Goal: Task Accomplishment & Management: Manage account settings

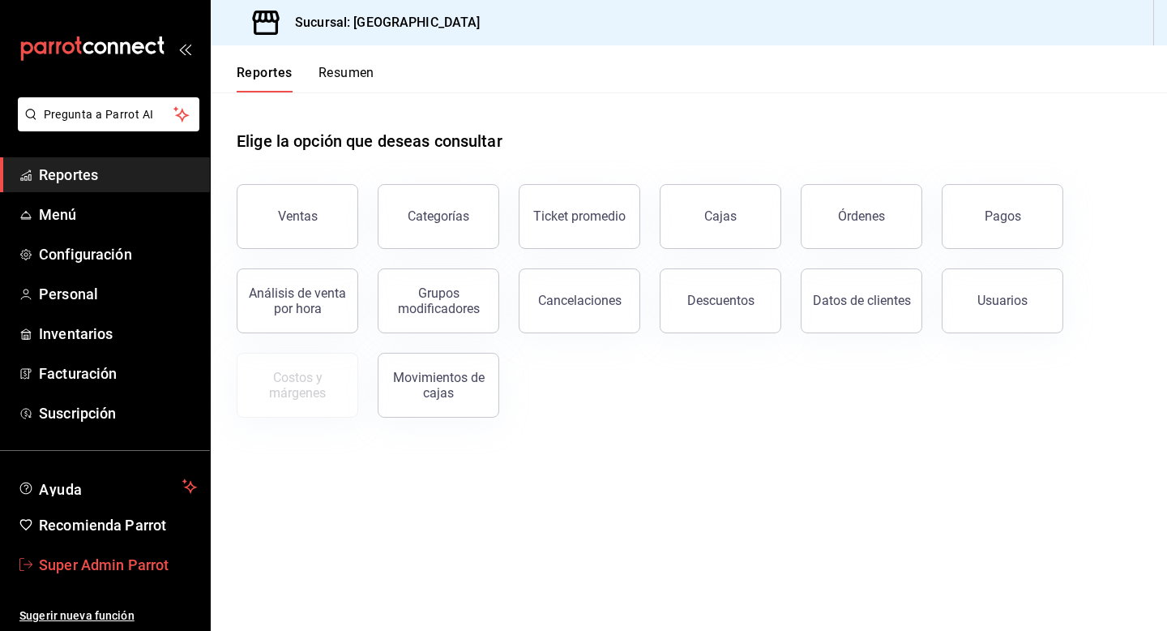
click at [122, 561] on span "Super Admin Parrot" at bounding box center [118, 565] width 158 height 22
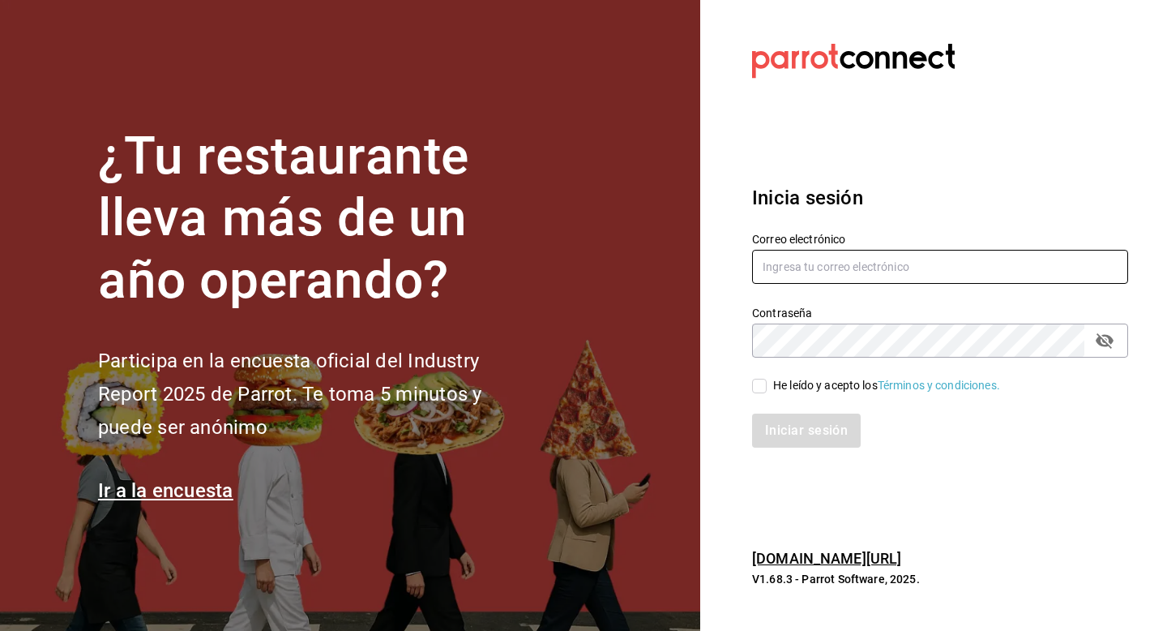
click at [782, 273] on input "text" at bounding box center [940, 267] width 376 height 34
type input "[EMAIL_ADDRESS][DOMAIN_NAME]"
click at [756, 391] on input "He leído y acepto los Términos y condiciones." at bounding box center [759, 386] width 15 height 15
checkbox input "true"
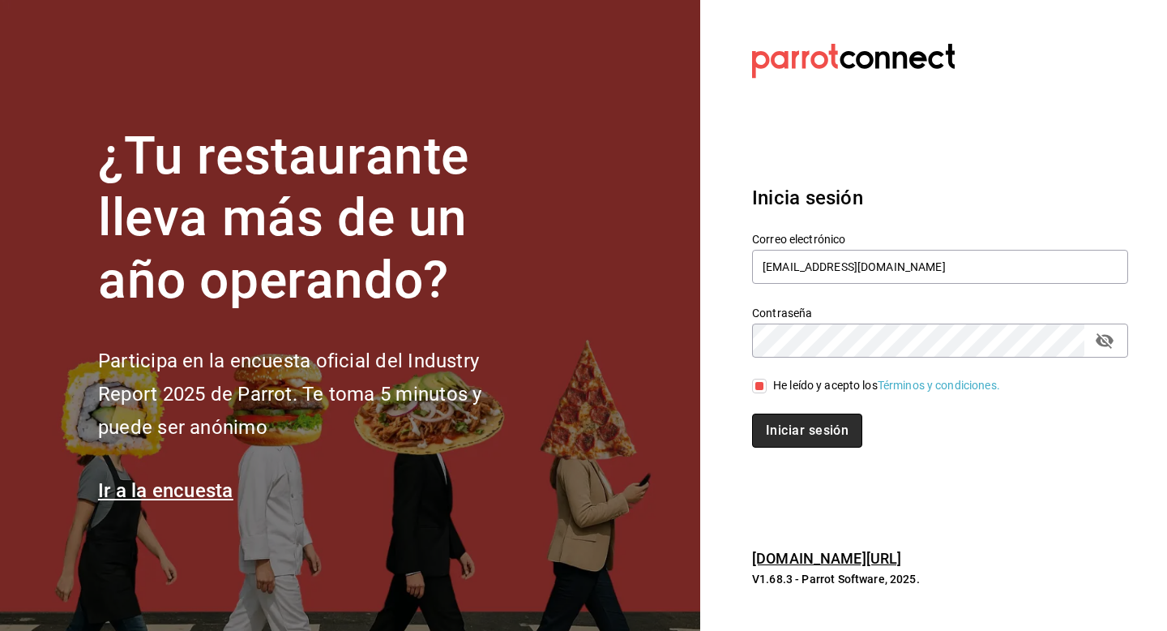
click at [761, 437] on button "Iniciar sesión" at bounding box center [807, 430] width 110 height 34
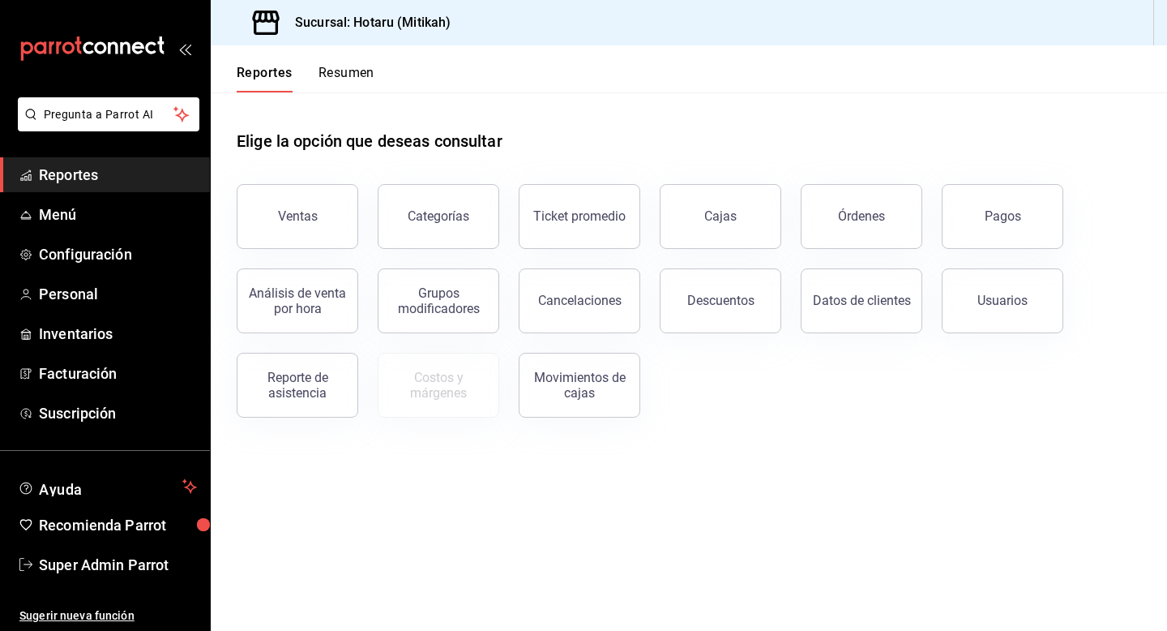
click at [238, 210] on div "Ventas" at bounding box center [287, 207] width 141 height 84
click at [263, 216] on button "Ventas" at bounding box center [298, 216] width 122 height 65
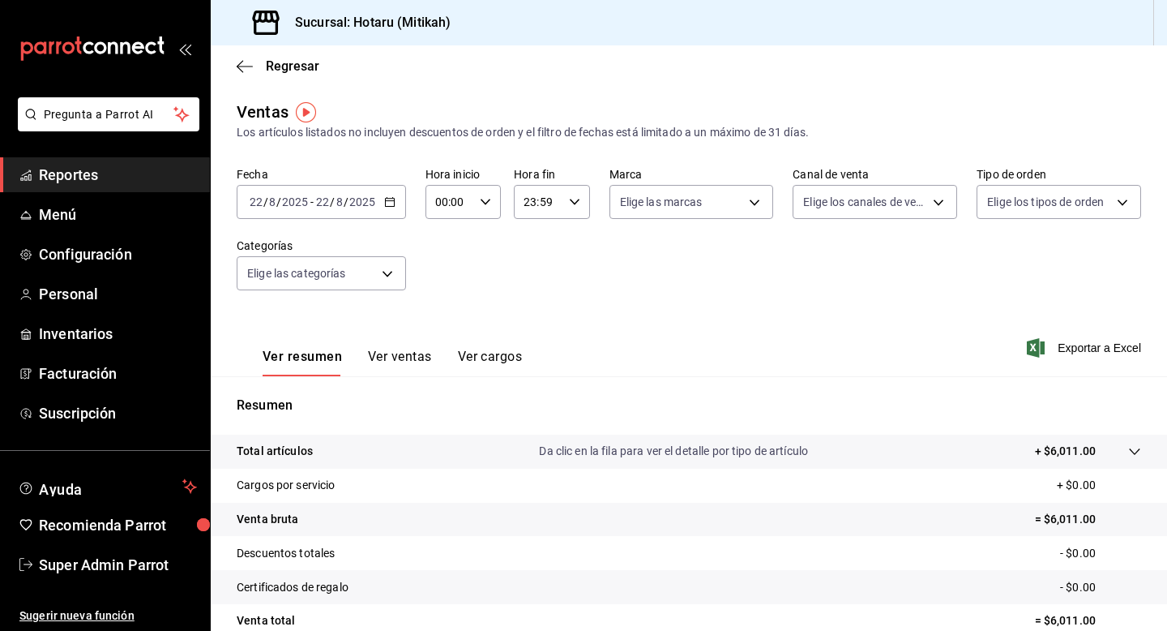
click at [269, 451] on p "Total artículos" at bounding box center [275, 451] width 76 height 17
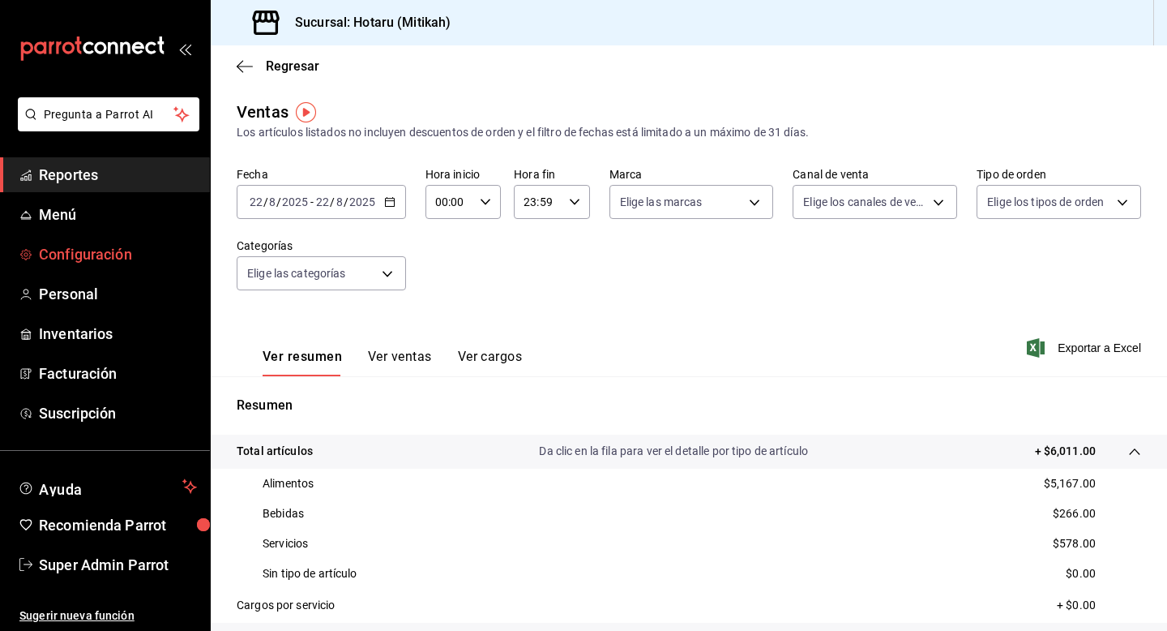
click at [96, 259] on span "Configuración" at bounding box center [118, 254] width 158 height 22
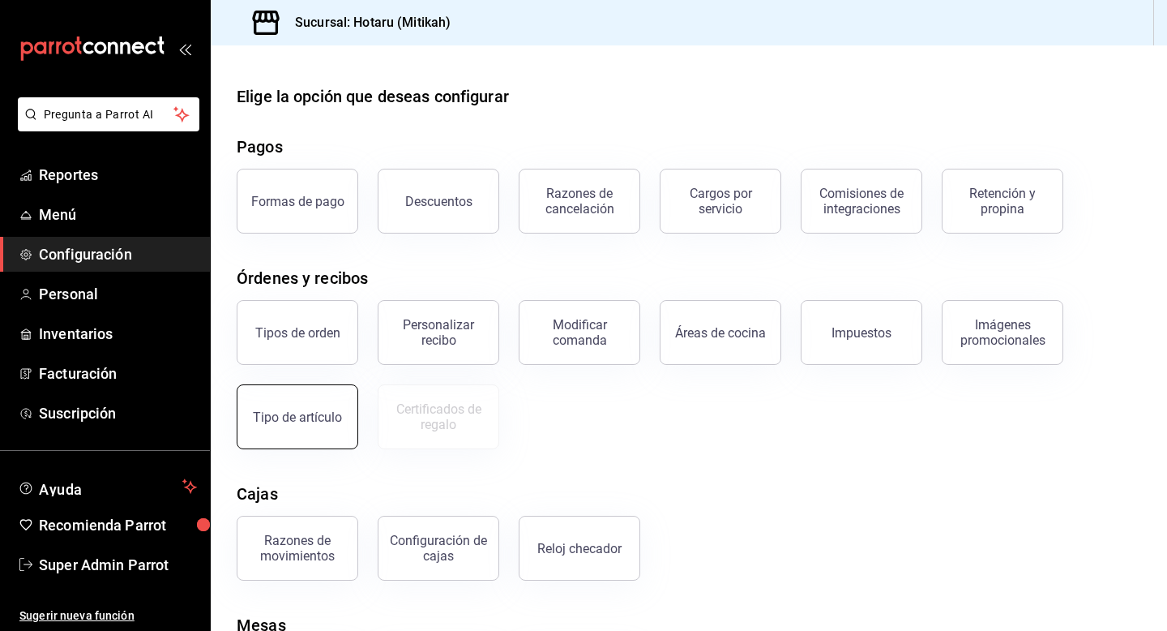
click at [294, 419] on div "Tipo de artículo" at bounding box center [297, 416] width 89 height 15
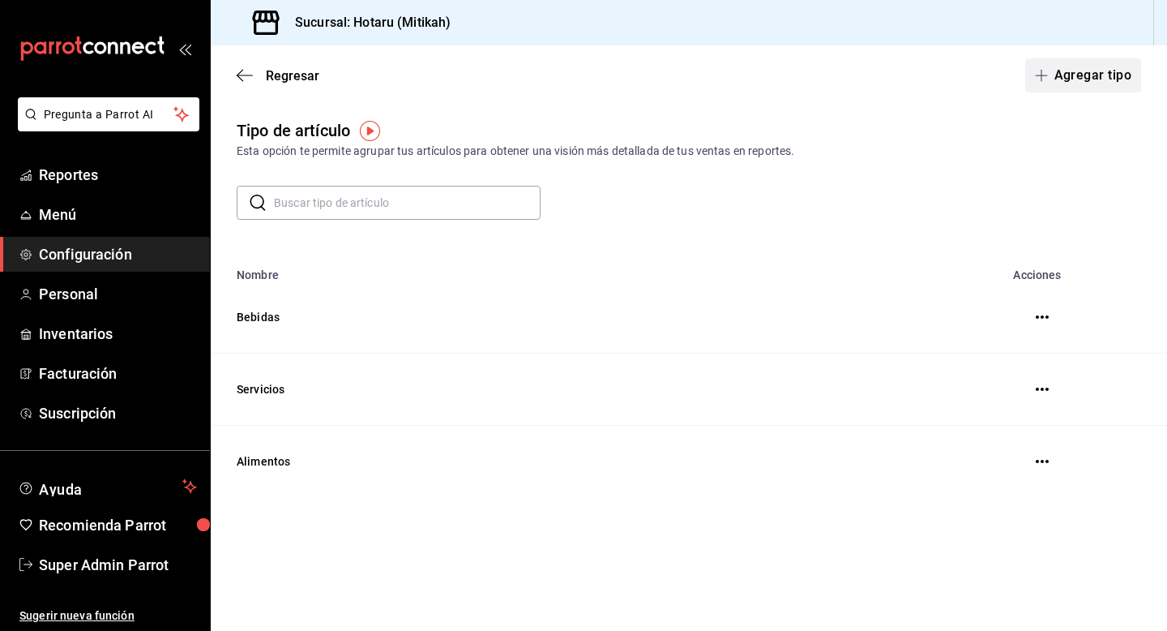
click at [1065, 83] on button "Agregar tipo" at bounding box center [1083, 75] width 117 height 34
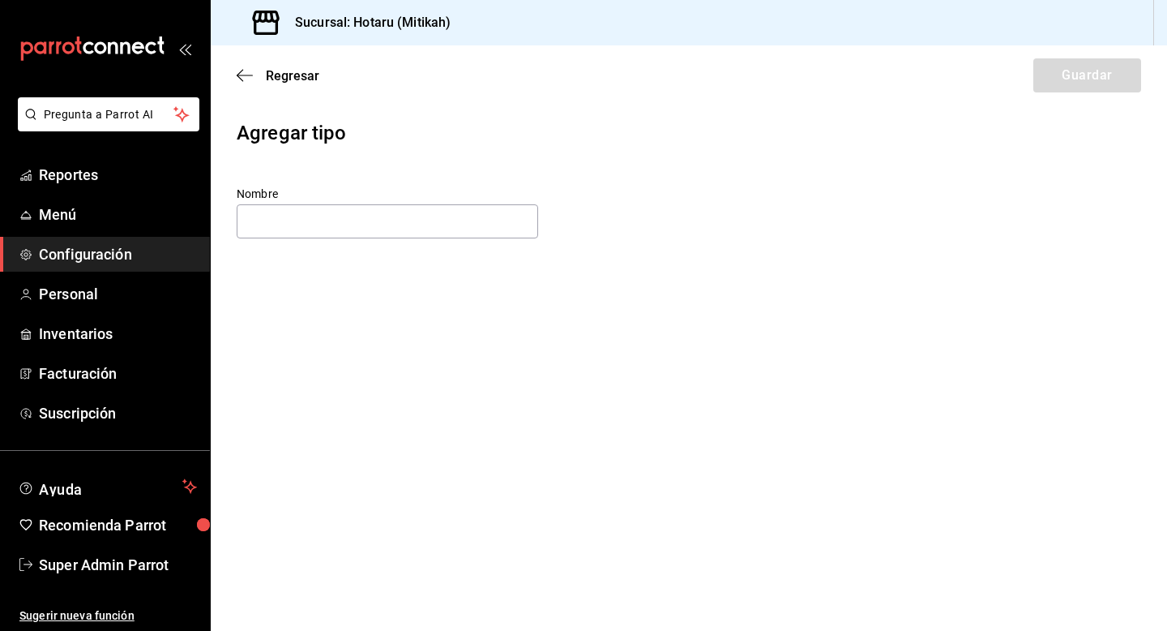
click at [323, 73] on div "Regresar Guardar" at bounding box center [689, 75] width 956 height 60
click at [306, 72] on span "Regresar" at bounding box center [292, 75] width 53 height 15
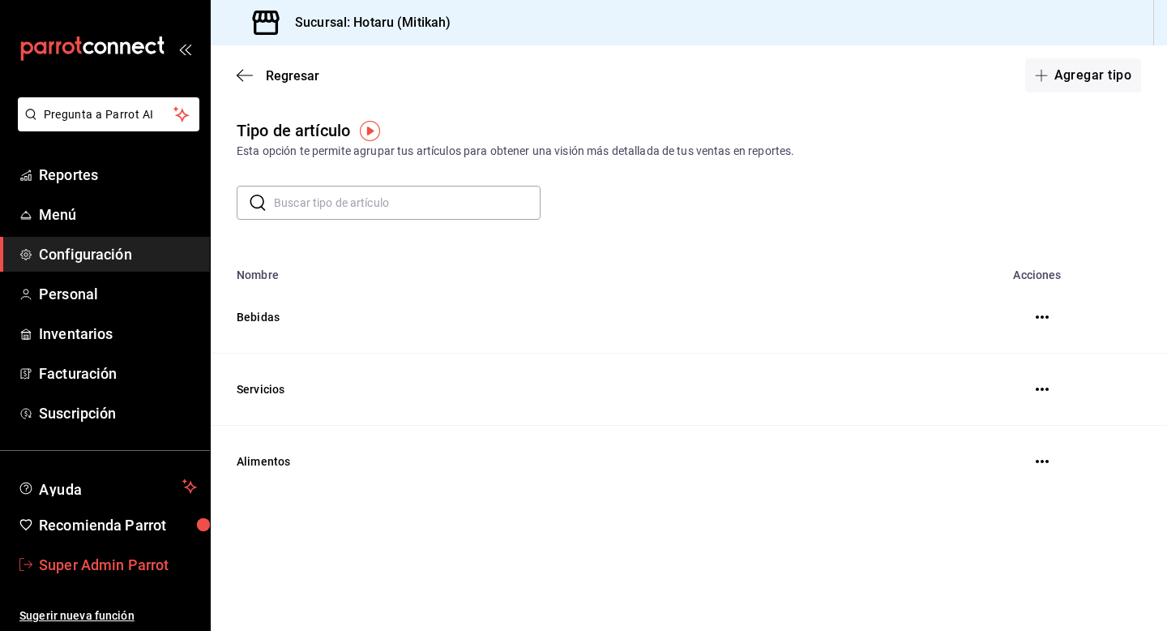
click at [114, 559] on span "Super Admin Parrot" at bounding box center [118, 565] width 158 height 22
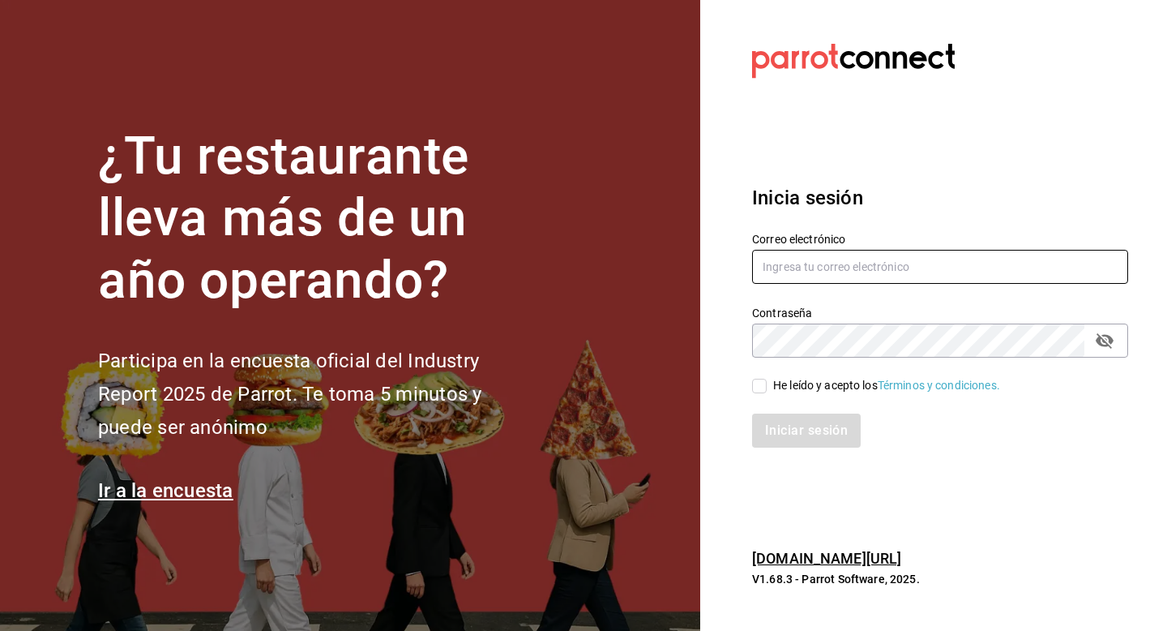
click at [776, 259] on input "text" at bounding box center [940, 267] width 376 height 34
type input "ryoshi@costeno.com"
click at [766, 386] on input "He leído y acepto los Términos y condiciones." at bounding box center [759, 386] width 15 height 15
checkbox input "true"
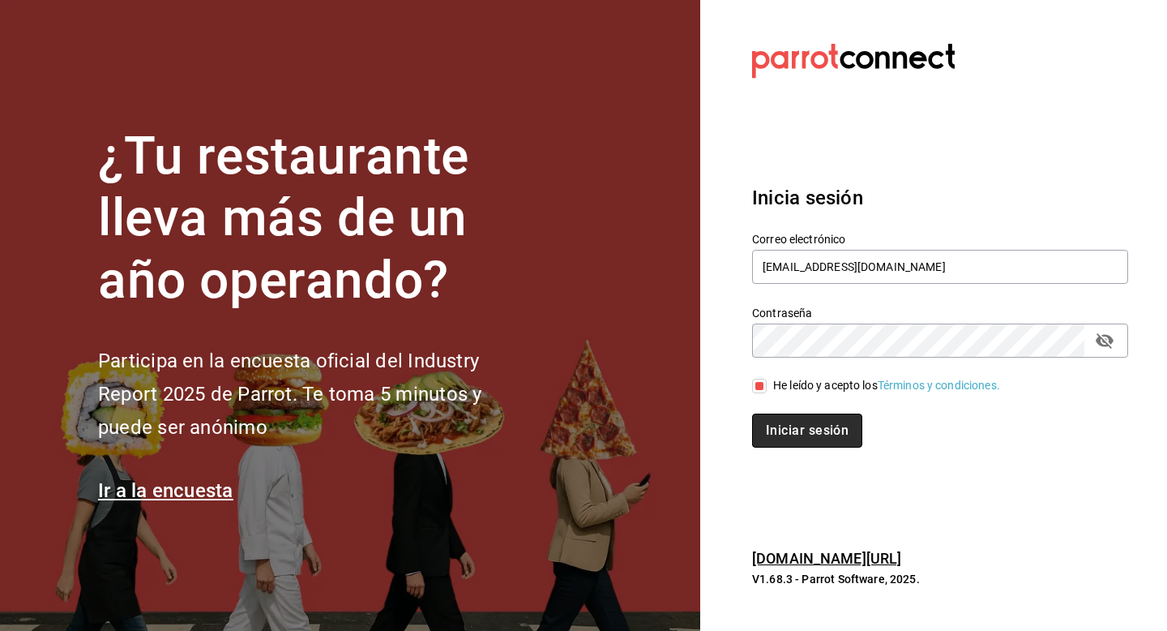
click at [766, 433] on button "Iniciar sesión" at bounding box center [807, 430] width 110 height 34
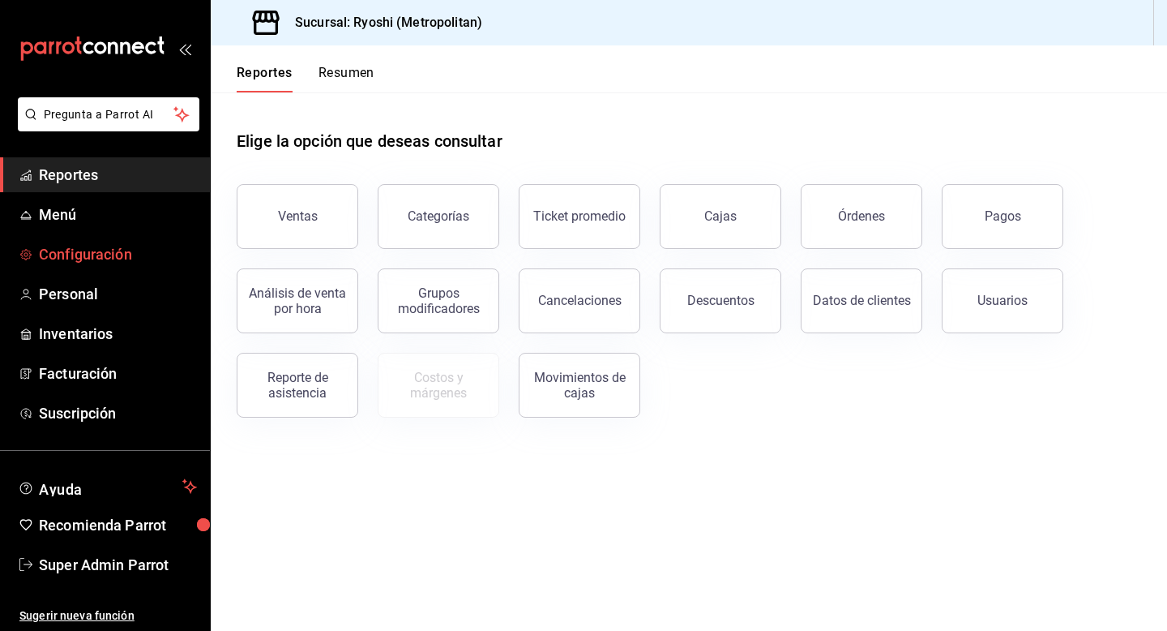
click at [79, 261] on span "Configuración" at bounding box center [118, 254] width 158 height 22
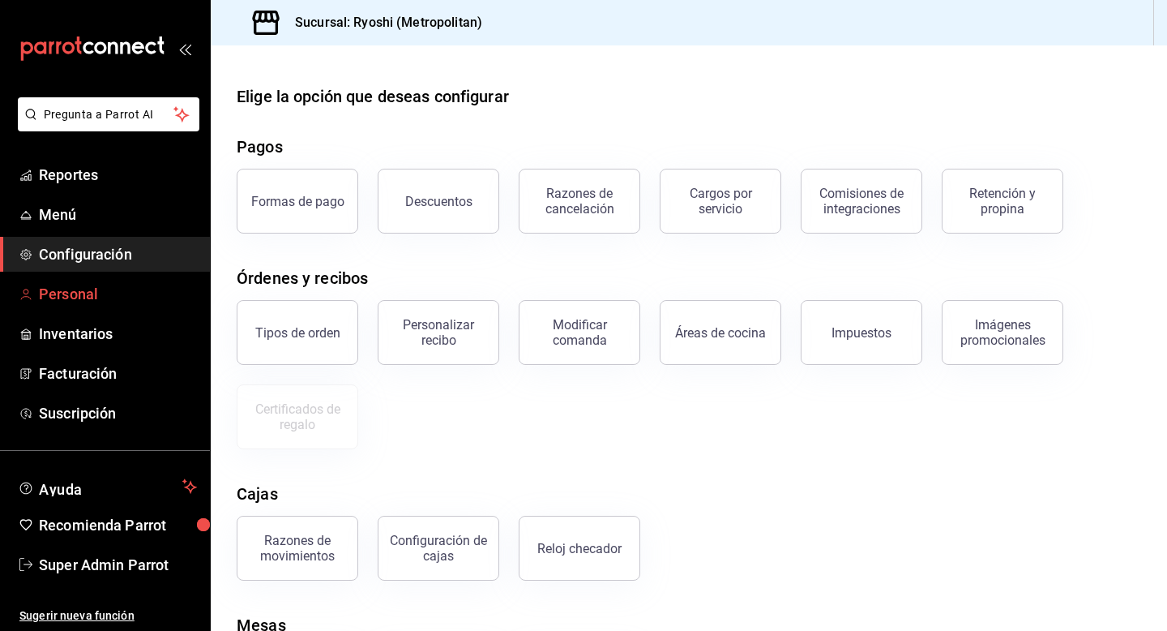
click at [83, 289] on span "Personal" at bounding box center [118, 294] width 158 height 22
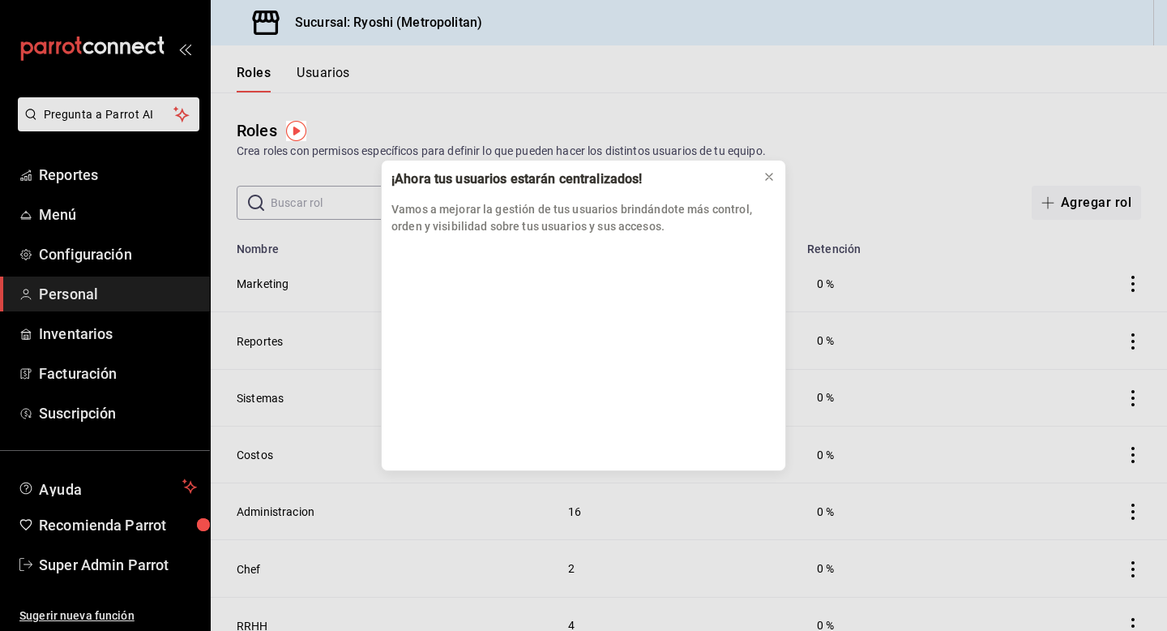
click at [96, 172] on div "¡Ahora tus usuarios estarán centralizados! Vamos a mejorar la gestión de tus us…" at bounding box center [583, 315] width 1167 height 631
click at [88, 181] on div "¡Ahora tus usuarios estarán centralizados! Vamos a mejorar la gestión de tus us…" at bounding box center [583, 315] width 1167 height 631
click at [767, 181] on icon at bounding box center [769, 176] width 13 height 13
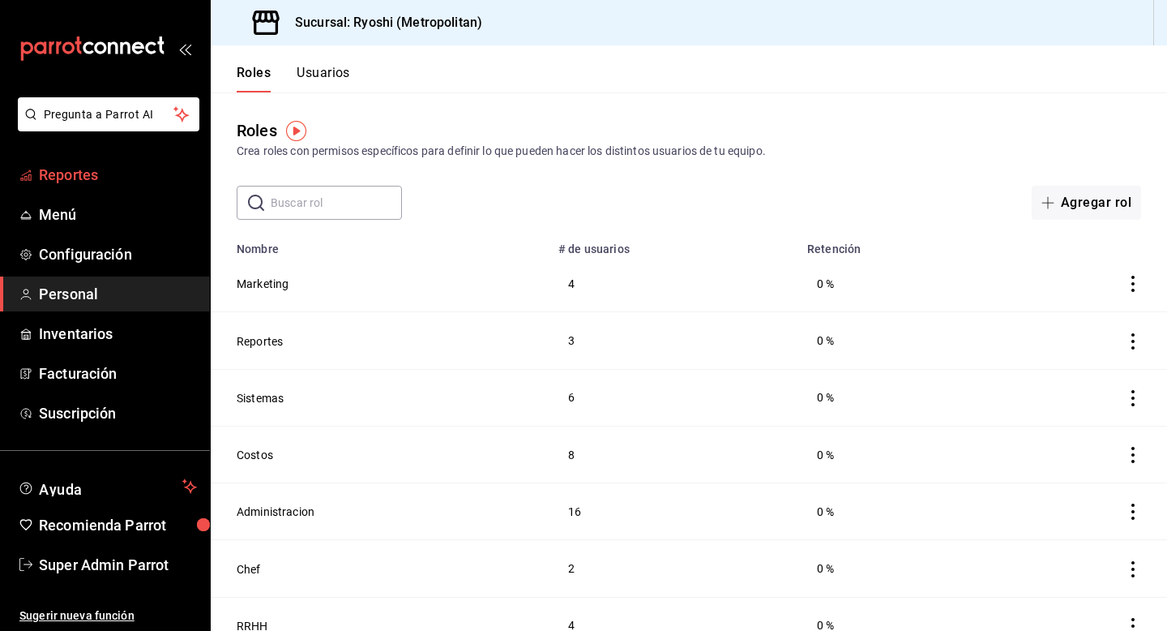
click at [79, 173] on span "Reportes" at bounding box center [118, 175] width 158 height 22
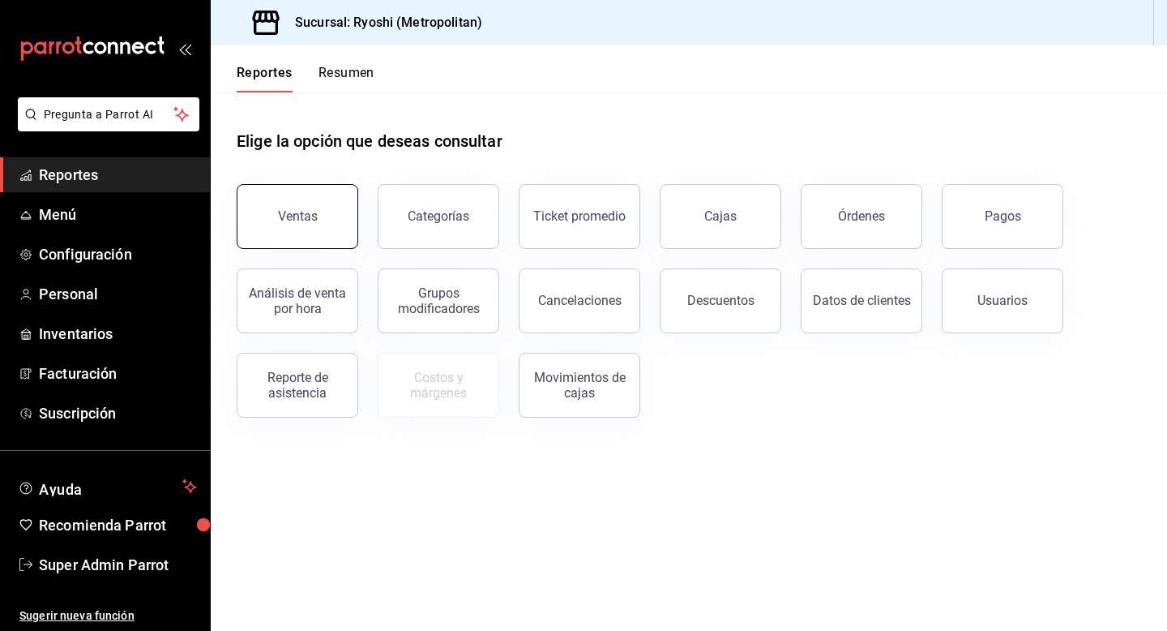
click at [279, 229] on button "Ventas" at bounding box center [298, 216] width 122 height 65
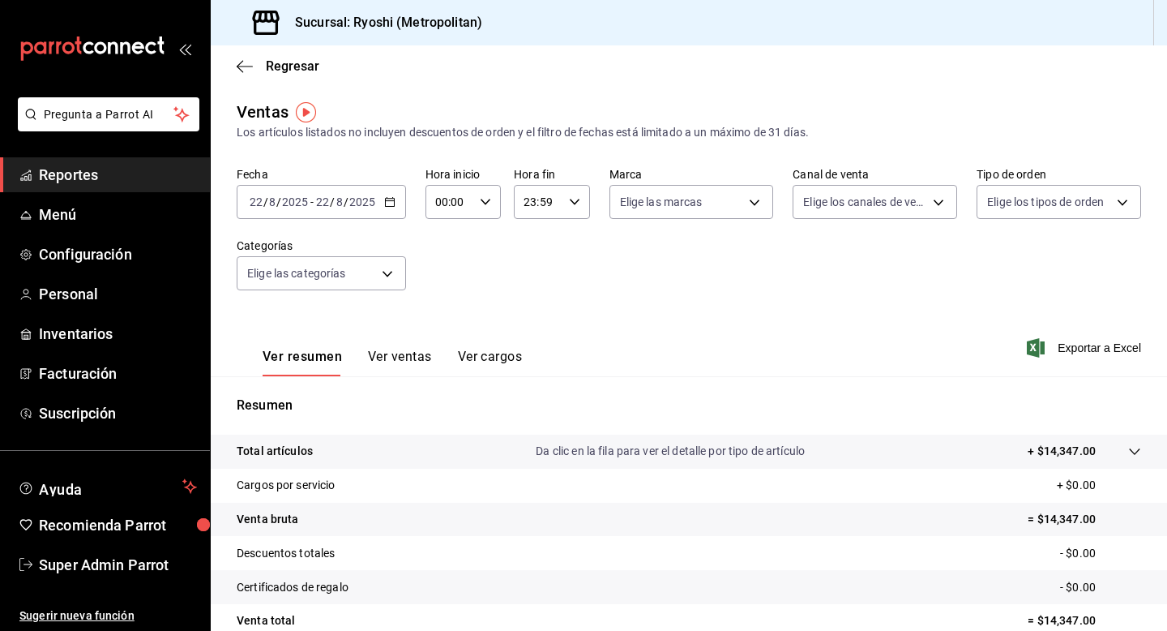
click at [280, 452] on p "Total artículos" at bounding box center [275, 451] width 76 height 17
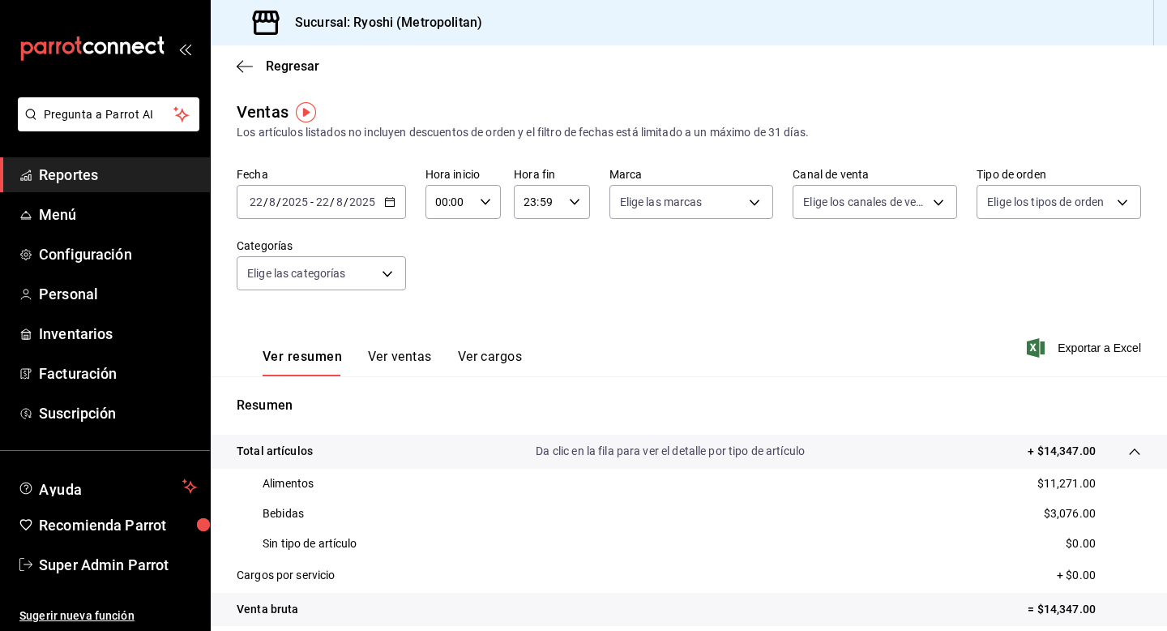
click at [389, 208] on div "2025-08-22 22 / 8 / 2025 - 2025-08-22 22 / 8 / 2025" at bounding box center [321, 202] width 169 height 34
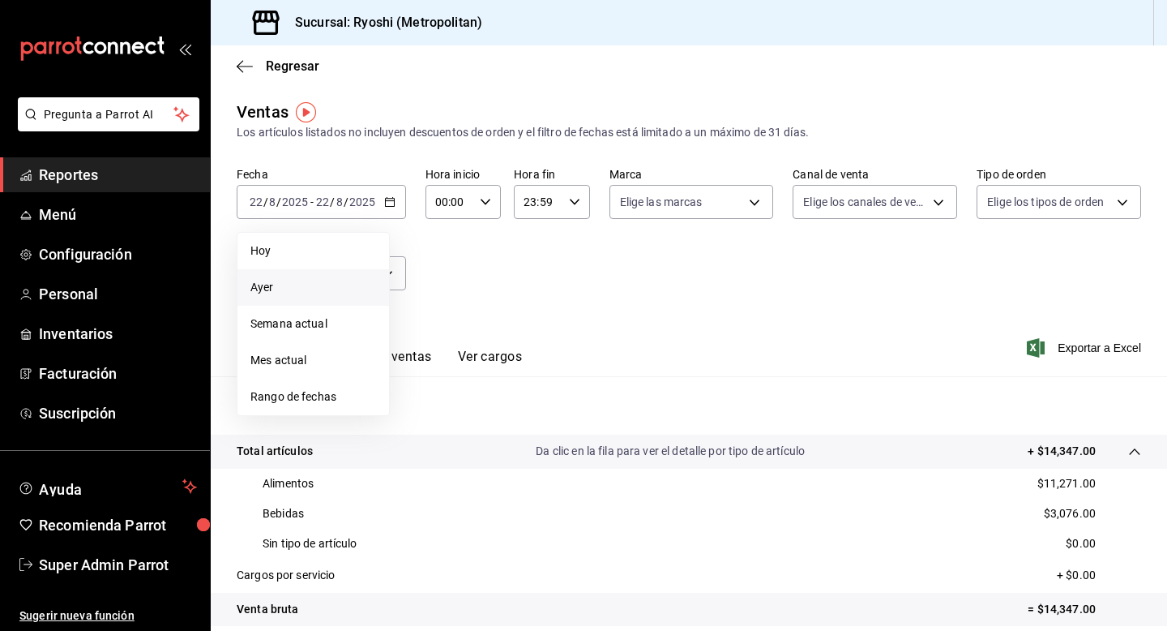
click at [315, 280] on span "Ayer" at bounding box center [313, 287] width 126 height 17
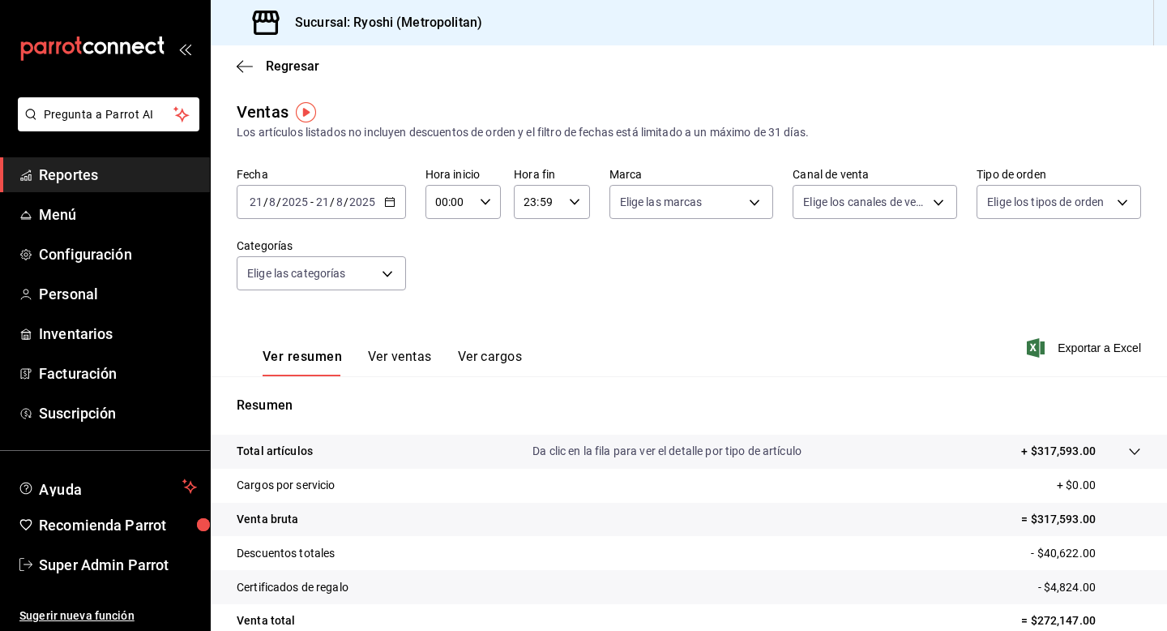
click at [278, 454] on p "Total artículos" at bounding box center [275, 451] width 76 height 17
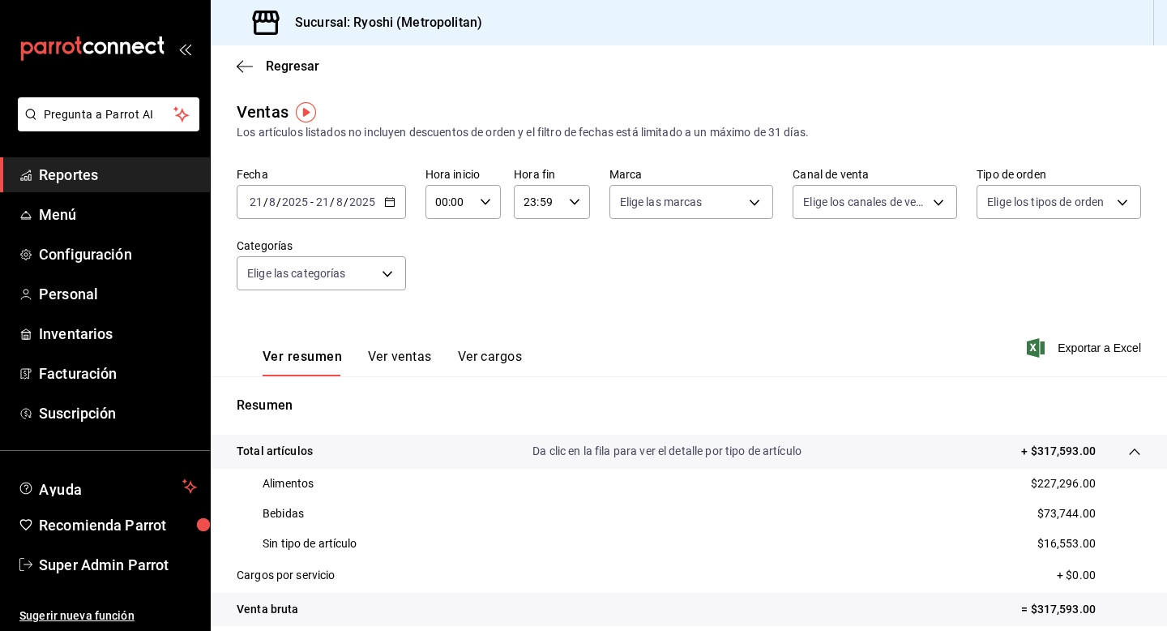
click at [388, 195] on div "2025-08-21 21 / 8 / 2025 - 2025-08-21 21 / 8 / 2025" at bounding box center [321, 202] width 169 height 34
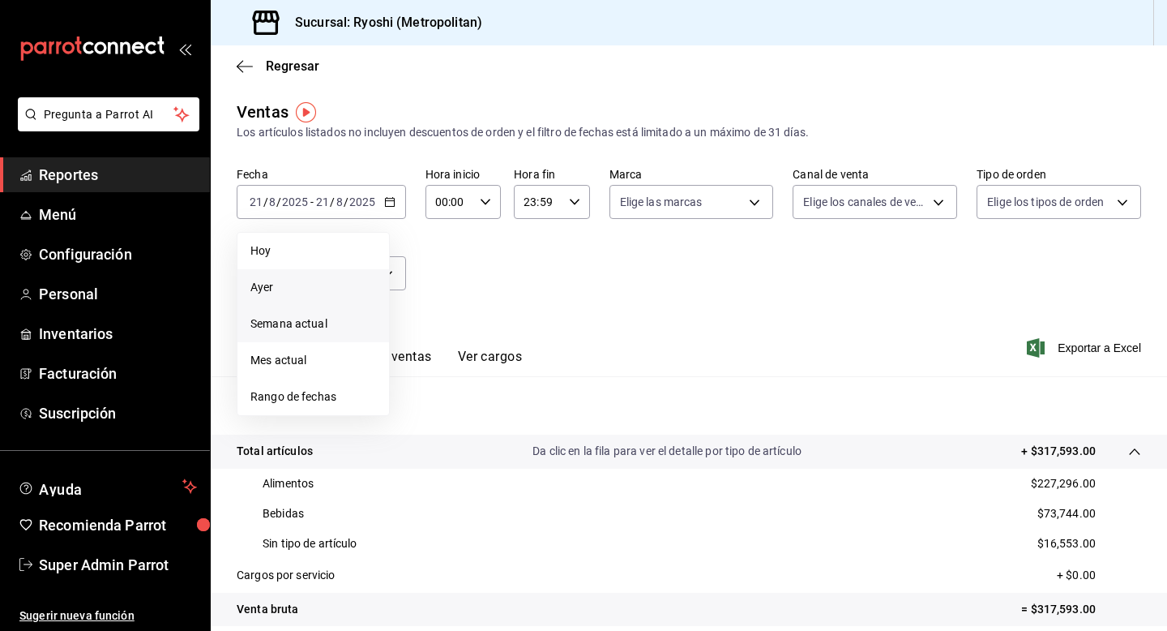
click at [299, 330] on span "Semana actual" at bounding box center [313, 323] width 126 height 17
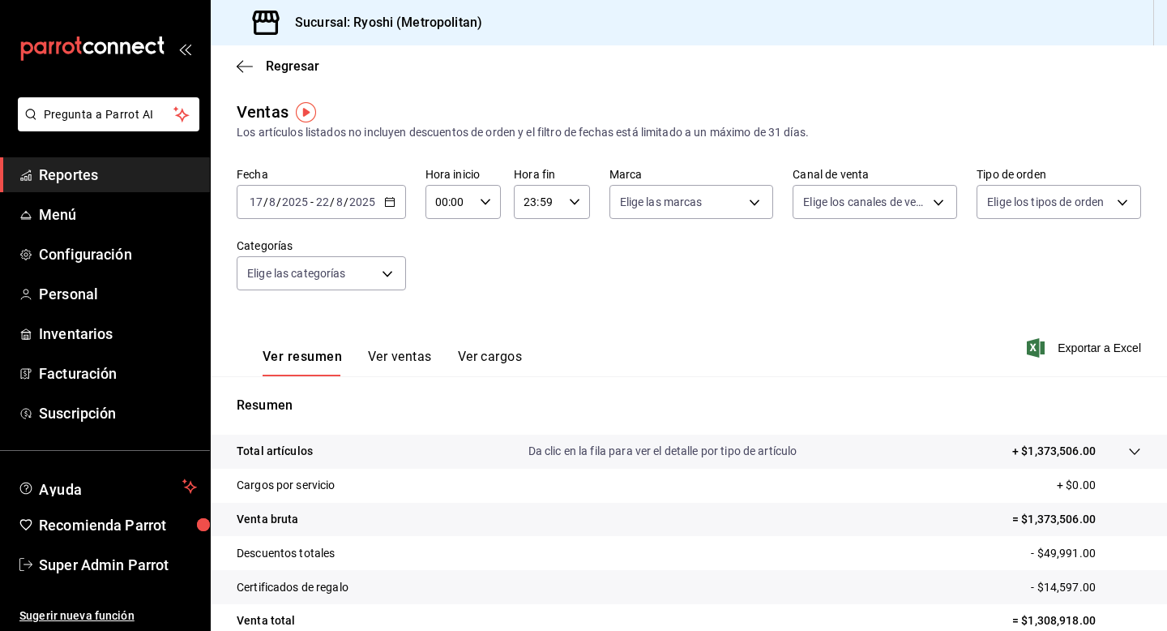
click at [280, 450] on p "Total artículos" at bounding box center [275, 451] width 76 height 17
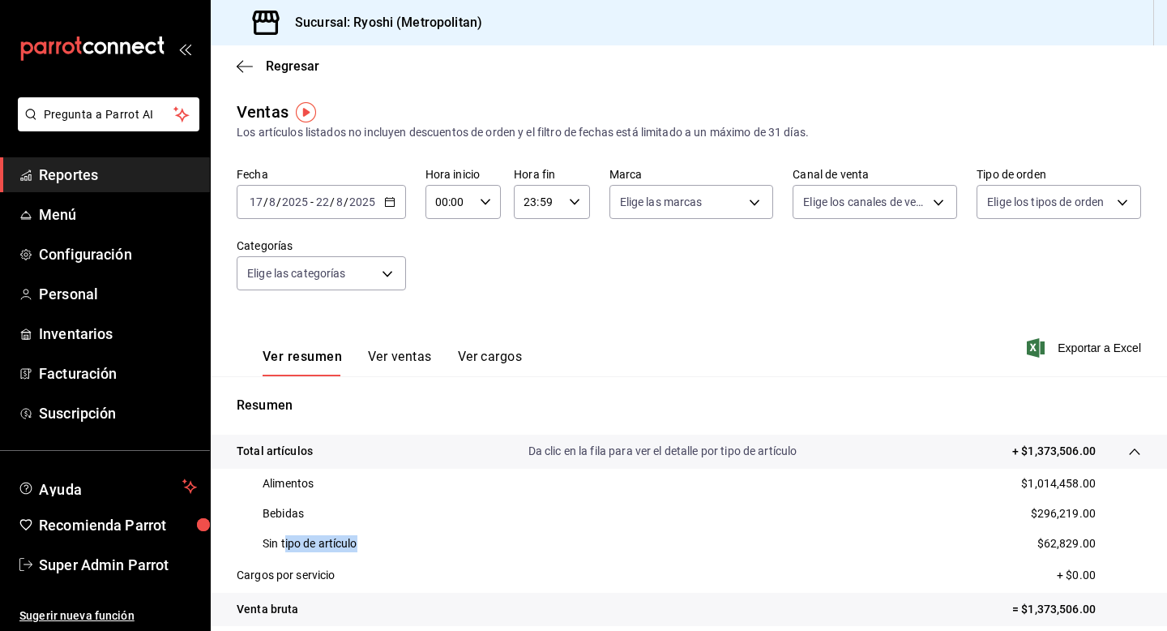
drag, startPoint x: 286, startPoint y: 545, endPoint x: 381, endPoint y: 550, distance: 94.9
click at [381, 550] on div "Sin tipo de artículo $62,829.00" at bounding box center [689, 543] width 905 height 30
click at [149, 557] on span "Super Admin Parrot" at bounding box center [118, 565] width 158 height 22
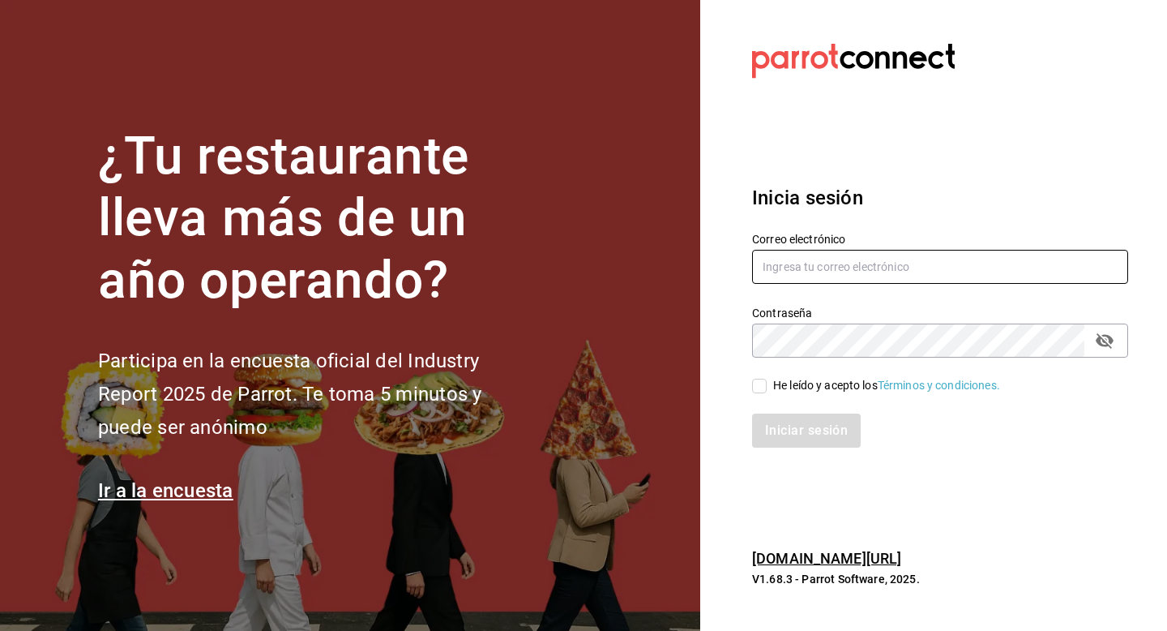
click at [792, 255] on input "text" at bounding box center [940, 267] width 376 height 34
type input "cuerno@costeno.com"
click at [761, 389] on input "He leído y acepto los Términos y condiciones." at bounding box center [759, 386] width 15 height 15
checkbox input "true"
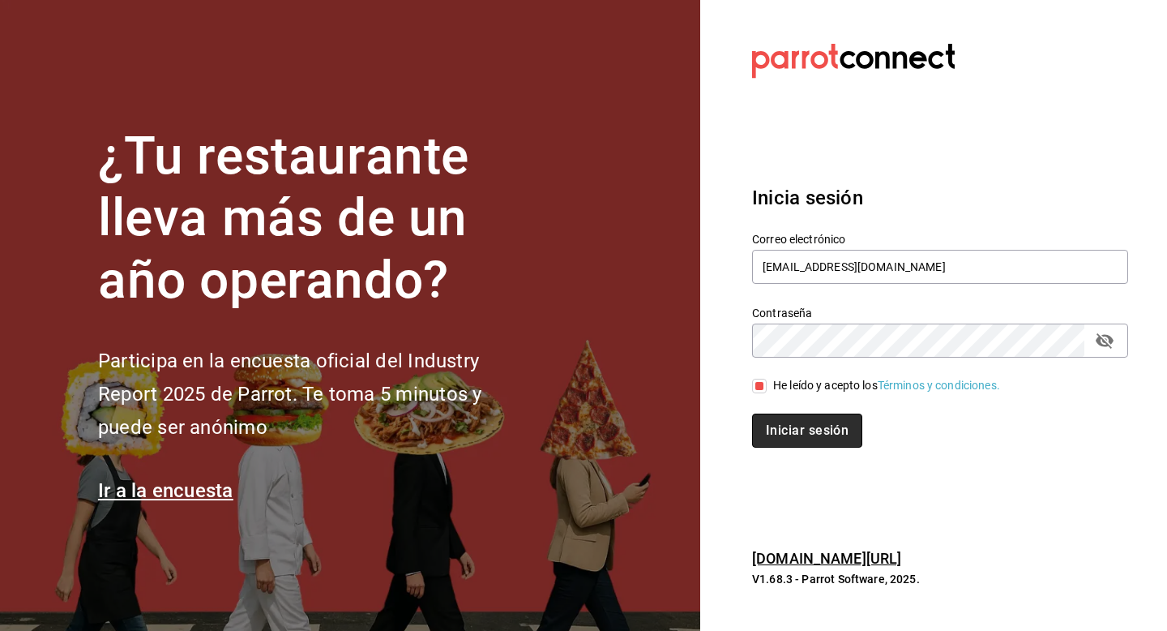
click at [761, 421] on button "Iniciar sesión" at bounding box center [807, 430] width 110 height 34
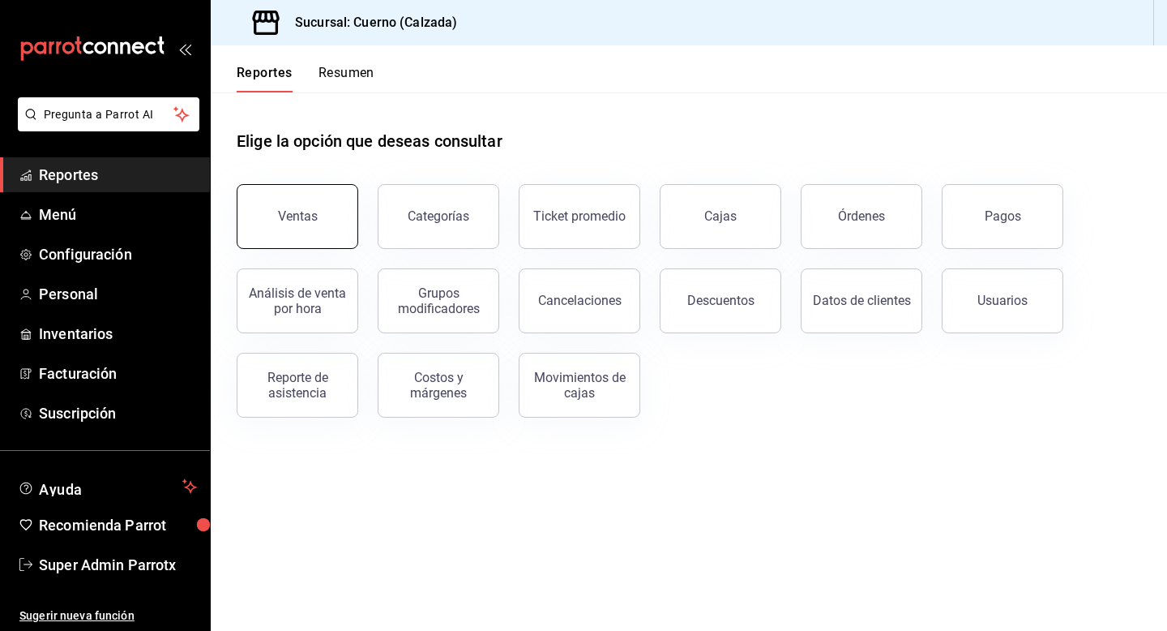
click at [289, 212] on div "Ventas" at bounding box center [298, 215] width 40 height 15
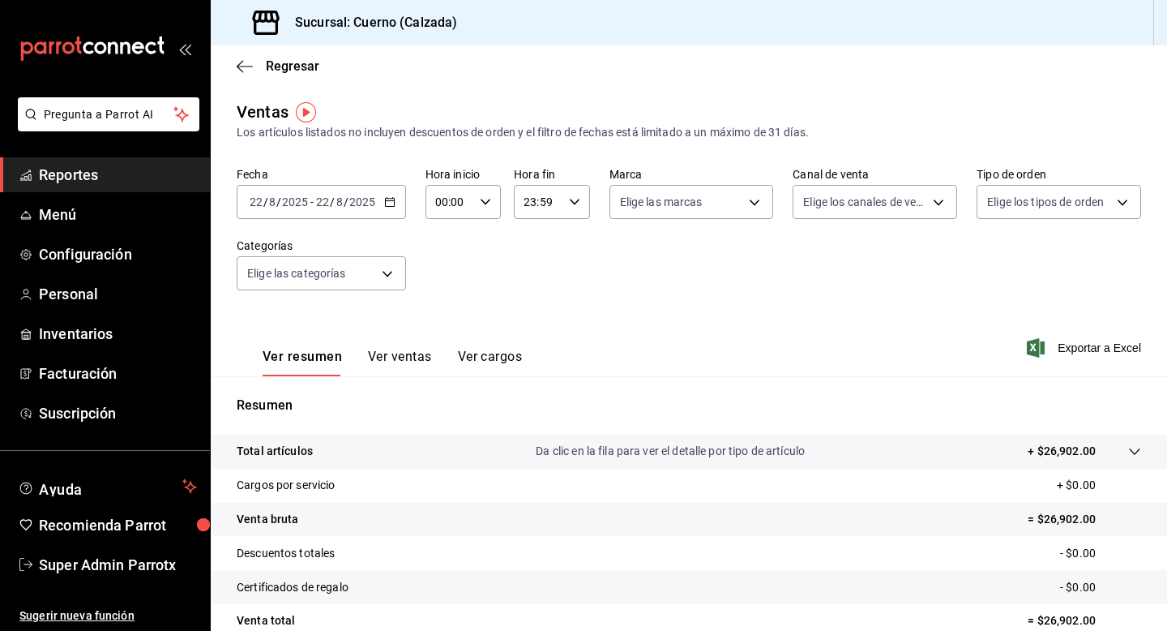
click at [307, 447] on p "Total artículos" at bounding box center [275, 451] width 76 height 17
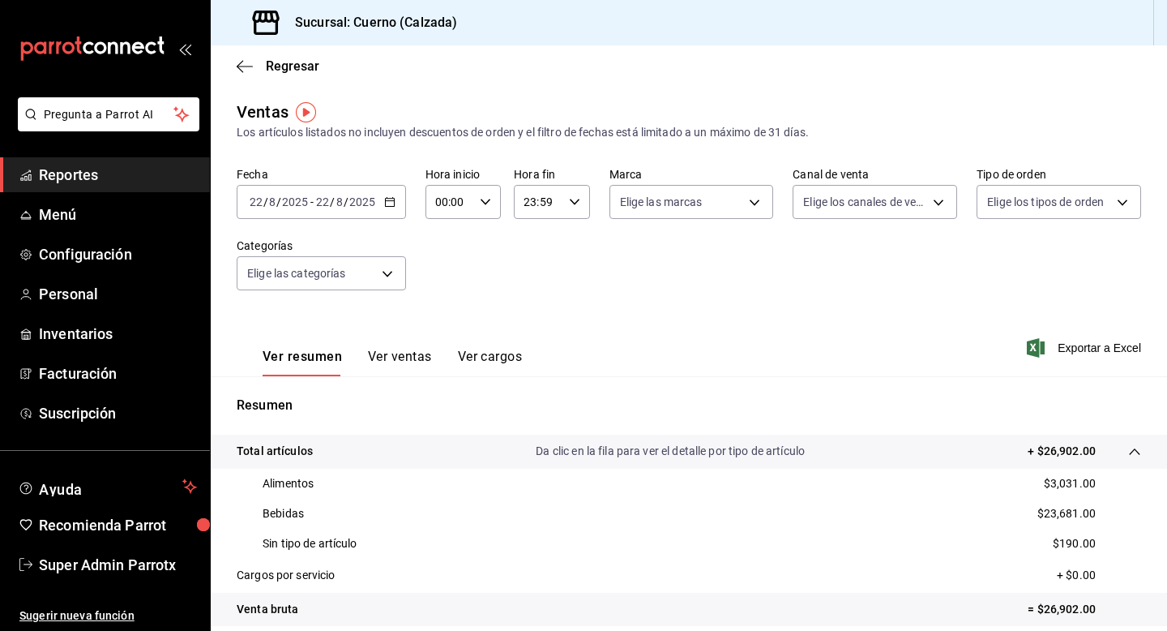
click at [390, 200] on icon "button" at bounding box center [389, 201] width 11 height 11
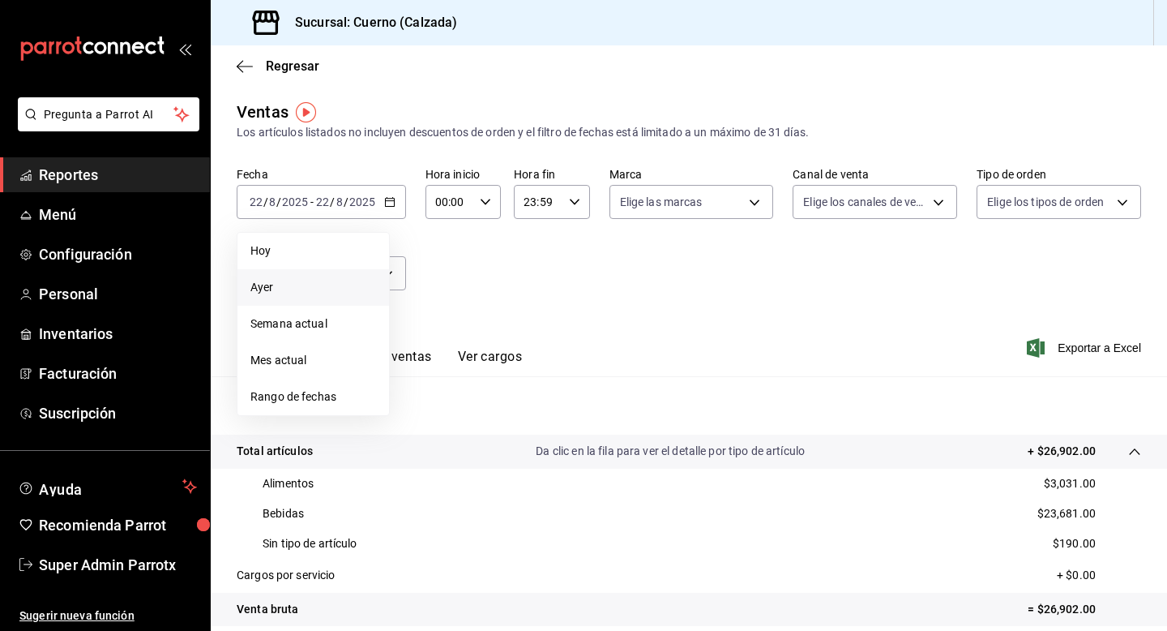
click at [320, 285] on span "Ayer" at bounding box center [313, 287] width 126 height 17
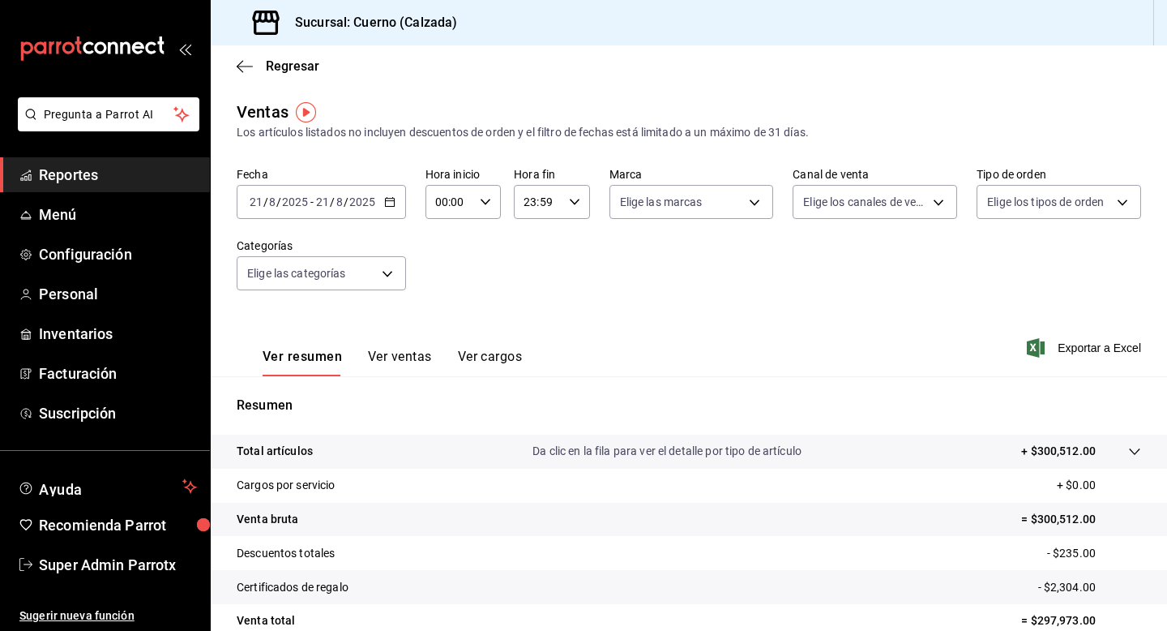
click at [285, 448] on p "Total artículos" at bounding box center [275, 451] width 76 height 17
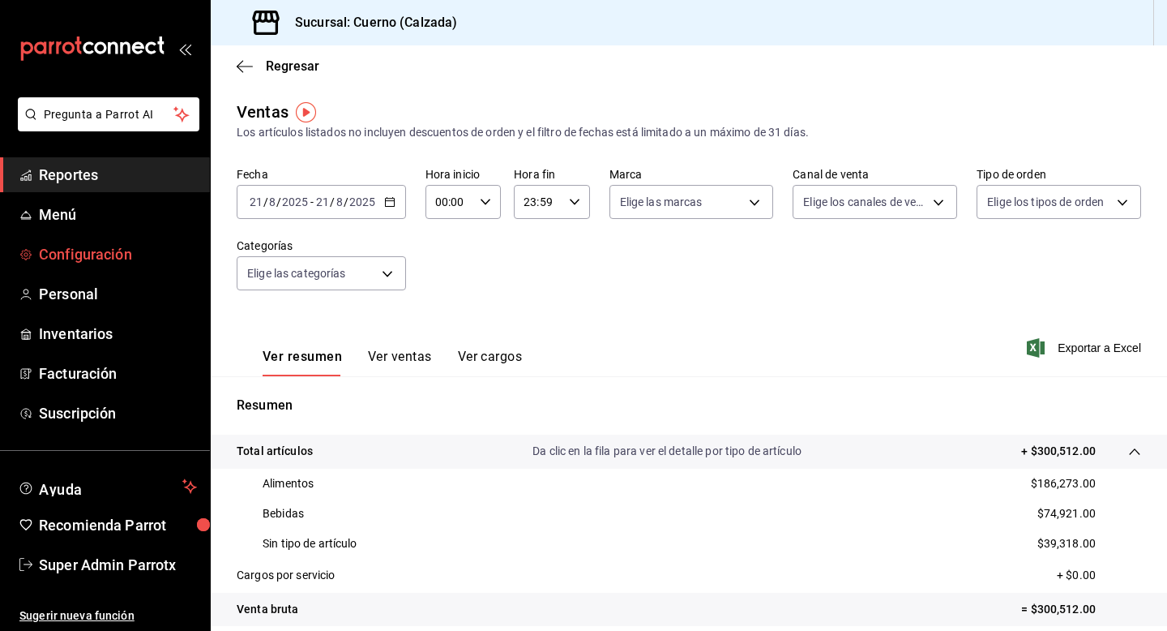
click at [112, 255] on span "Configuración" at bounding box center [118, 254] width 158 height 22
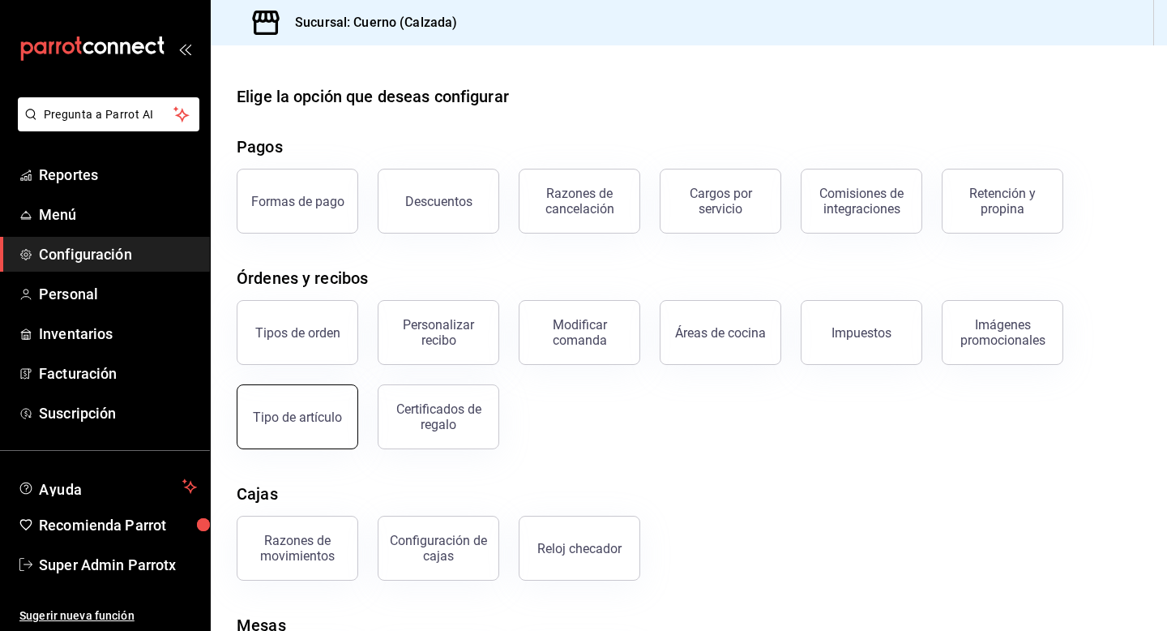
click at [302, 411] on div "Tipo de artículo" at bounding box center [297, 416] width 89 height 15
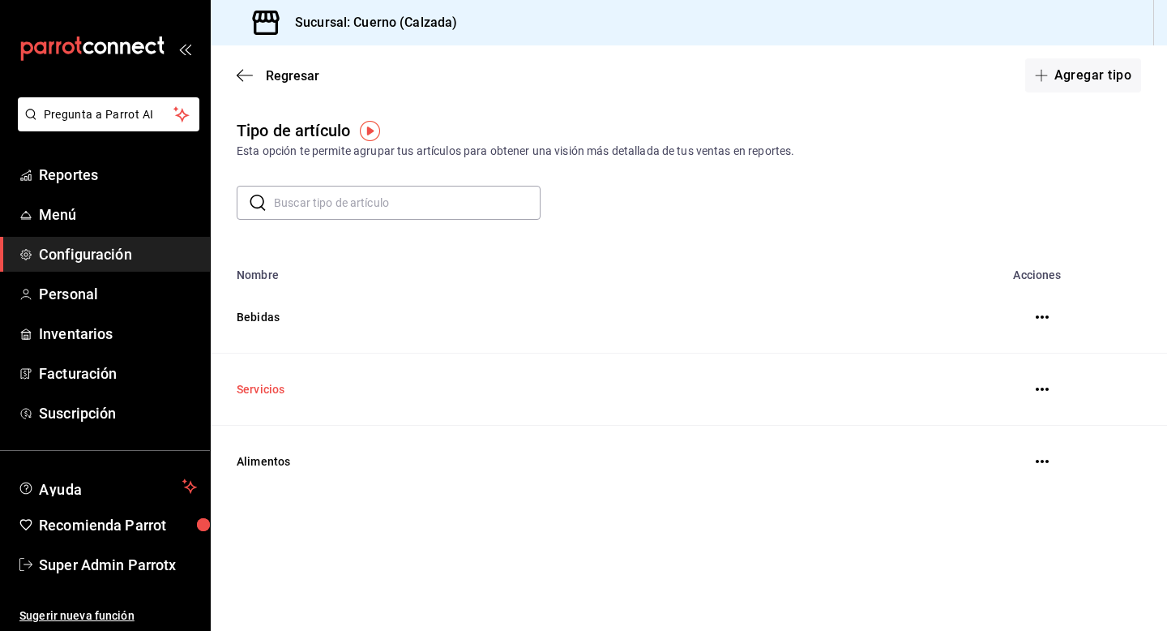
click at [280, 387] on td "Servicios" at bounding box center [567, 389] width 713 height 72
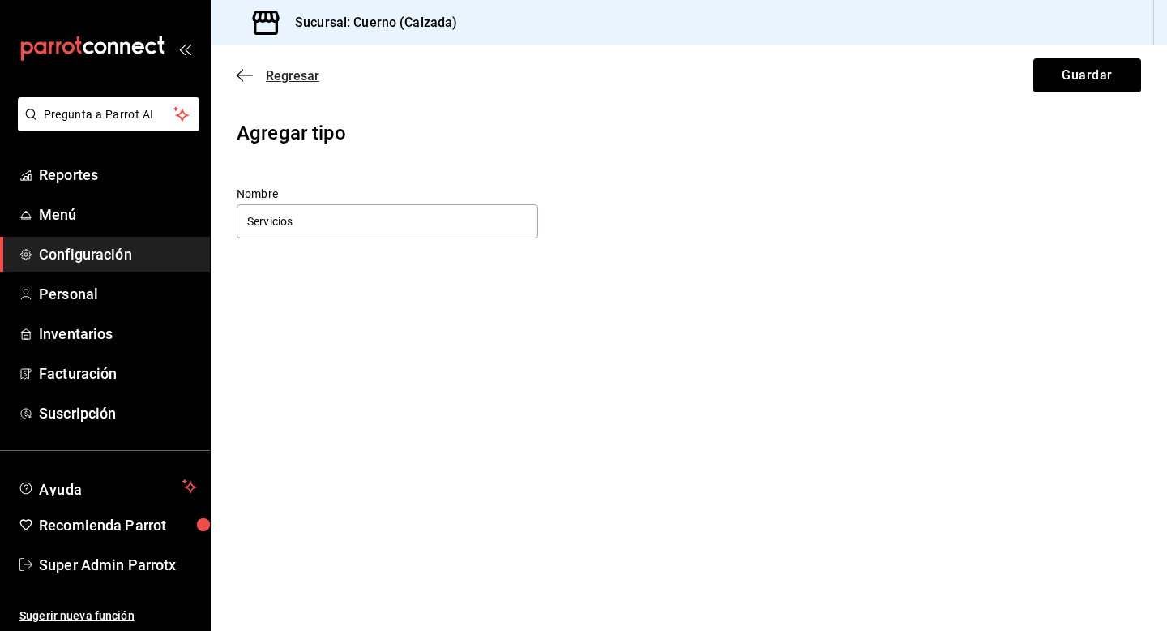
click at [299, 75] on span "Regresar" at bounding box center [292, 75] width 53 height 15
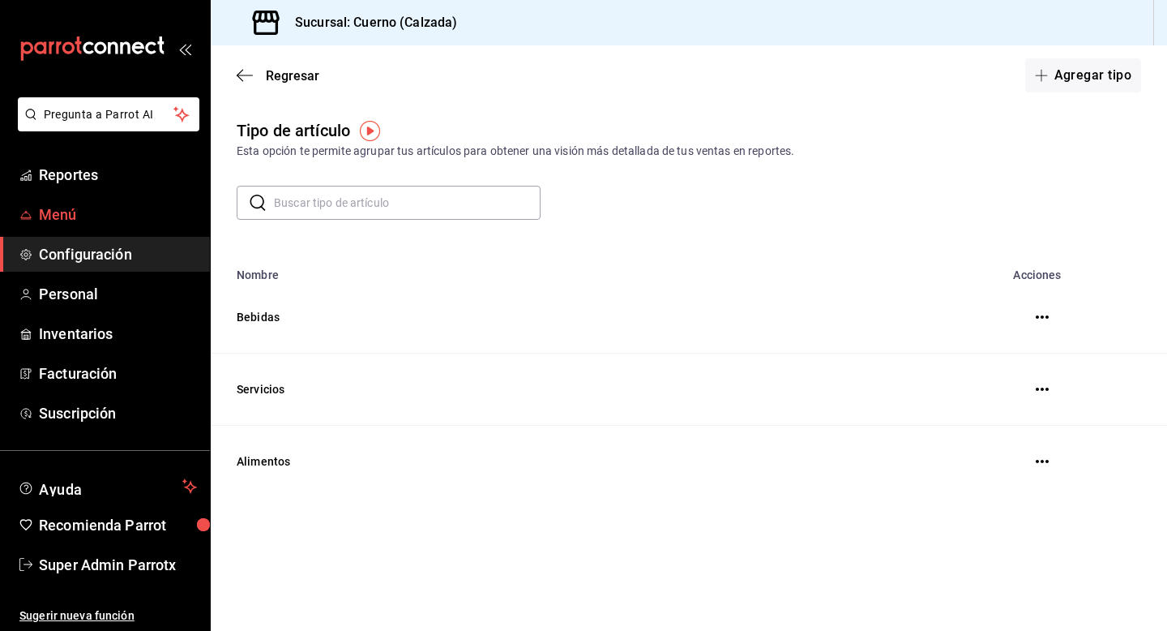
click at [72, 204] on span "Menú" at bounding box center [118, 214] width 158 height 22
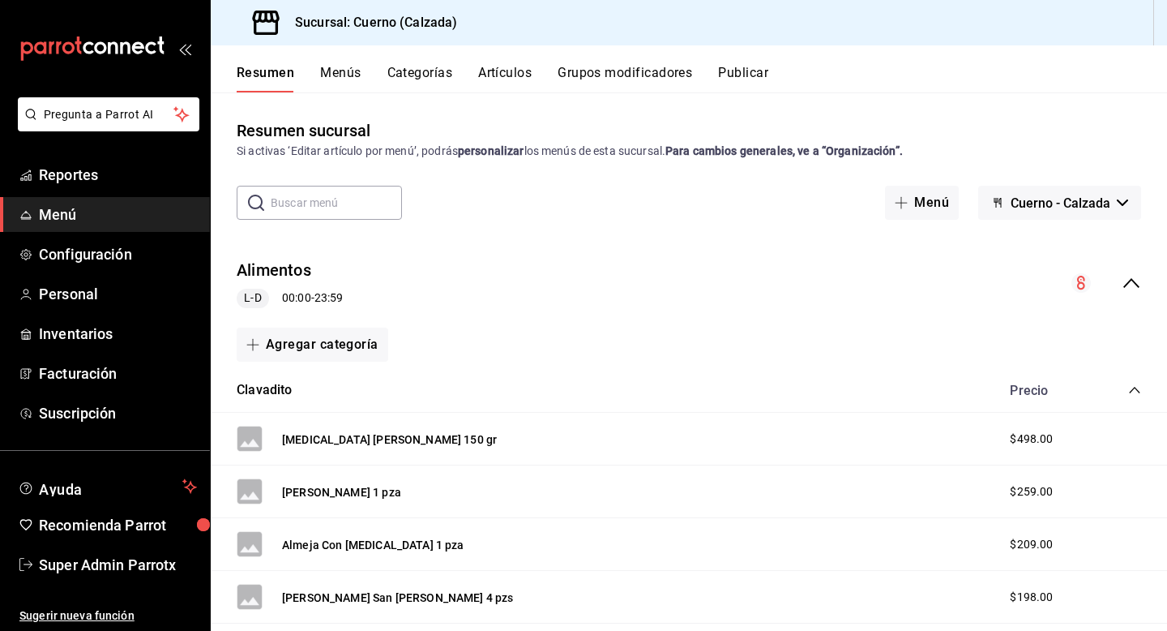
click at [514, 79] on button "Artículos" at bounding box center [504, 79] width 53 height 28
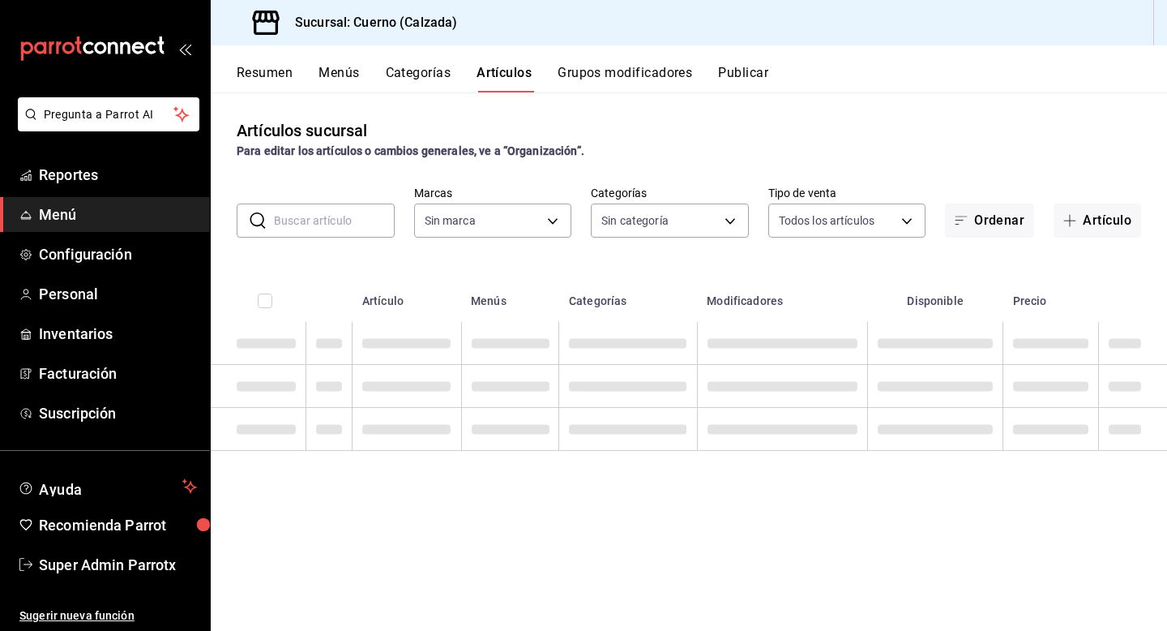
type input "b7ae777b-2dfc-42e0-9650-6cefdf37a424,c000f1c0-fb9f-4016-8e6a-f0d1e83e893d"
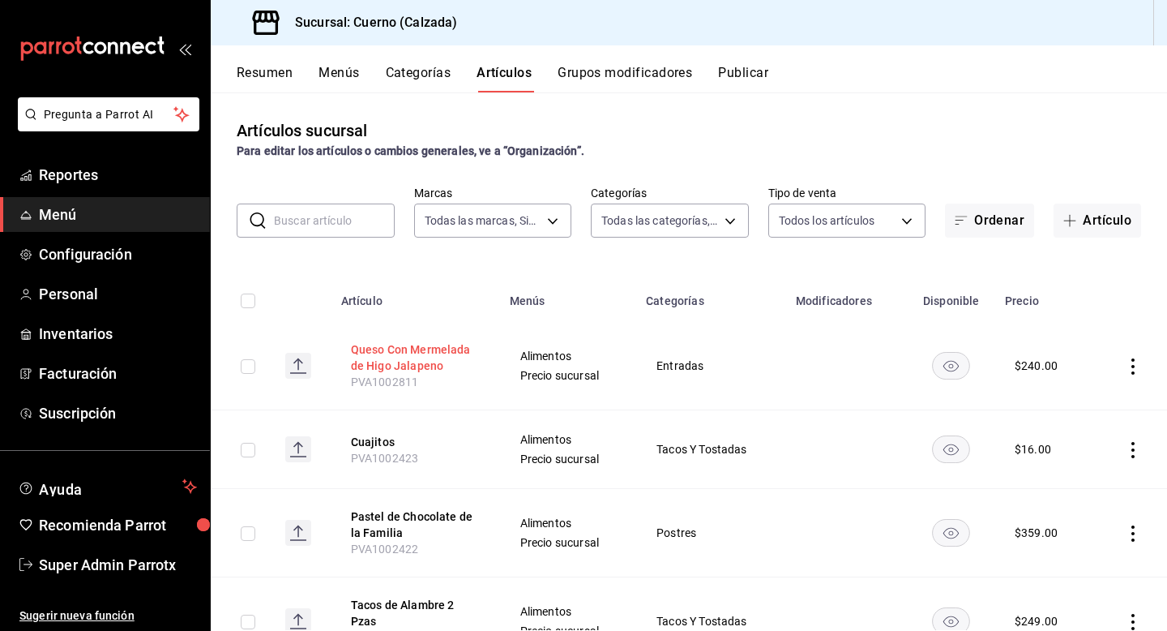
type input "560d4c35-d9fc-4089-91ff-402d238ea400,302845cf-2d1c-4fb1-9d9e-8d4a14396fbe,26243…"
click at [385, 359] on button "Queso Con Mermelada de Higo Jalapeno" at bounding box center [416, 357] width 130 height 32
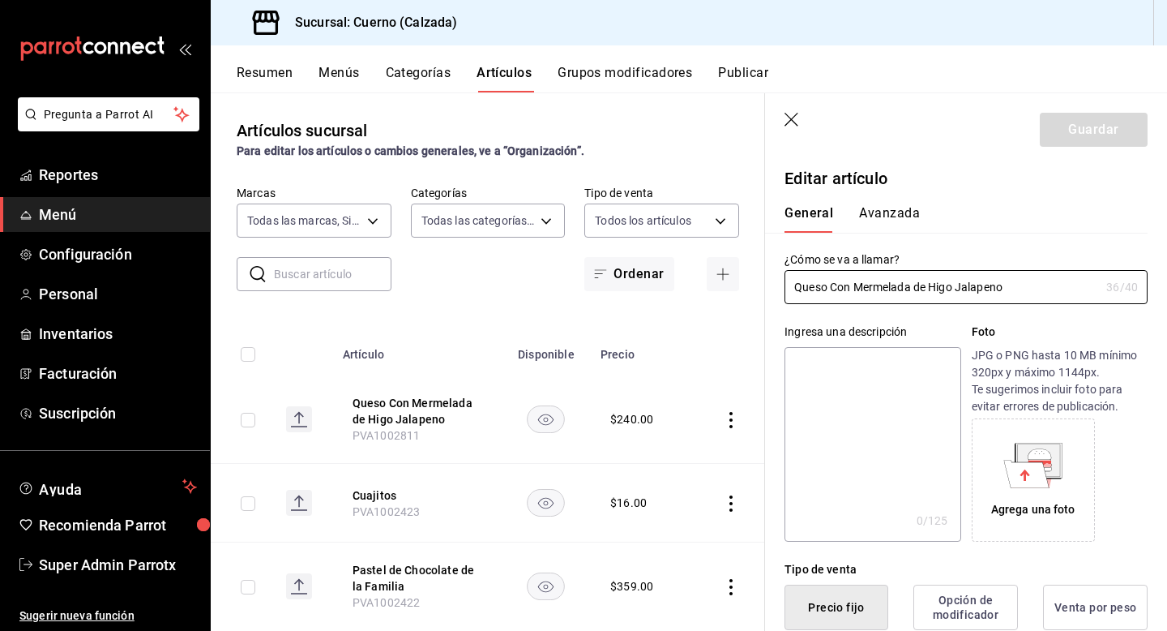
type input "$240.00"
click at [798, 115] on icon "button" at bounding box center [793, 121] width 16 height 16
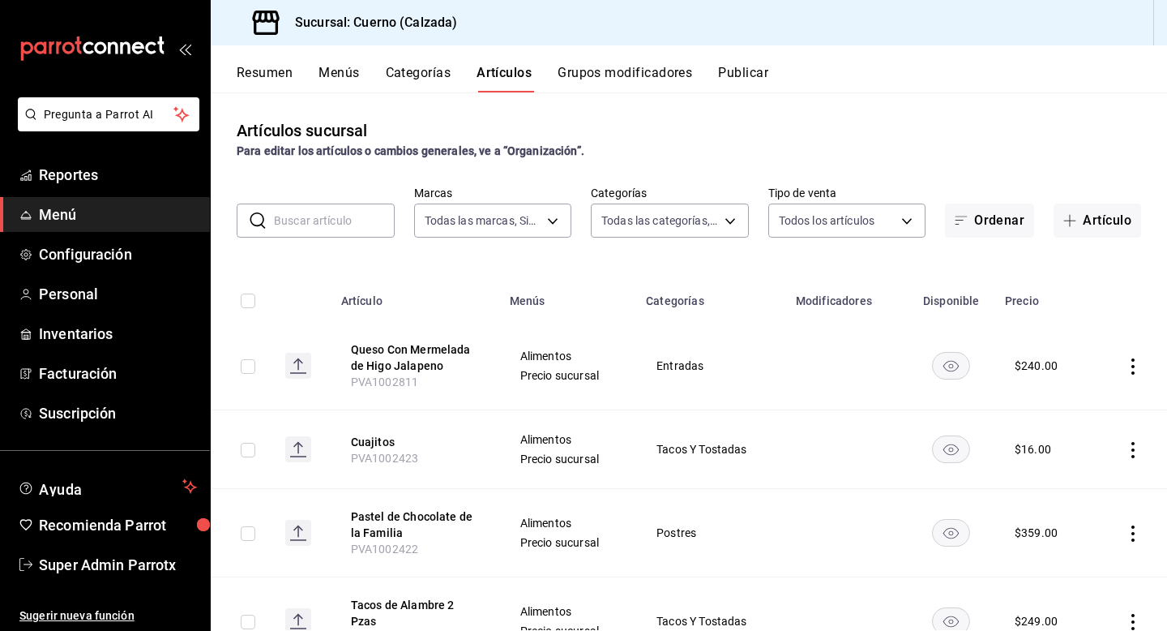
click input "checkbox"
checkbox input "true"
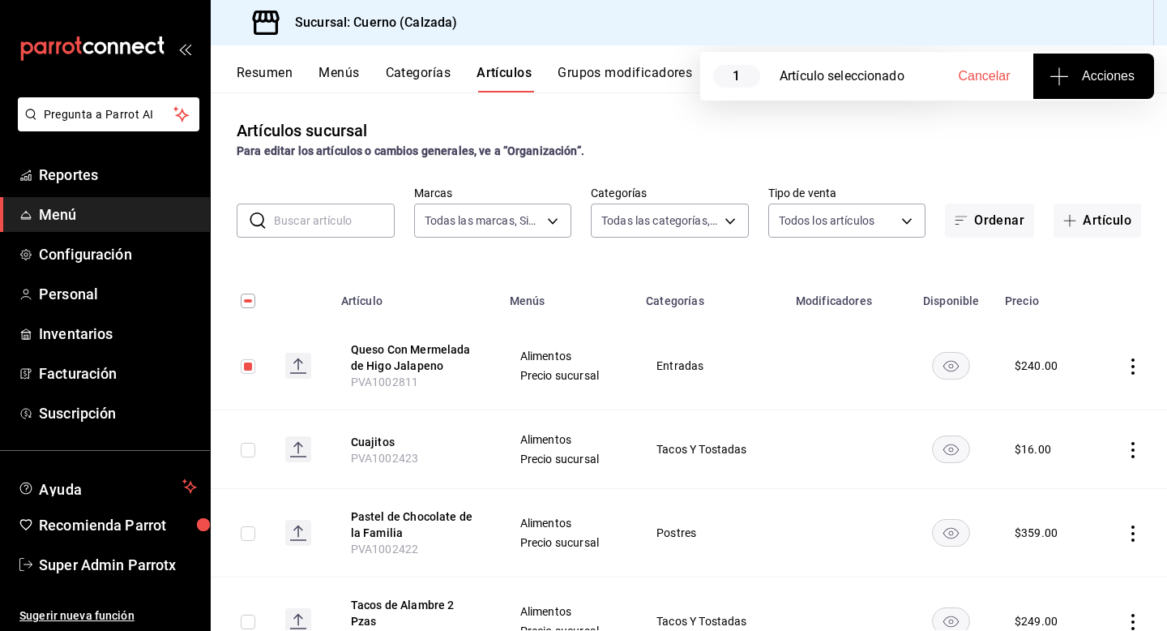
click span "Acciones"
click span "Agregar tipo"
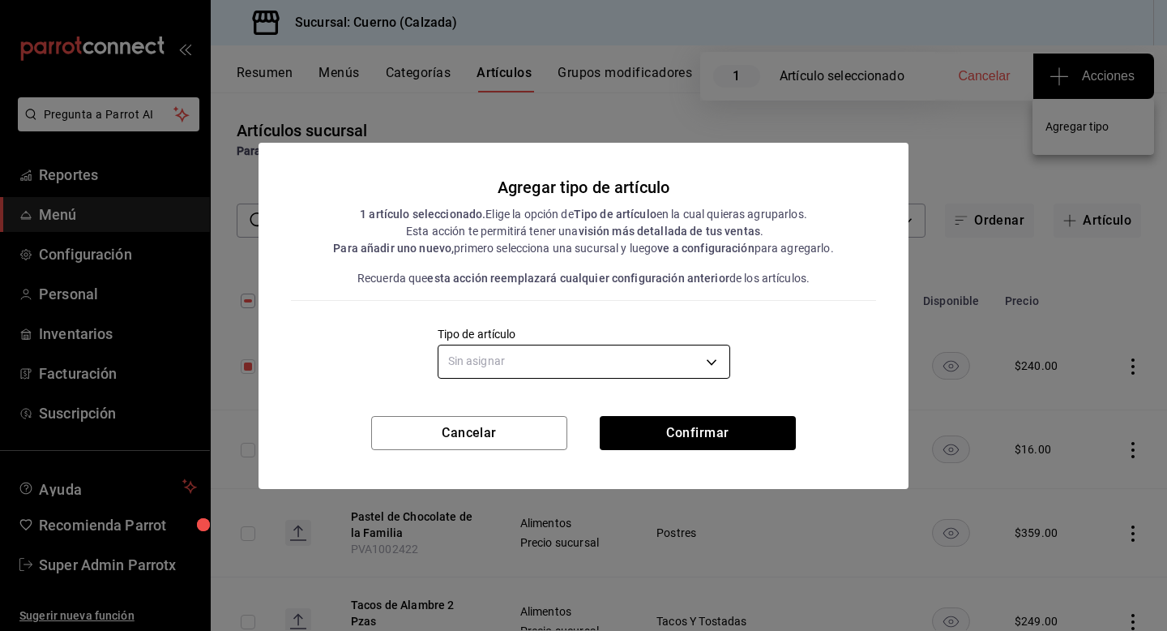
click body "Pregunta a Parrot AI Reportes Menú Configuración Personal Inventarios Facturaci…"
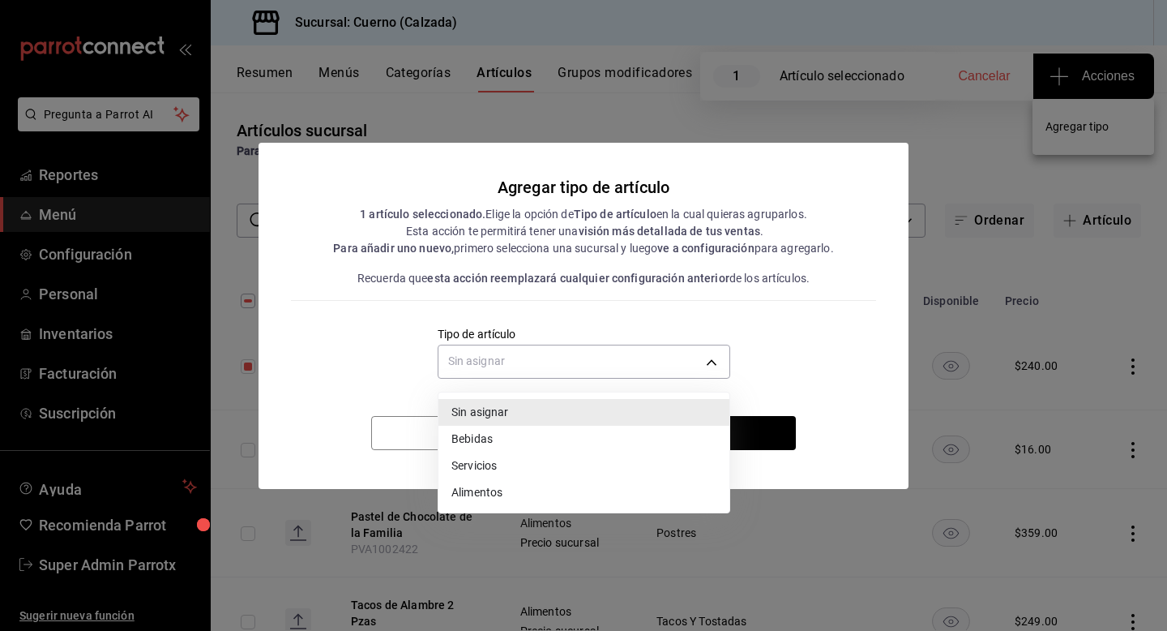
click div
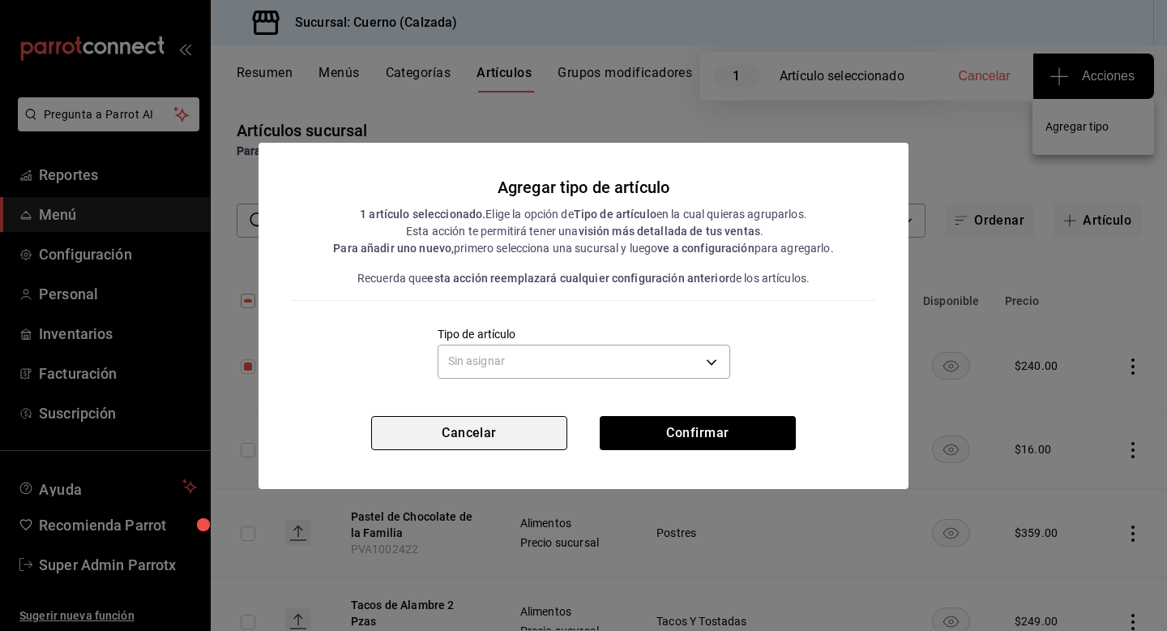
click button "Cancelar"
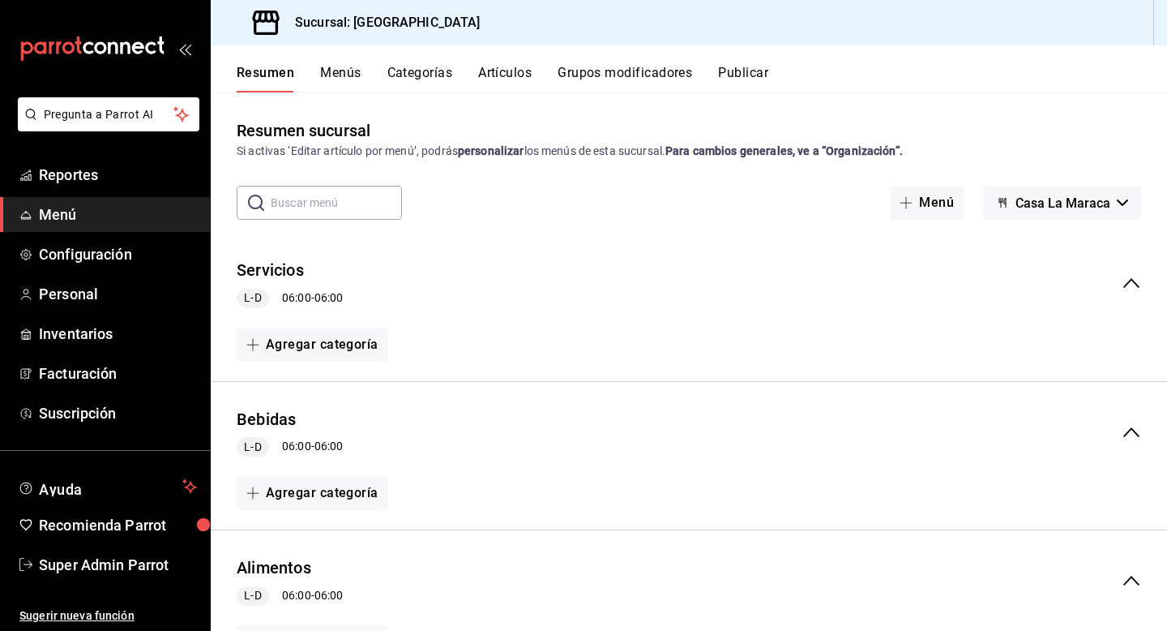
scroll to position [558, 0]
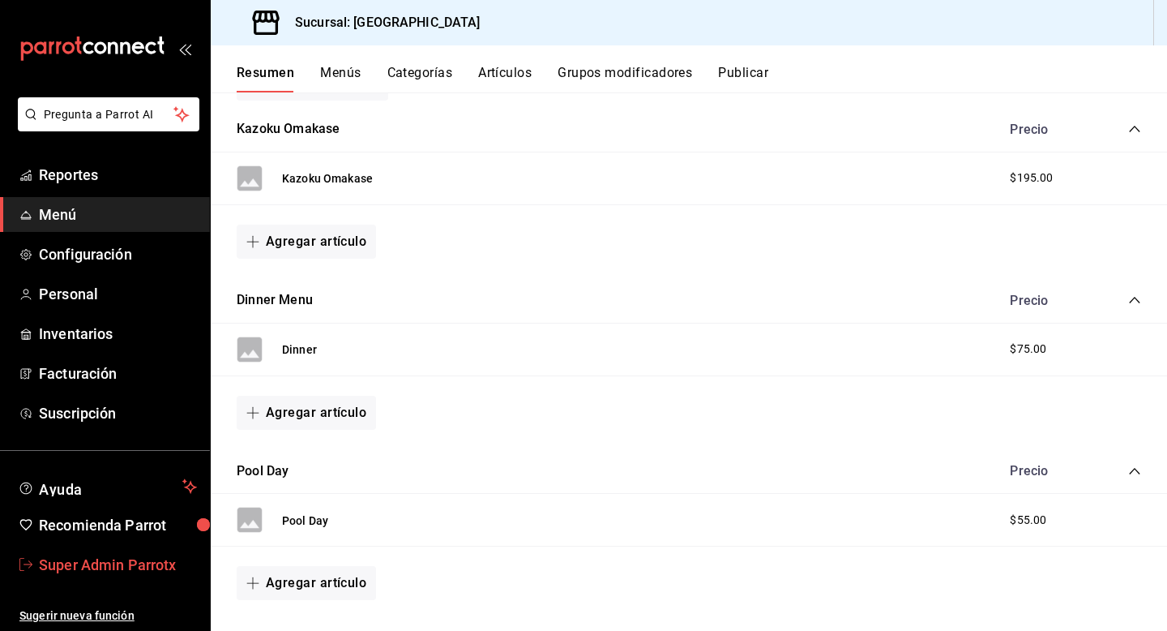
click at [152, 554] on span "Super Admin Parrotx" at bounding box center [118, 565] width 158 height 22
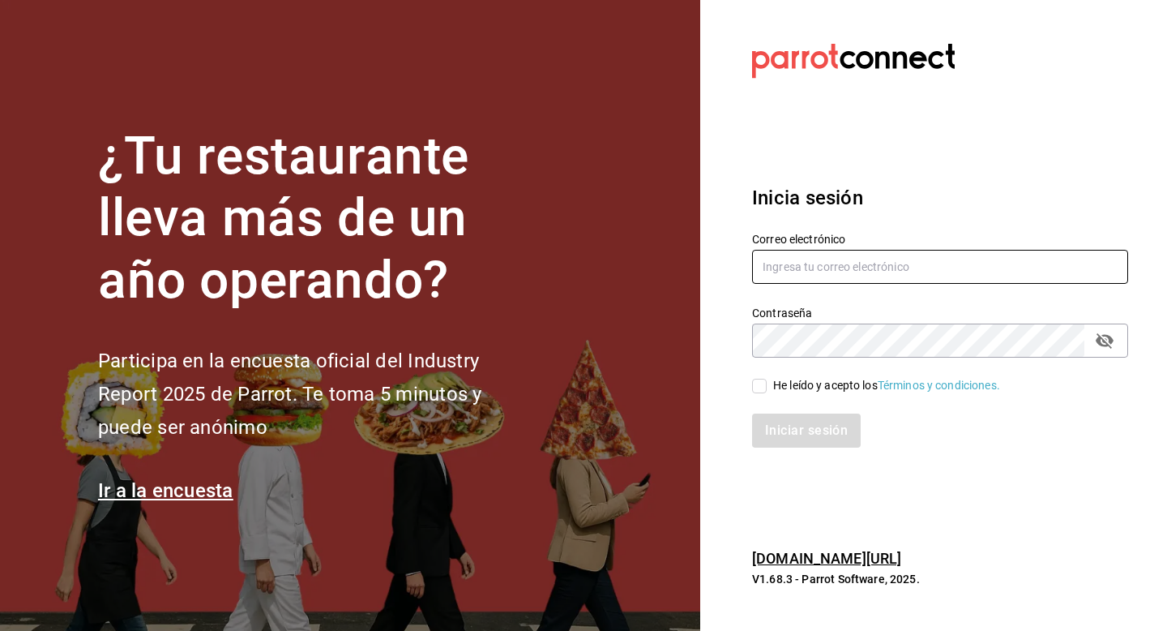
click at [1023, 274] on input "text" at bounding box center [940, 267] width 376 height 34
click at [1016, 267] on input "text" at bounding box center [940, 267] width 376 height 34
type input "food@coffee.com"
click at [833, 379] on div "He leído y acepto los Términos y condiciones." at bounding box center [886, 385] width 227 height 17
click at [767, 379] on input "He leído y acepto los Términos y condiciones." at bounding box center [759, 386] width 15 height 15
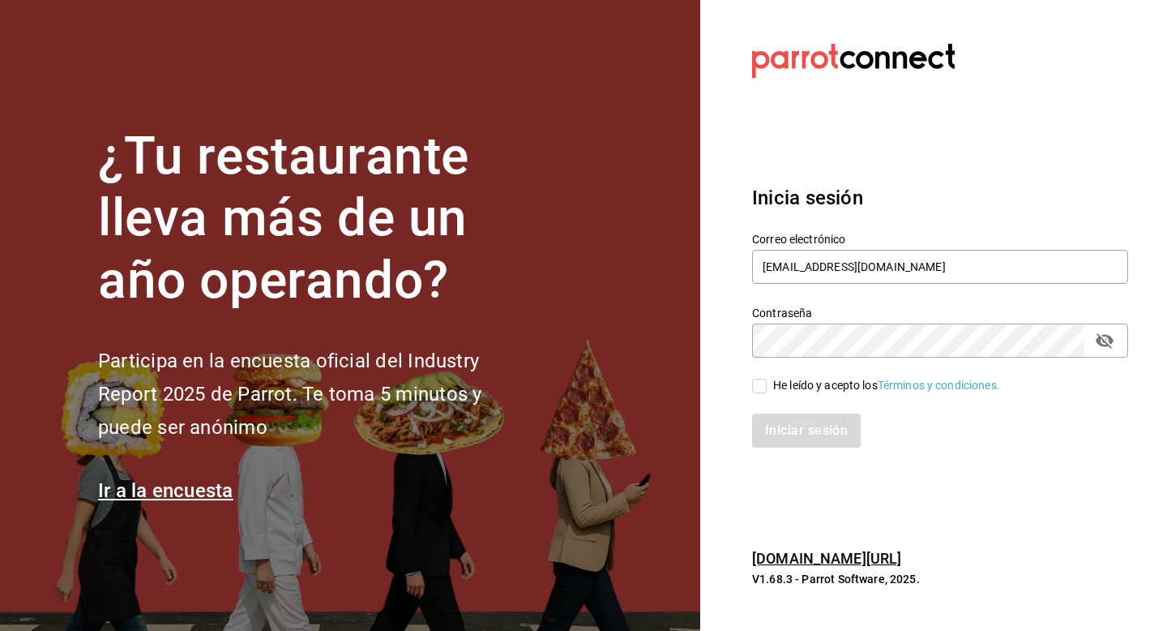
checkbox input "true"
click at [793, 430] on button "Iniciar sesión" at bounding box center [807, 430] width 110 height 34
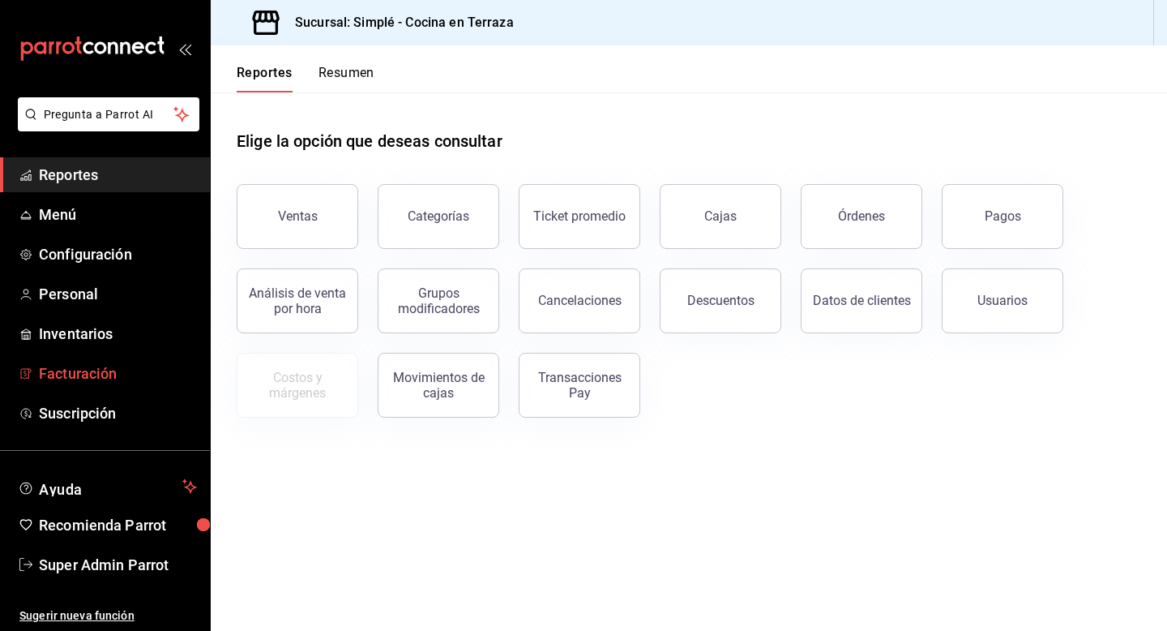
click at [83, 375] on span "Facturación" at bounding box center [118, 373] width 158 height 22
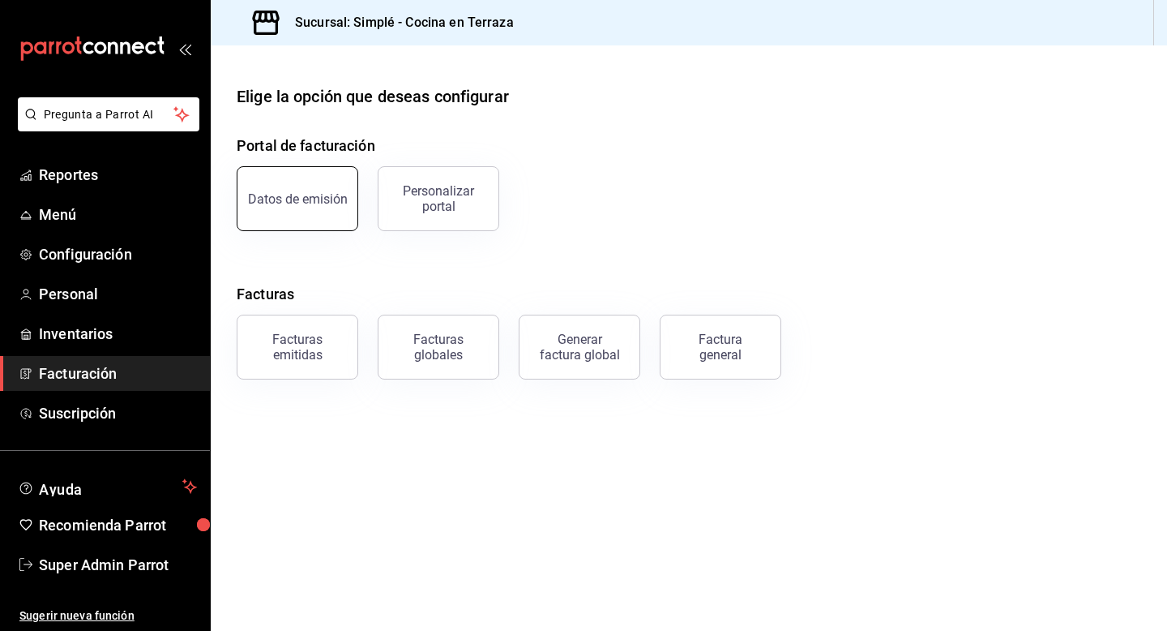
click at [289, 203] on div "Datos de emisión" at bounding box center [298, 198] width 100 height 15
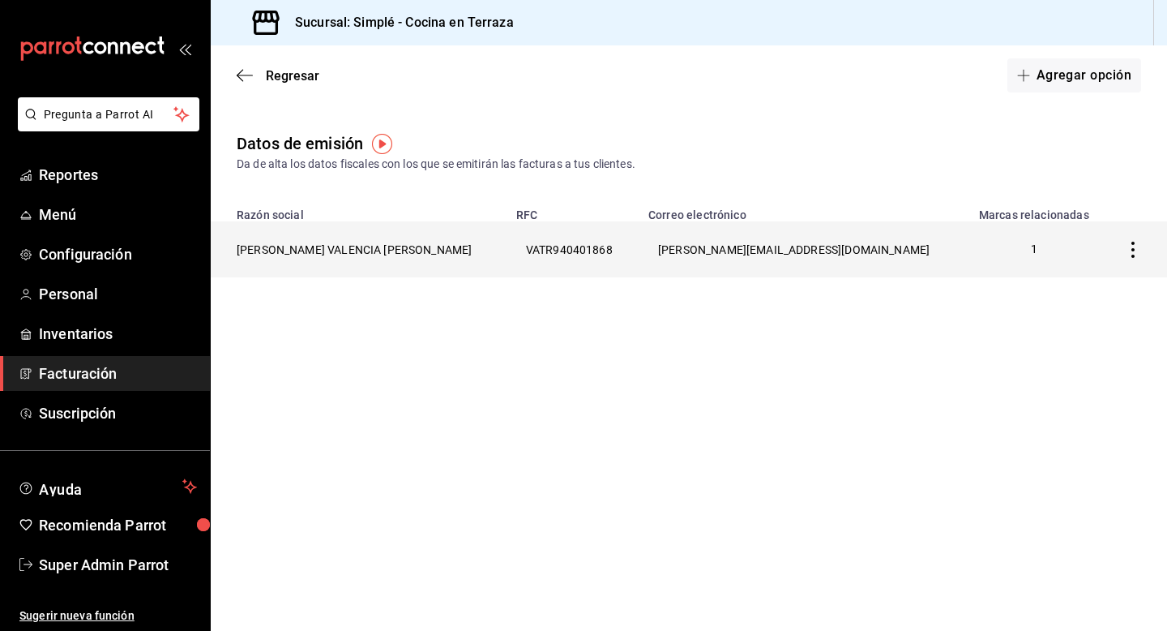
click at [315, 260] on th "RAMON VALENCIA TINOCO" at bounding box center [359, 249] width 296 height 56
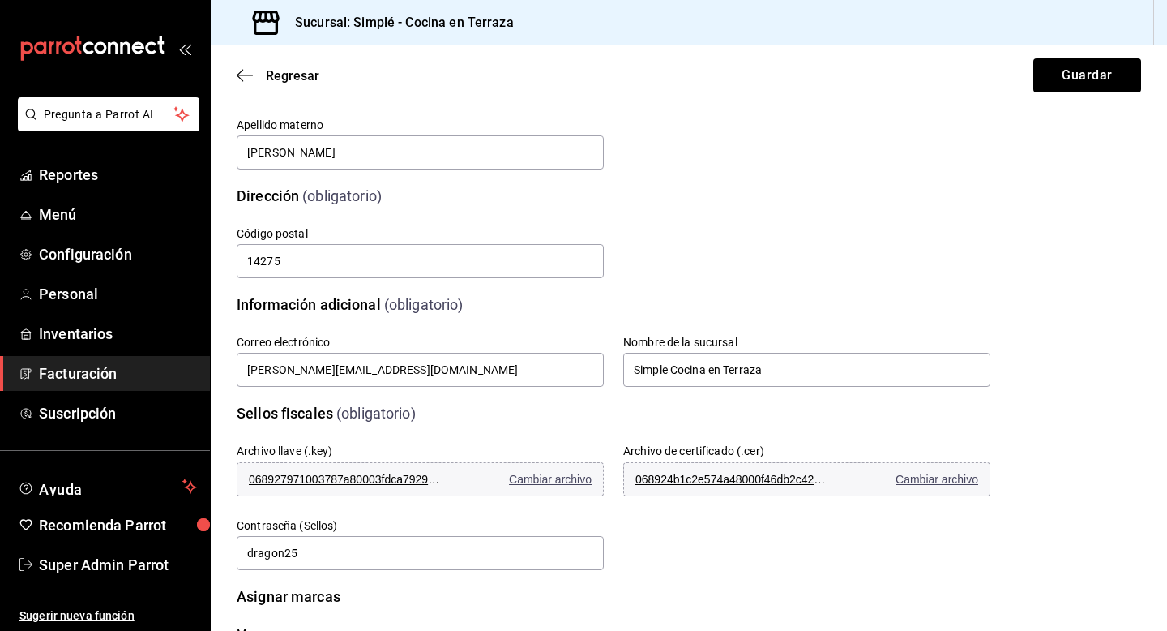
scroll to position [377, 0]
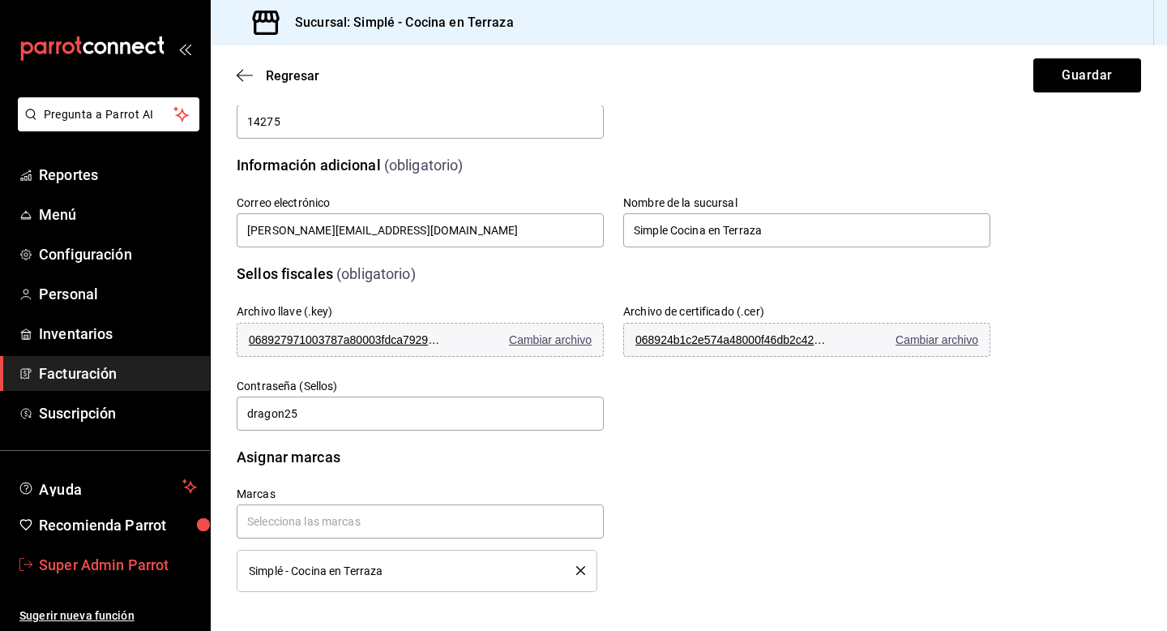
click at [136, 567] on span "Super Admin Parrot" at bounding box center [118, 565] width 158 height 22
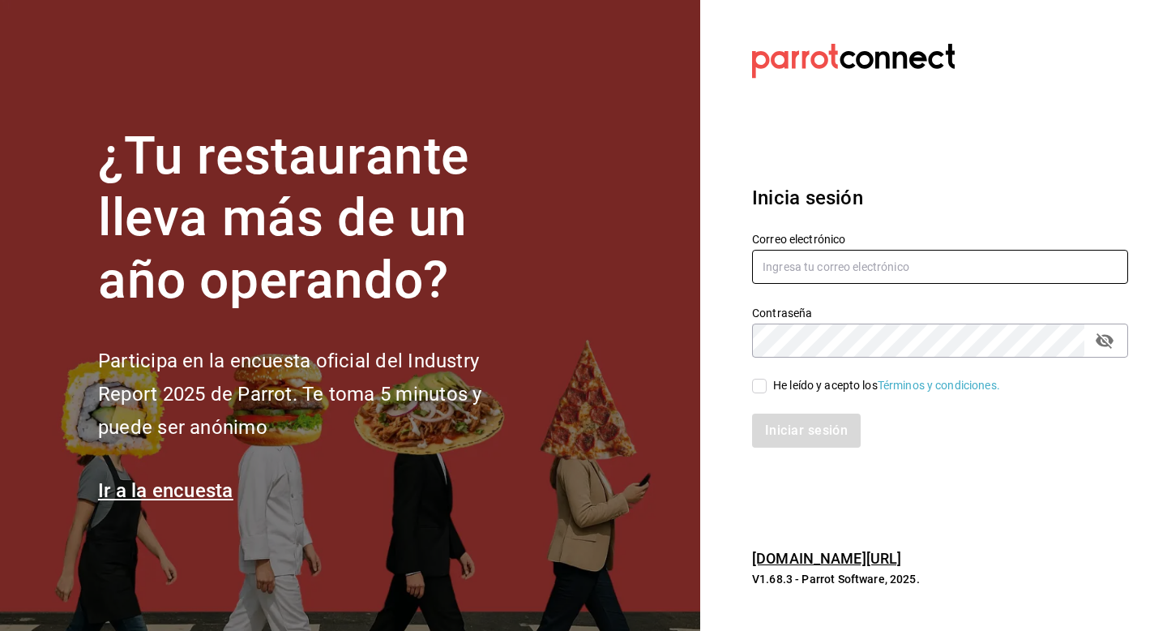
click at [792, 276] on input "text" at bounding box center [940, 267] width 376 height 34
type input "hotarumitikah@costeno.com"
click at [774, 389] on div "He leído y acepto los Términos y condiciones." at bounding box center [886, 385] width 227 height 17
click at [767, 389] on input "He leído y acepto los Términos y condiciones." at bounding box center [759, 386] width 15 height 15
checkbox input "true"
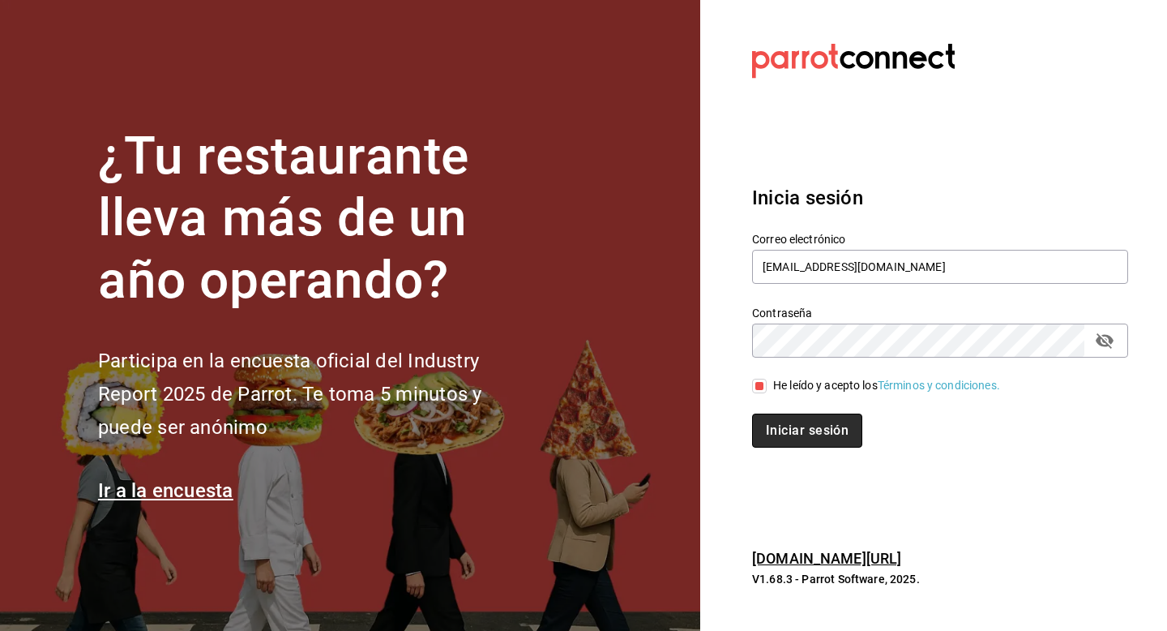
click at [774, 426] on button "Iniciar sesión" at bounding box center [807, 430] width 110 height 34
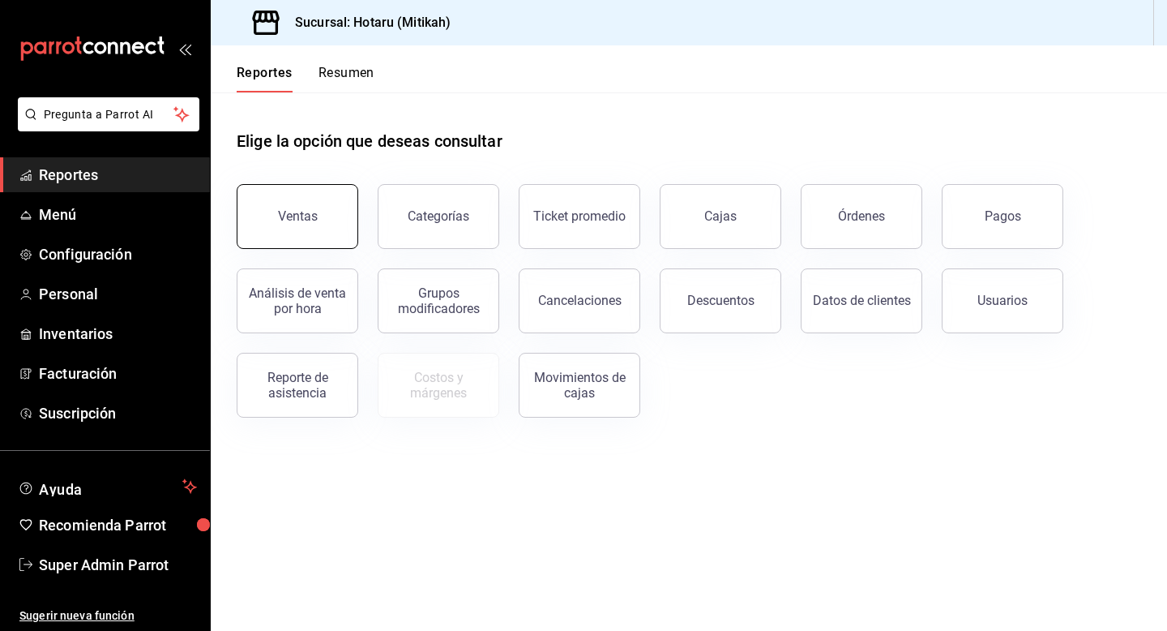
click at [266, 218] on button "Ventas" at bounding box center [298, 216] width 122 height 65
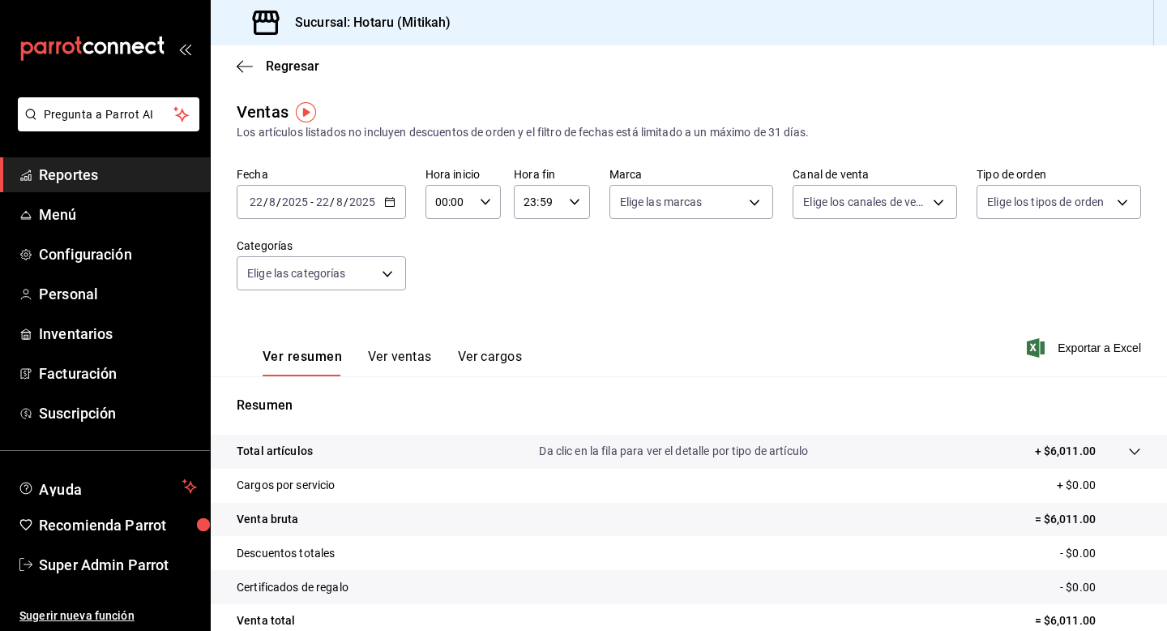
click at [284, 443] on p "Total artículos" at bounding box center [275, 451] width 76 height 17
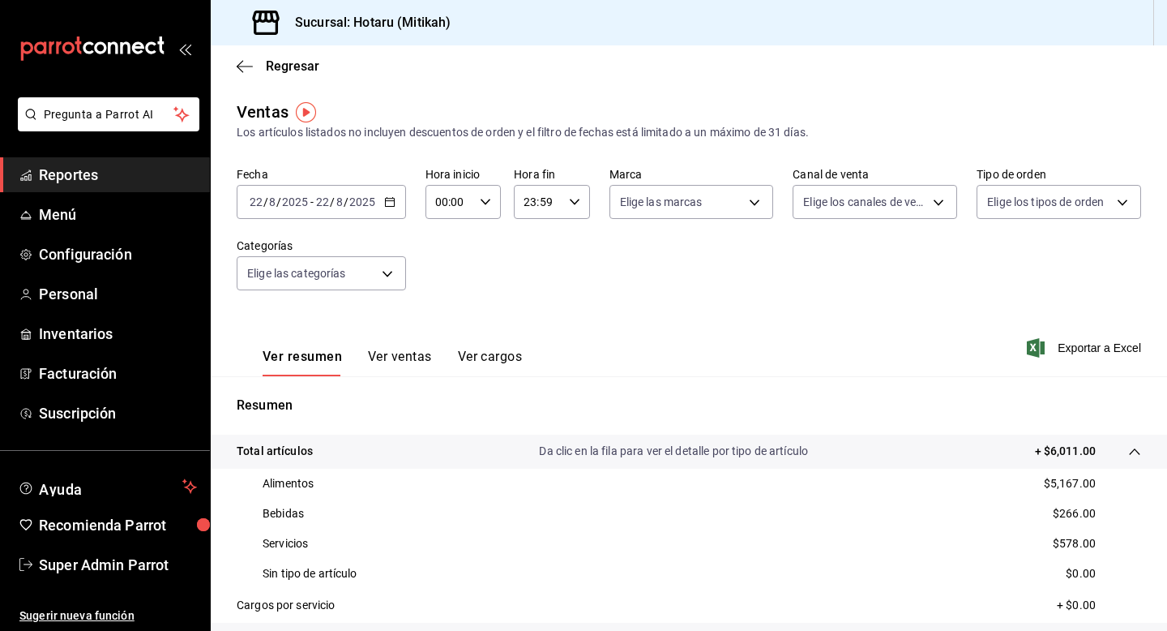
click at [385, 204] on icon "button" at bounding box center [389, 201] width 11 height 11
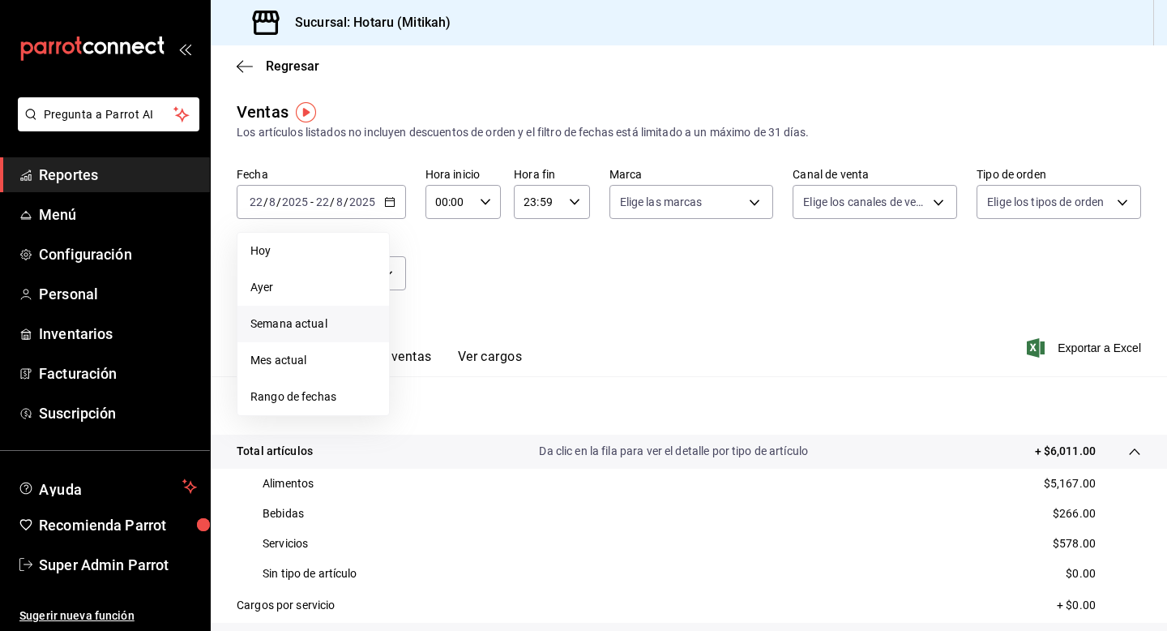
click at [315, 306] on li "Semana actual" at bounding box center [313, 324] width 152 height 36
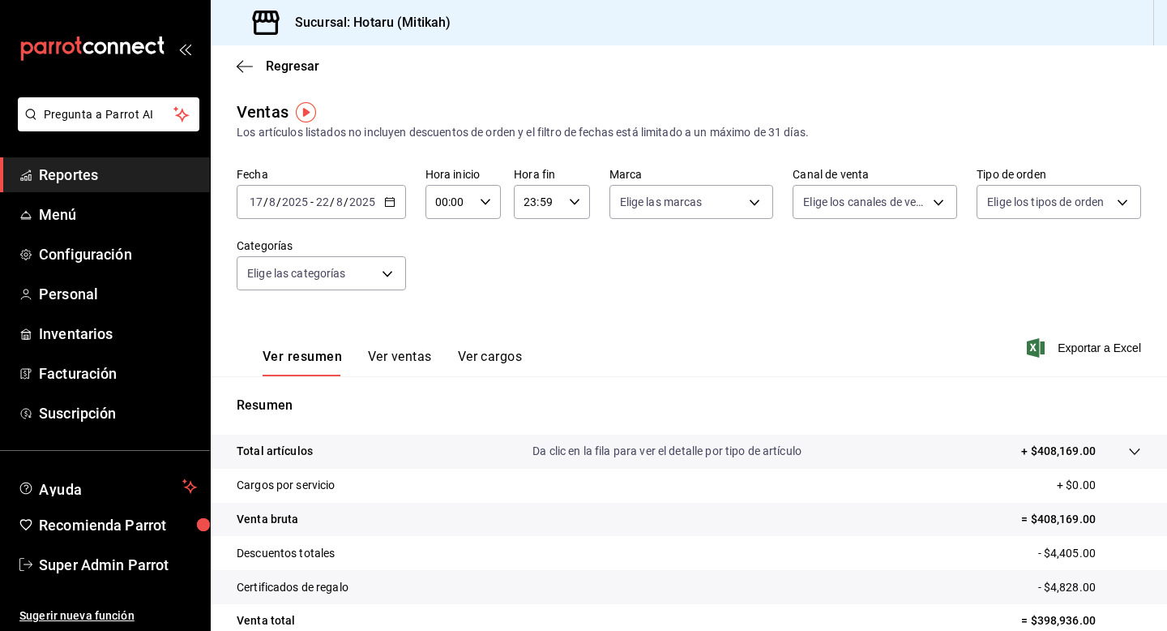
click at [297, 449] on p "Total artículos" at bounding box center [275, 451] width 76 height 17
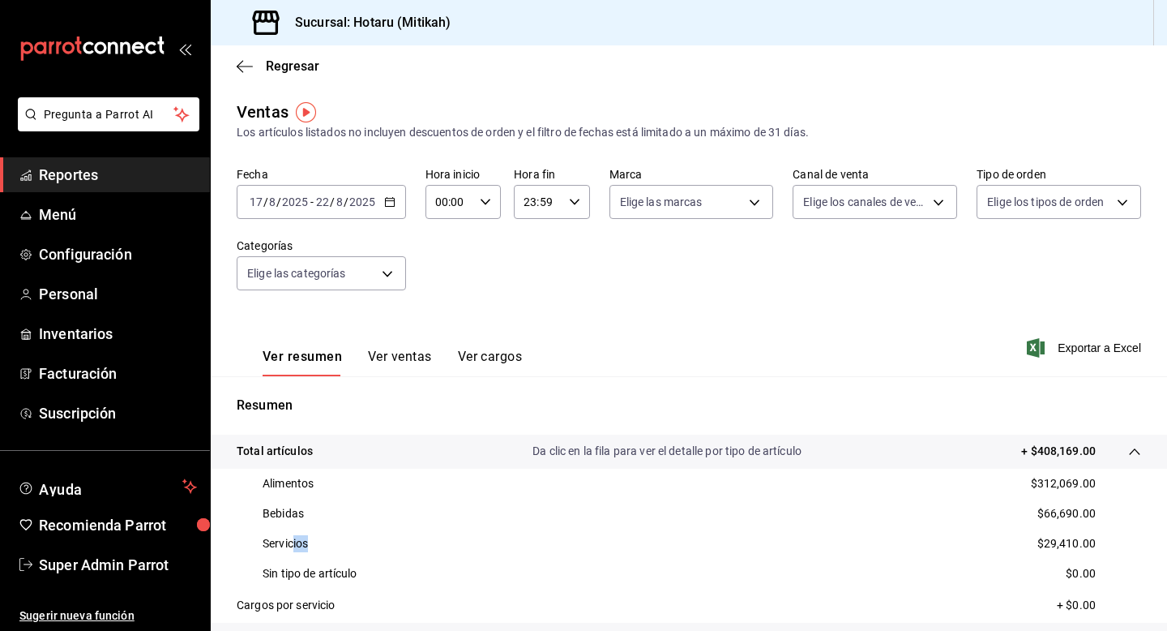
drag, startPoint x: 293, startPoint y: 542, endPoint x: 353, endPoint y: 541, distance: 60.8
click at [353, 541] on div "Servicios $29,410.00" at bounding box center [689, 543] width 905 height 30
click at [94, 272] on ul "Reportes Menú Configuración Personal Inventarios Facturación Suscripción" at bounding box center [105, 293] width 210 height 273
click at [94, 261] on span "Configuración" at bounding box center [118, 254] width 158 height 22
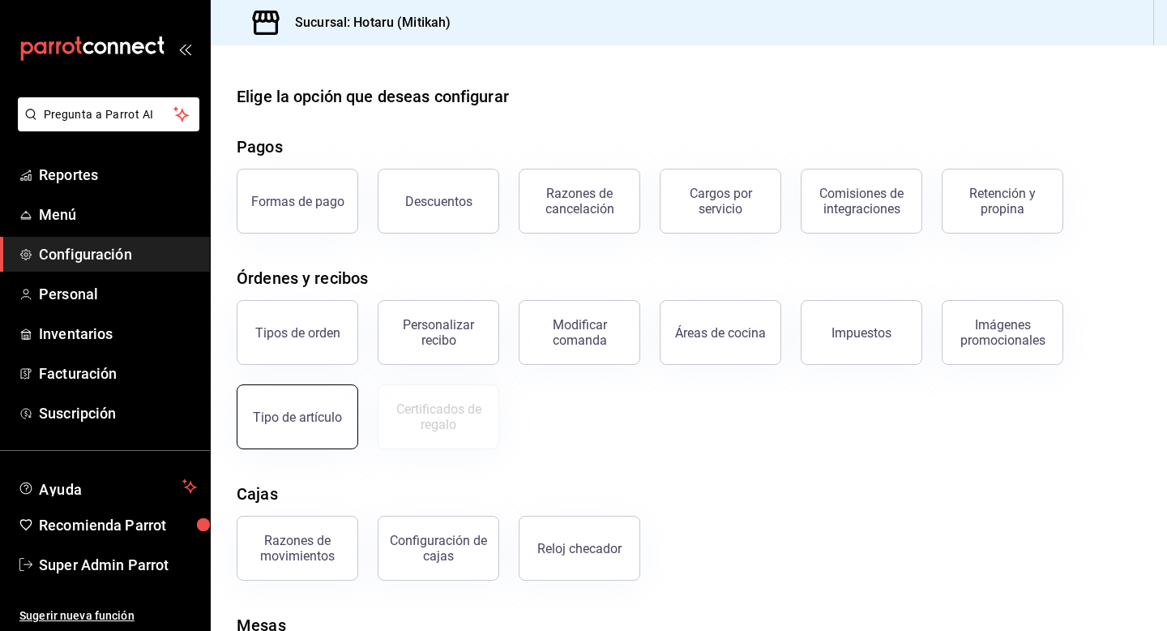
click at [320, 419] on div "Tipo de artículo" at bounding box center [297, 416] width 89 height 15
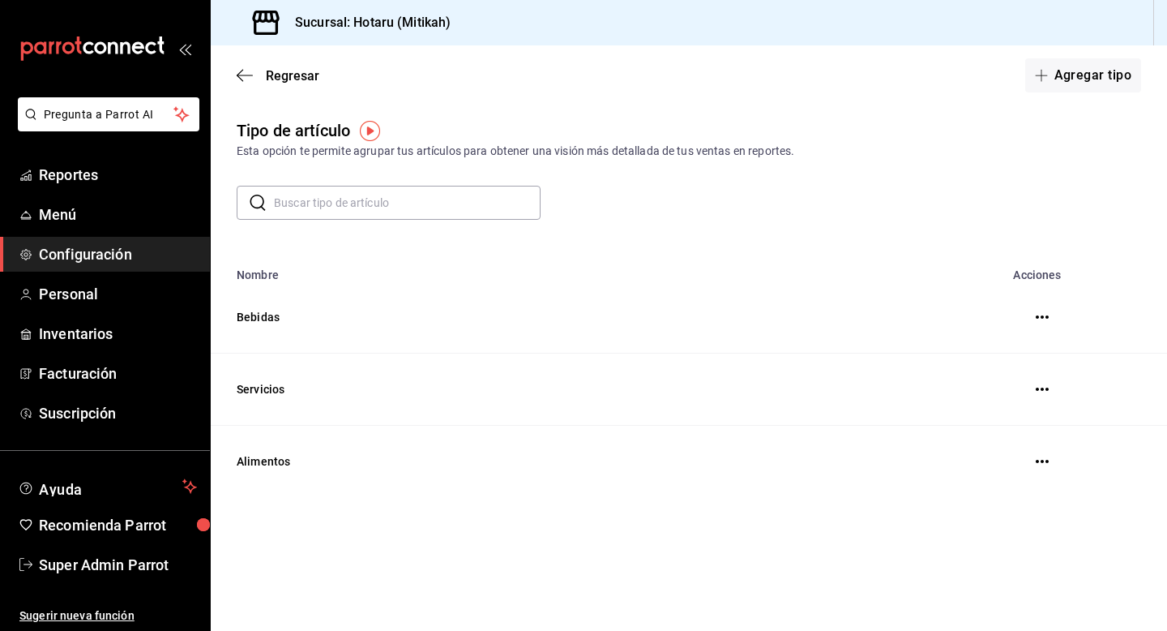
click at [1038, 386] on icon "button" at bounding box center [1042, 389] width 13 height 13
click at [890, 298] on div at bounding box center [583, 315] width 1167 height 631
click at [279, 396] on td "Servicios" at bounding box center [567, 389] width 713 height 72
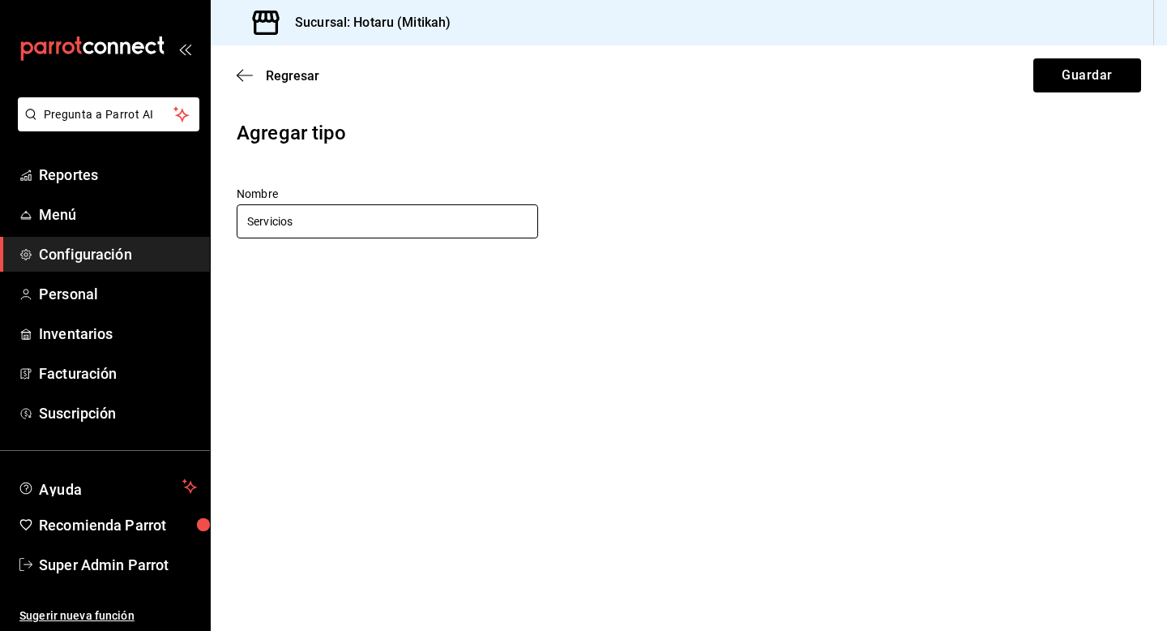
click at [391, 226] on input "Servicios" at bounding box center [388, 221] width 302 height 34
type input "Vinos"
click at [1078, 79] on button "Guardar" at bounding box center [1087, 75] width 108 height 34
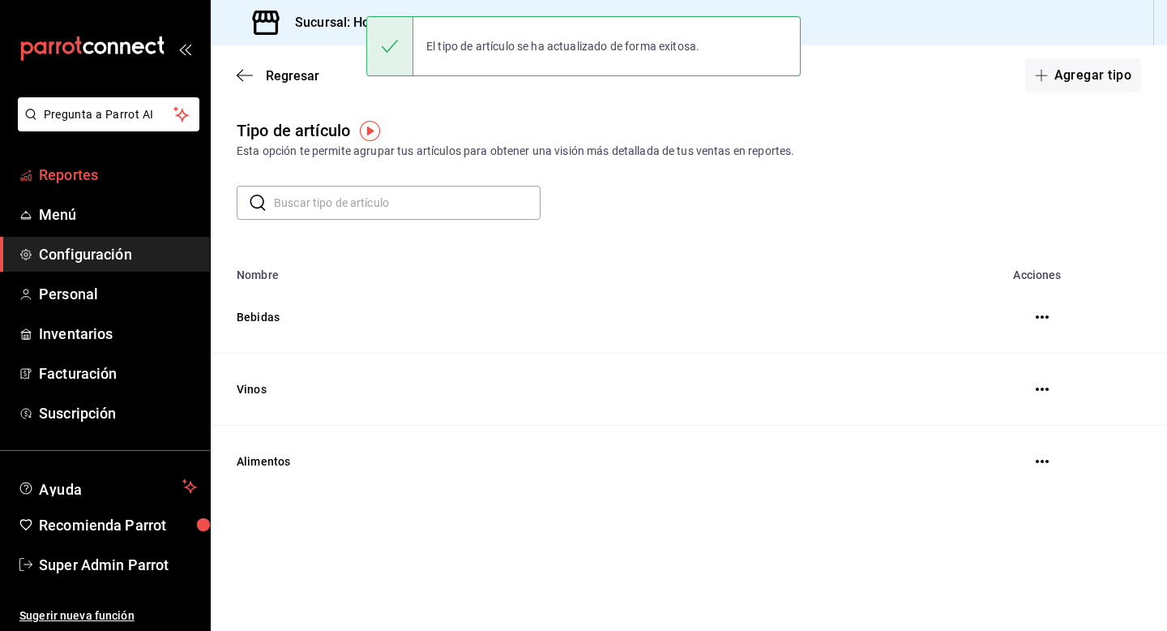
click at [89, 191] on link "Reportes" at bounding box center [105, 174] width 210 height 35
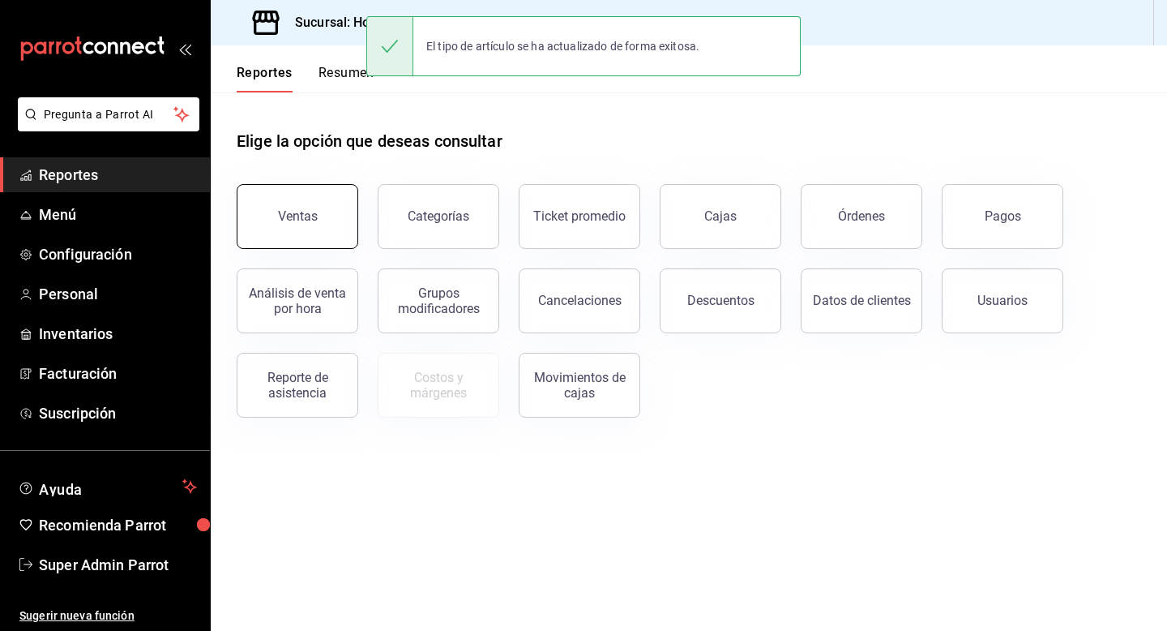
click at [295, 235] on button "Ventas" at bounding box center [298, 216] width 122 height 65
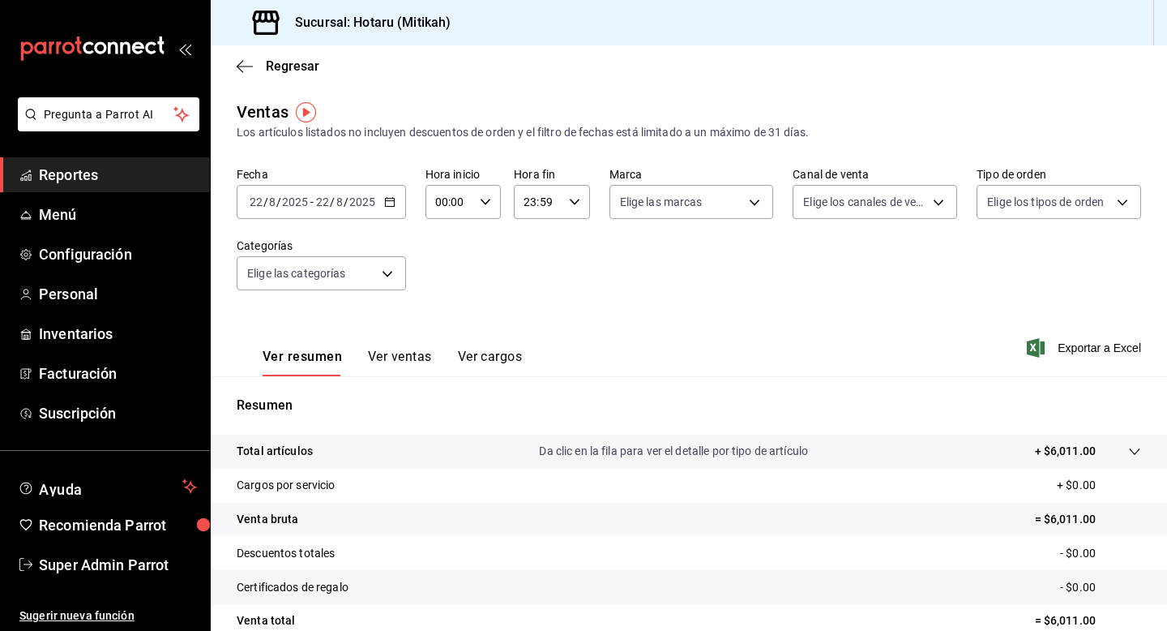
click at [298, 448] on p "Total artículos" at bounding box center [275, 451] width 76 height 17
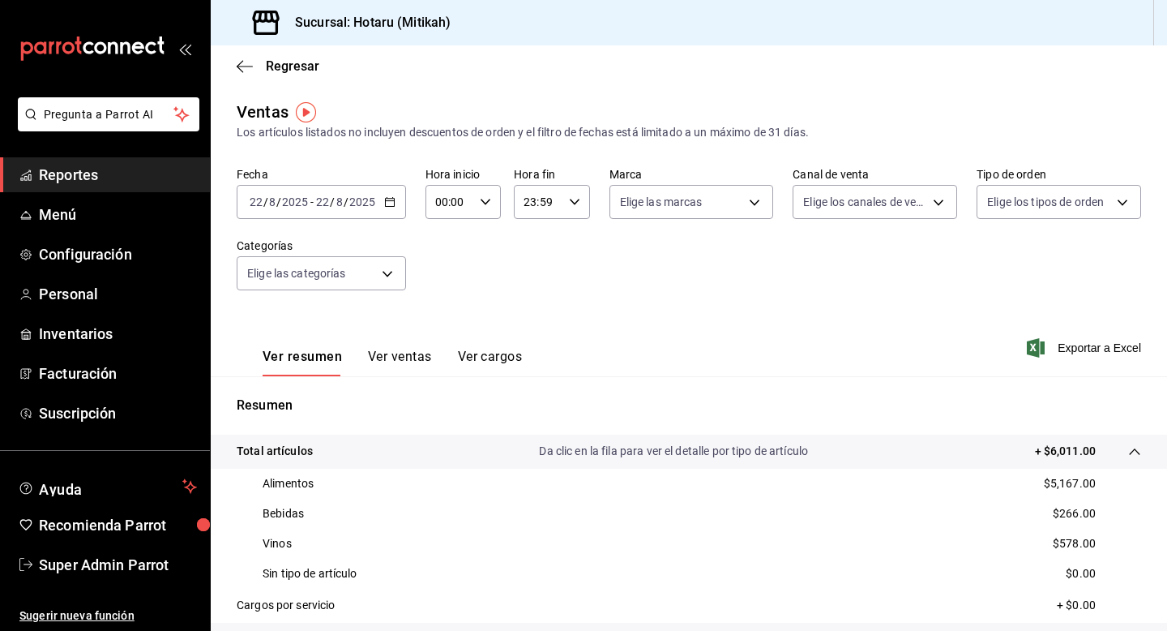
click at [388, 212] on div "[DATE] [DATE] - [DATE] [DATE]" at bounding box center [321, 202] width 169 height 34
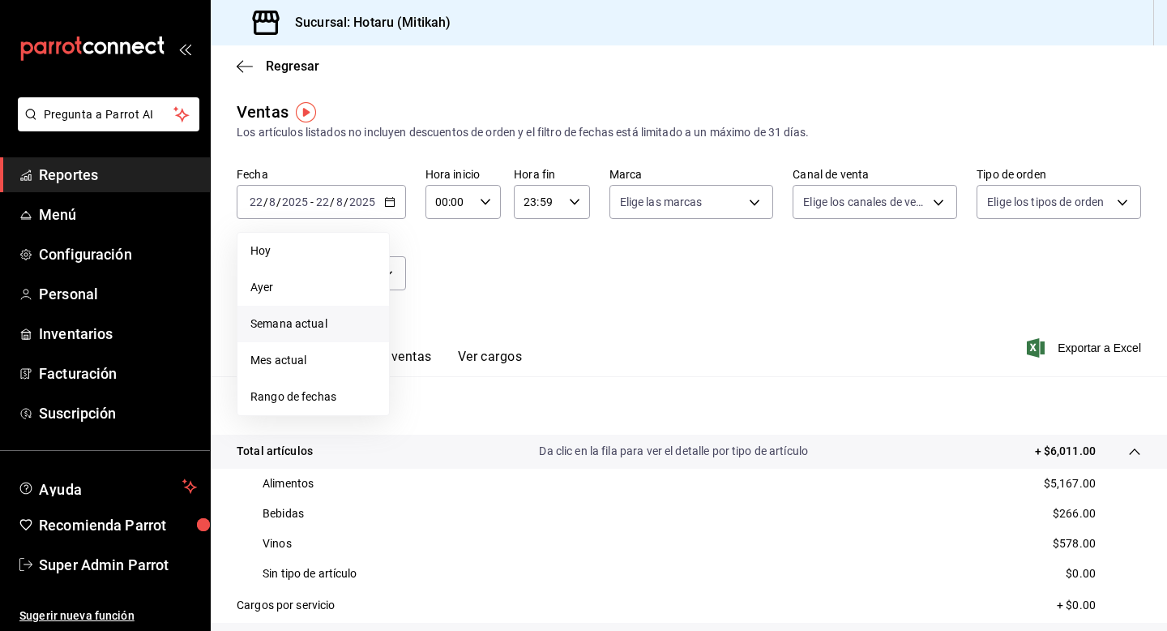
click at [320, 324] on span "Semana actual" at bounding box center [313, 323] width 126 height 17
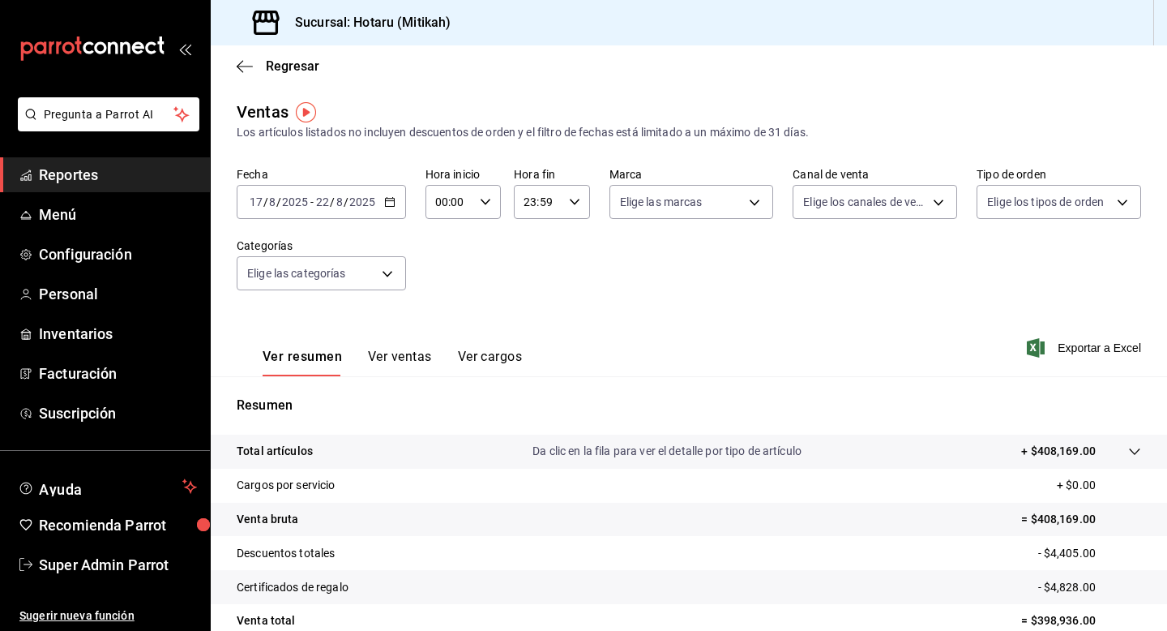
click at [276, 459] on p "Total artículos" at bounding box center [275, 451] width 76 height 17
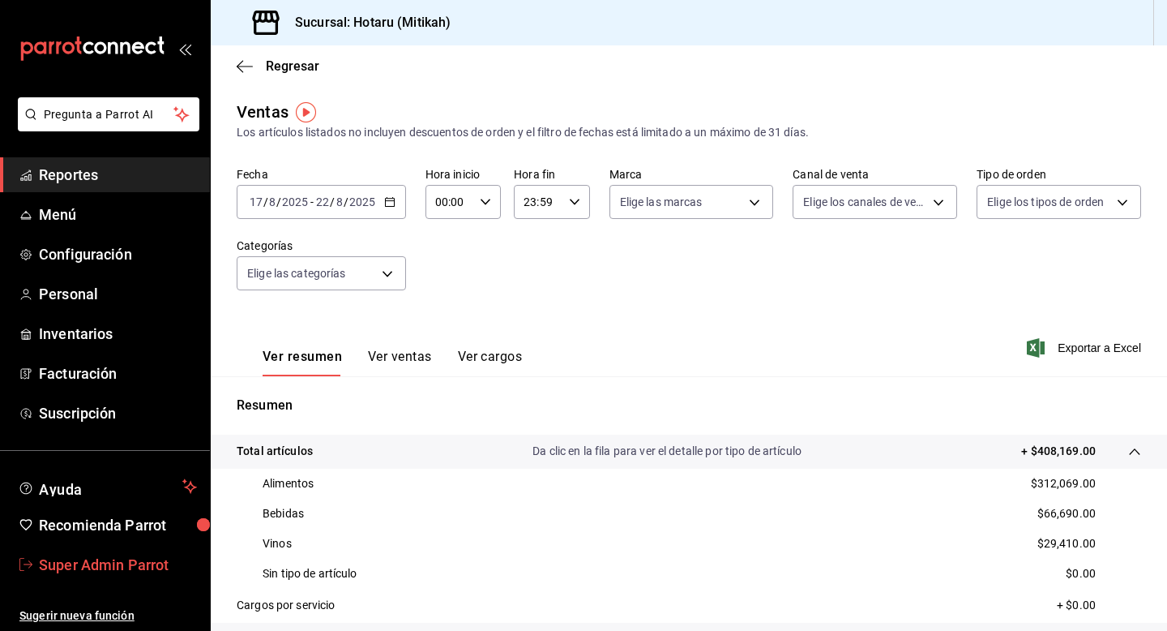
click at [79, 560] on span "Super Admin Parrot" at bounding box center [118, 565] width 158 height 22
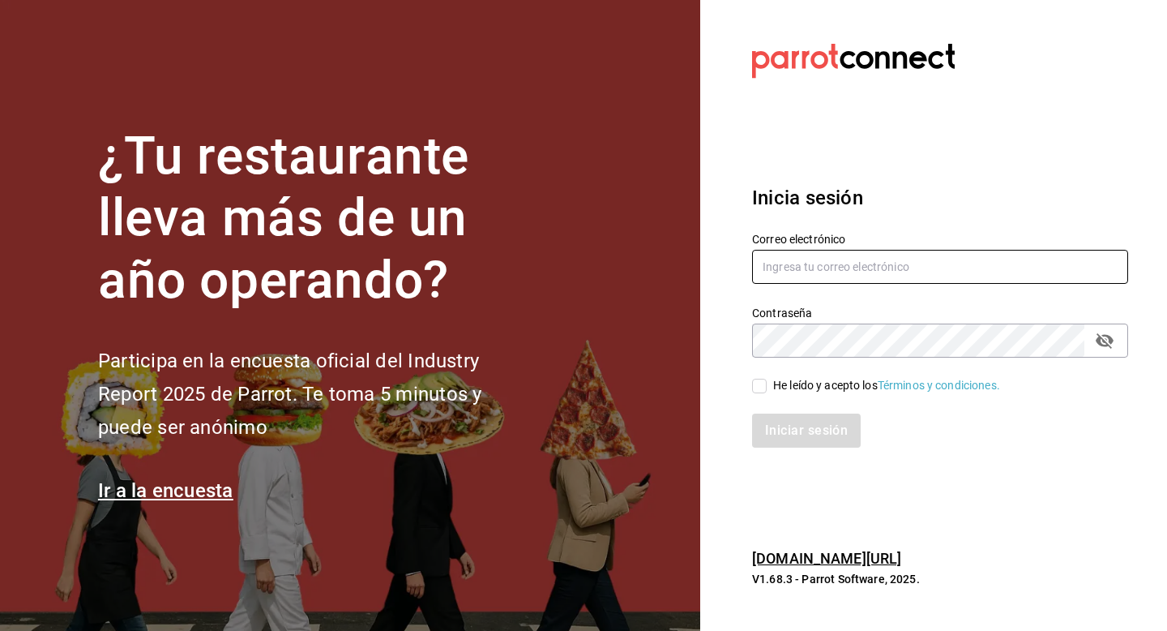
click at [802, 272] on input "text" at bounding box center [940, 267] width 376 height 34
type input "hotarulomas@costeno.com"
click at [760, 391] on input "He leído y acepto los Términos y condiciones." at bounding box center [759, 386] width 15 height 15
checkbox input "true"
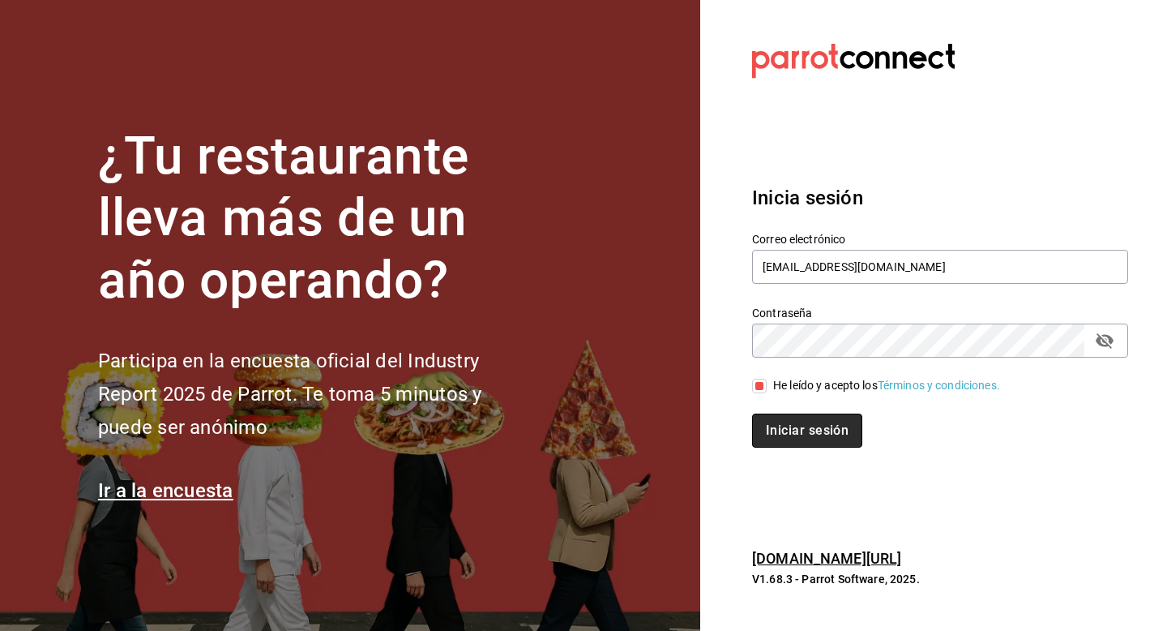
click at [768, 440] on button "Iniciar sesión" at bounding box center [807, 430] width 110 height 34
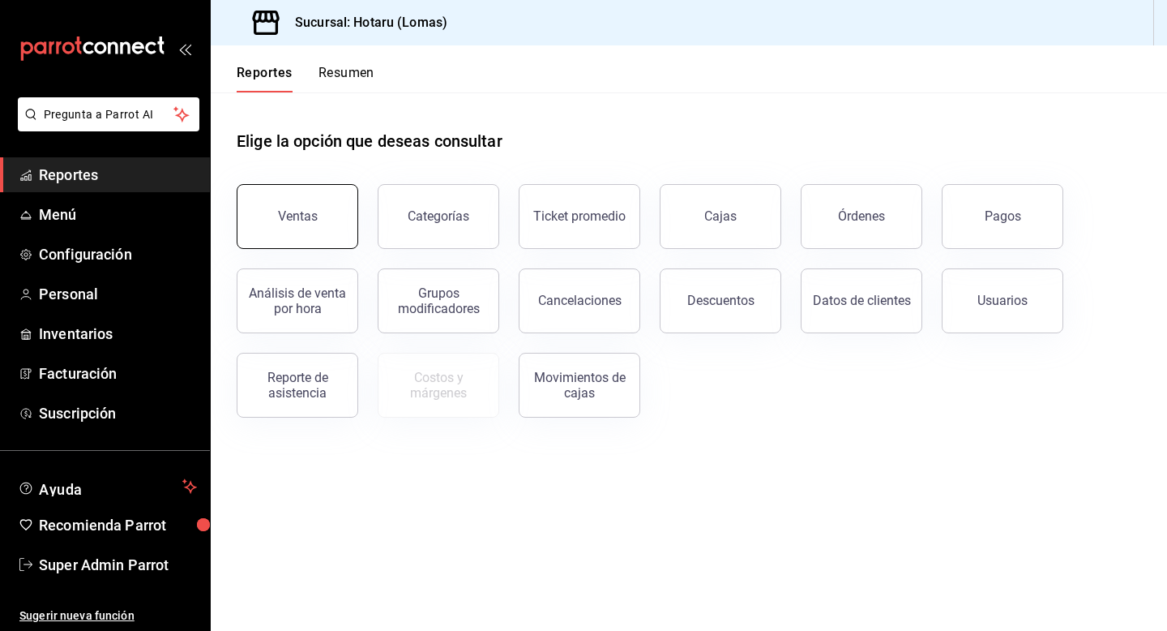
click at [302, 207] on button "Ventas" at bounding box center [298, 216] width 122 height 65
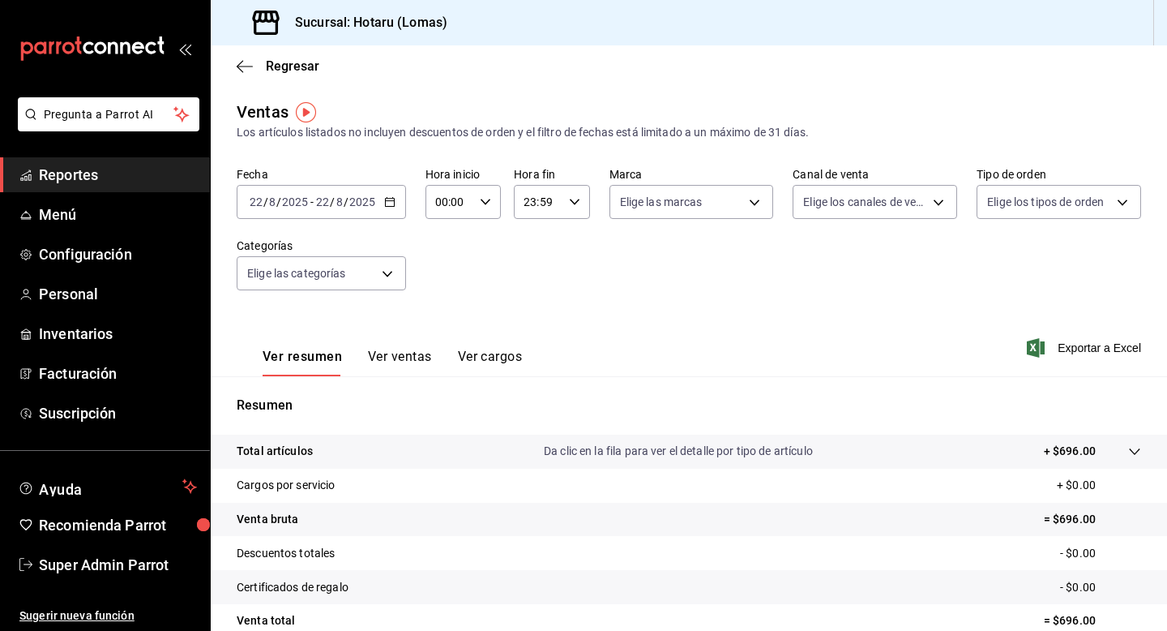
click at [286, 455] on p "Total artículos" at bounding box center [275, 451] width 76 height 17
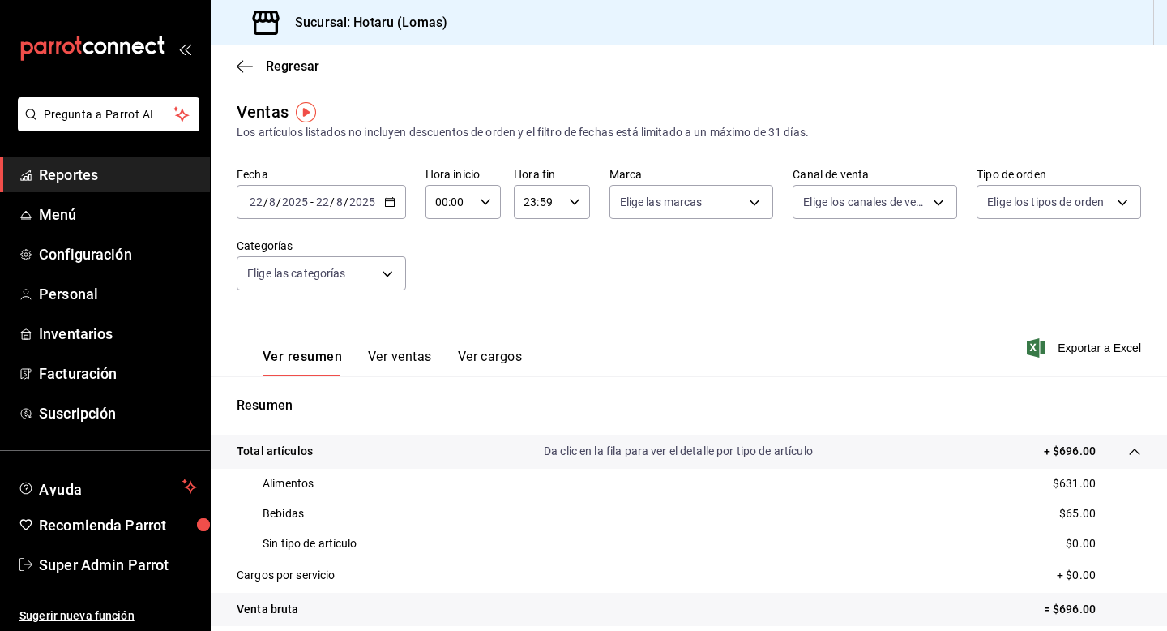
click at [392, 199] on icon "button" at bounding box center [389, 201] width 11 height 11
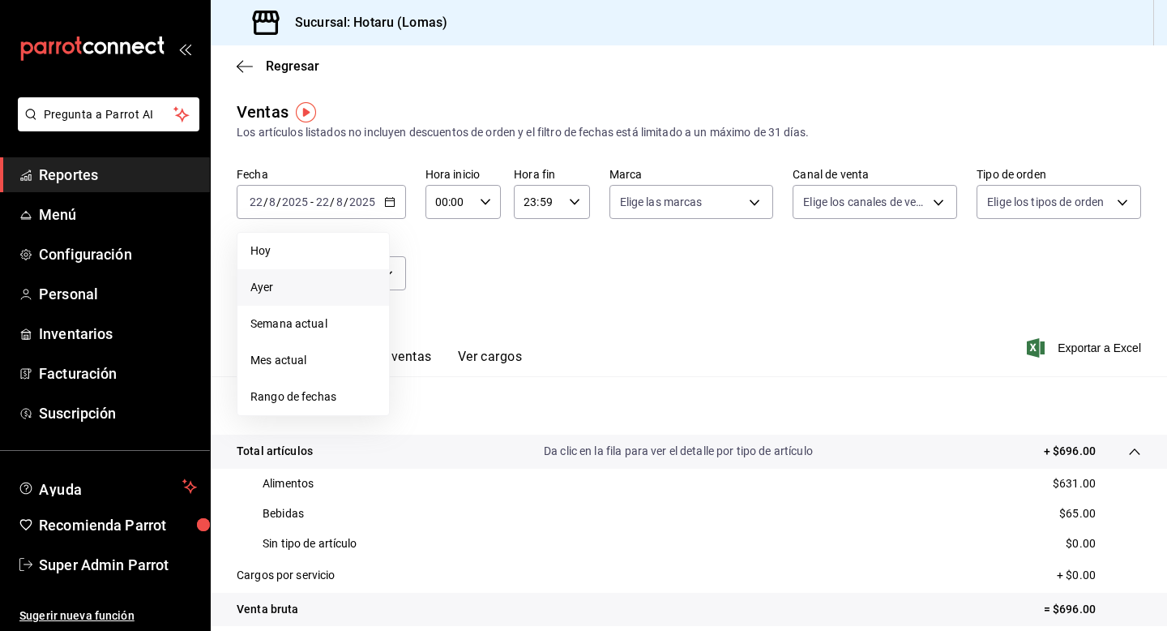
click at [342, 283] on span "Ayer" at bounding box center [313, 287] width 126 height 17
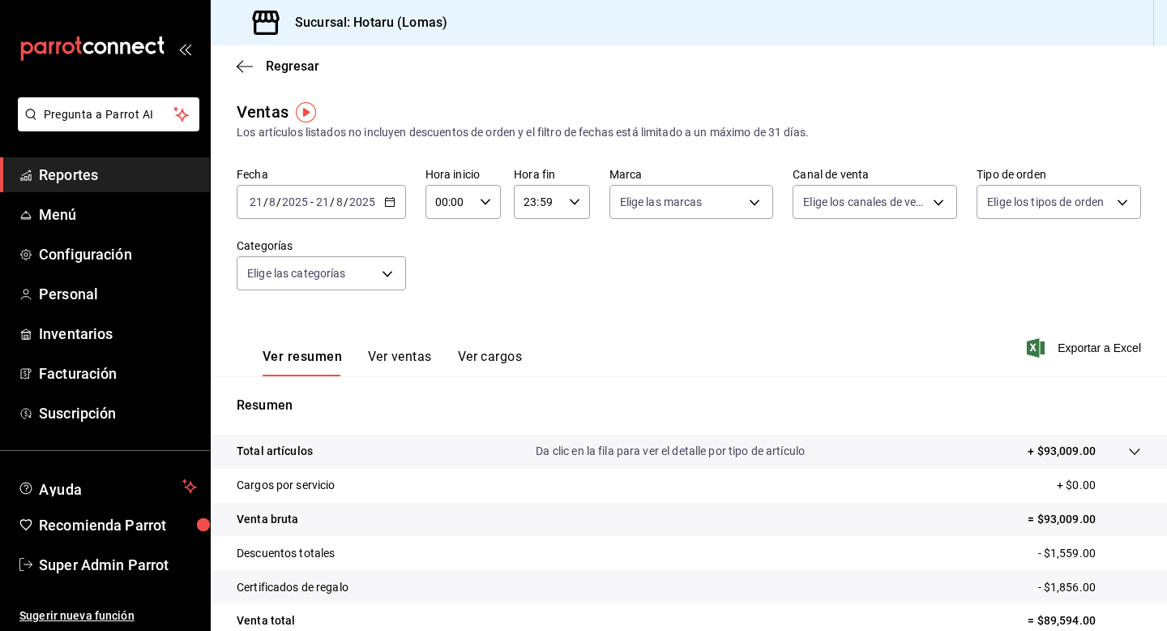
click at [280, 449] on p "Total artículos" at bounding box center [275, 451] width 76 height 17
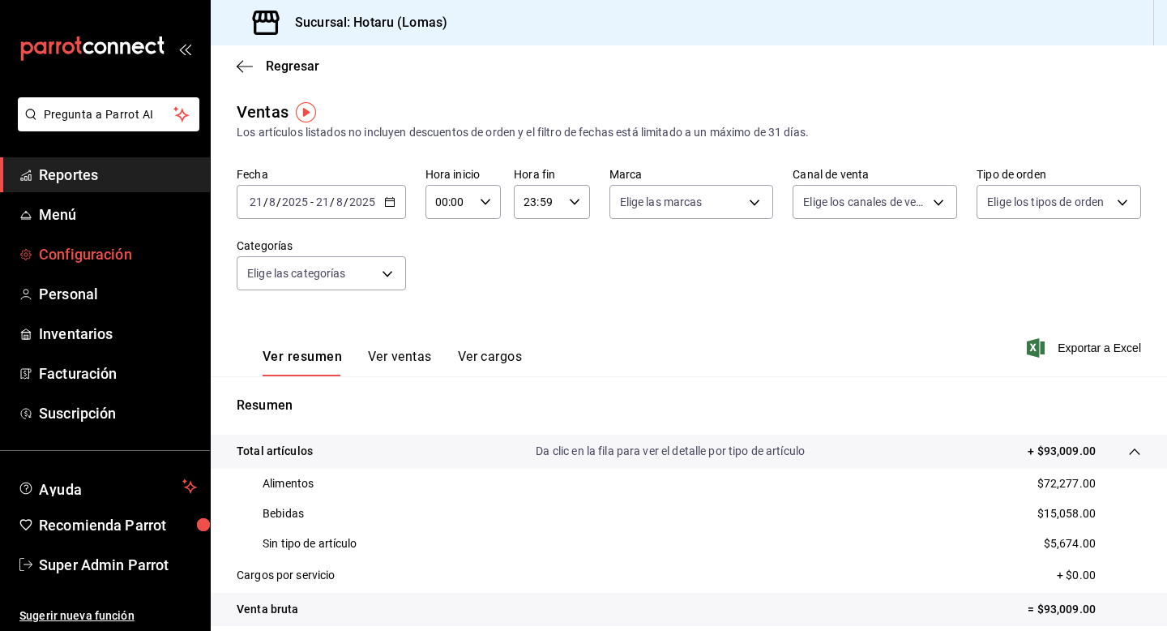
click at [113, 254] on span "Configuración" at bounding box center [118, 254] width 158 height 22
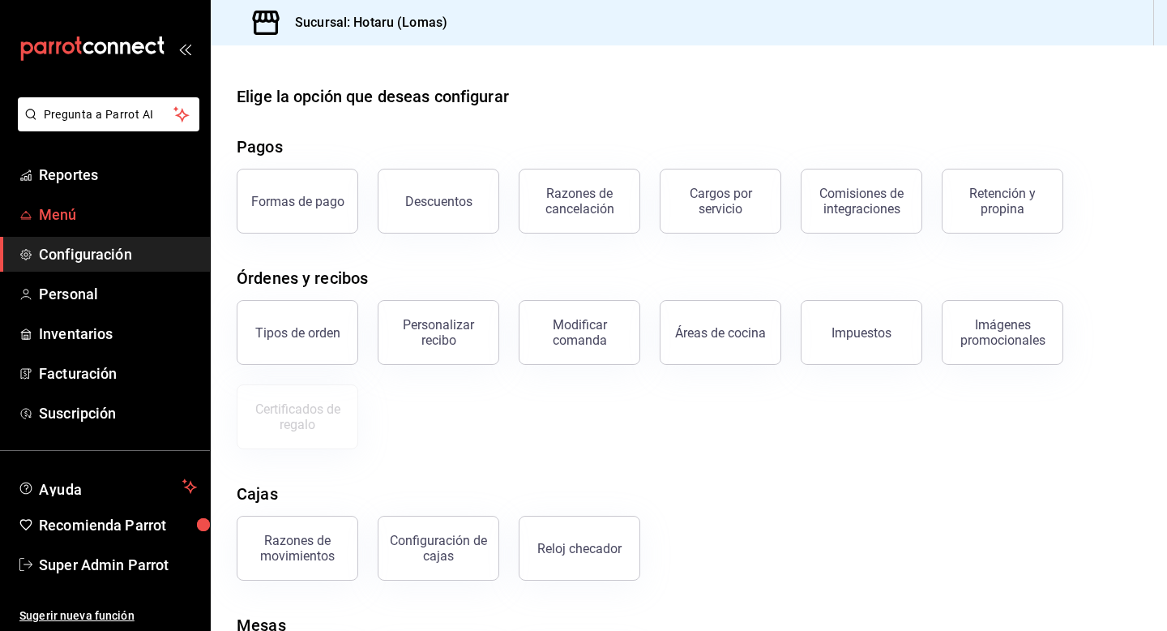
click at [82, 216] on span "Menú" at bounding box center [118, 214] width 158 height 22
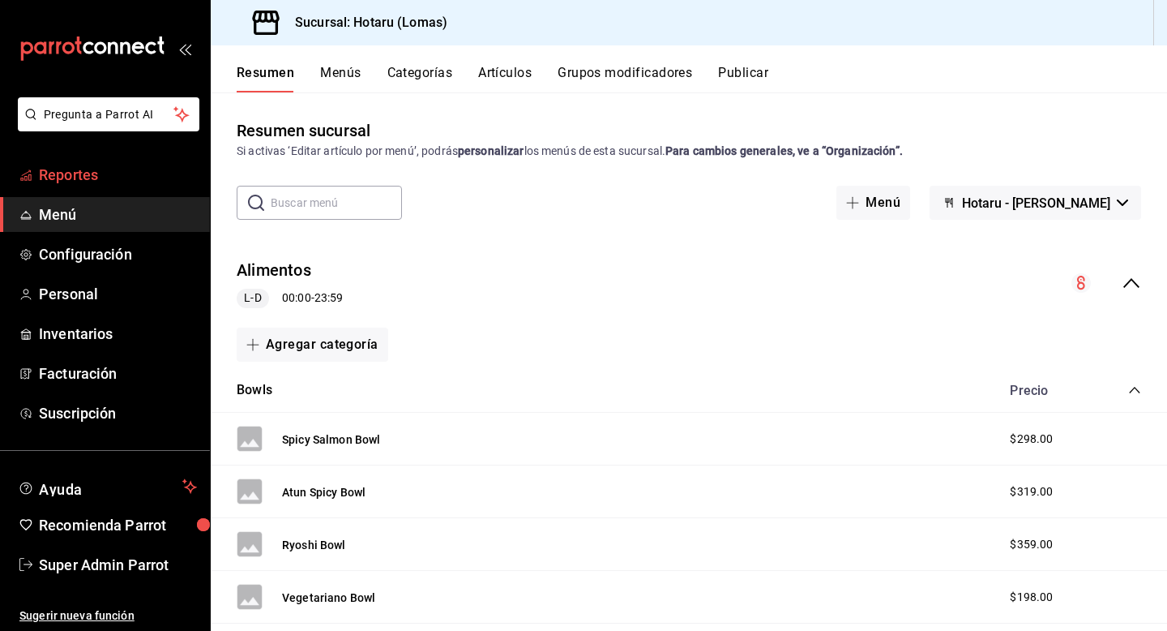
click at [88, 179] on span "Reportes" at bounding box center [118, 175] width 158 height 22
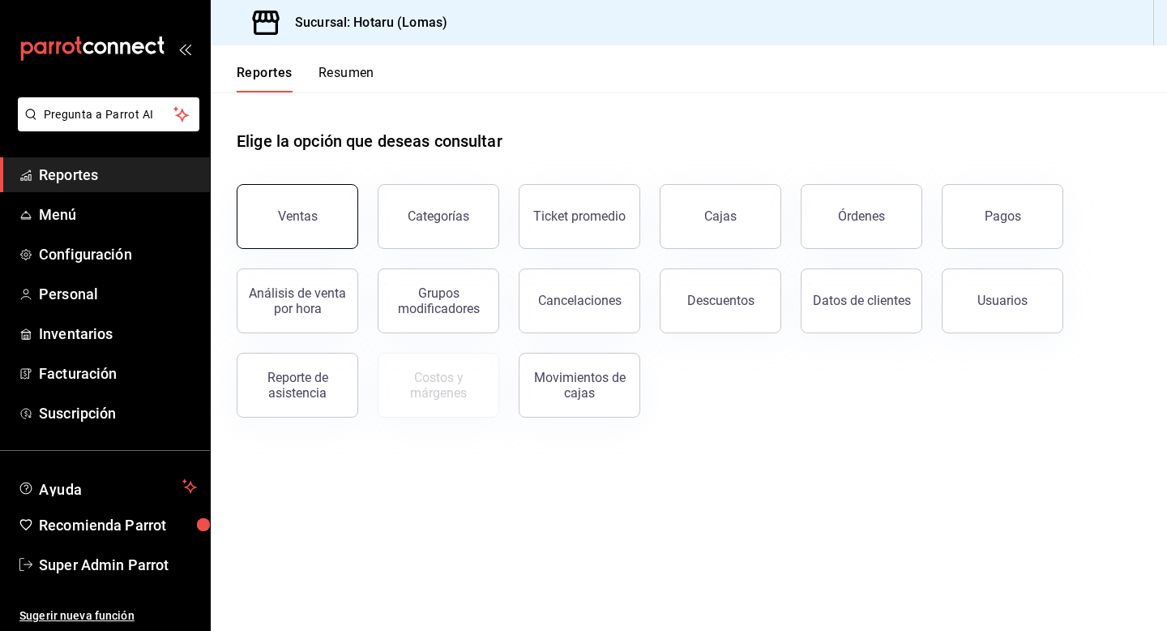
click at [279, 246] on div "Ventas" at bounding box center [287, 207] width 141 height 84
click at [79, 222] on span "Menú" at bounding box center [118, 214] width 158 height 22
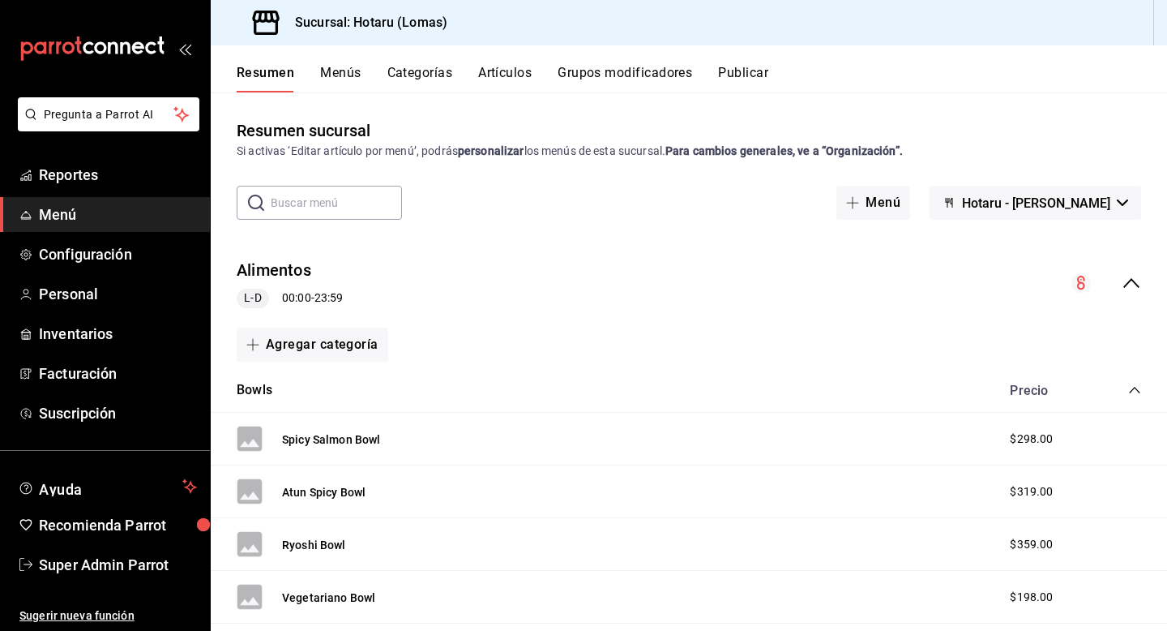
click at [496, 79] on button "Artículos" at bounding box center [504, 79] width 53 height 28
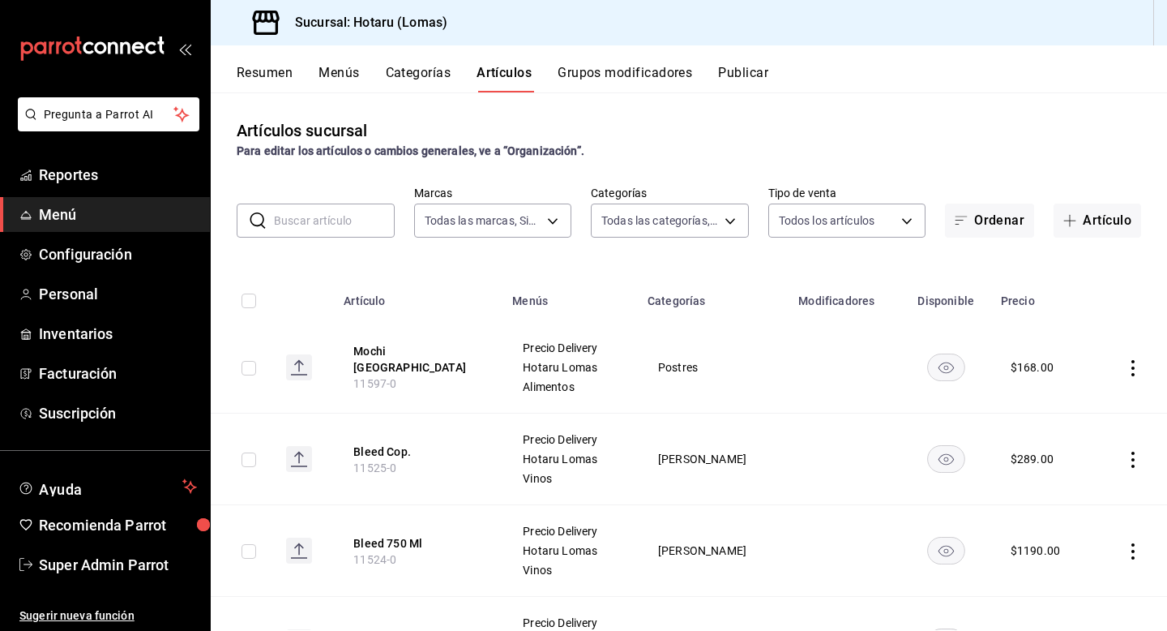
type input "fbab3e25-4d8f-420c-b630-be820f104942,3e583561-a8ae-484f-bffa-23a66a36d1e2,2ac29…"
click at [537, 222] on body "Pregunta a Parrot AI Reportes Menú Configuración Personal Inventarios Facturaci…" at bounding box center [583, 315] width 1167 height 631
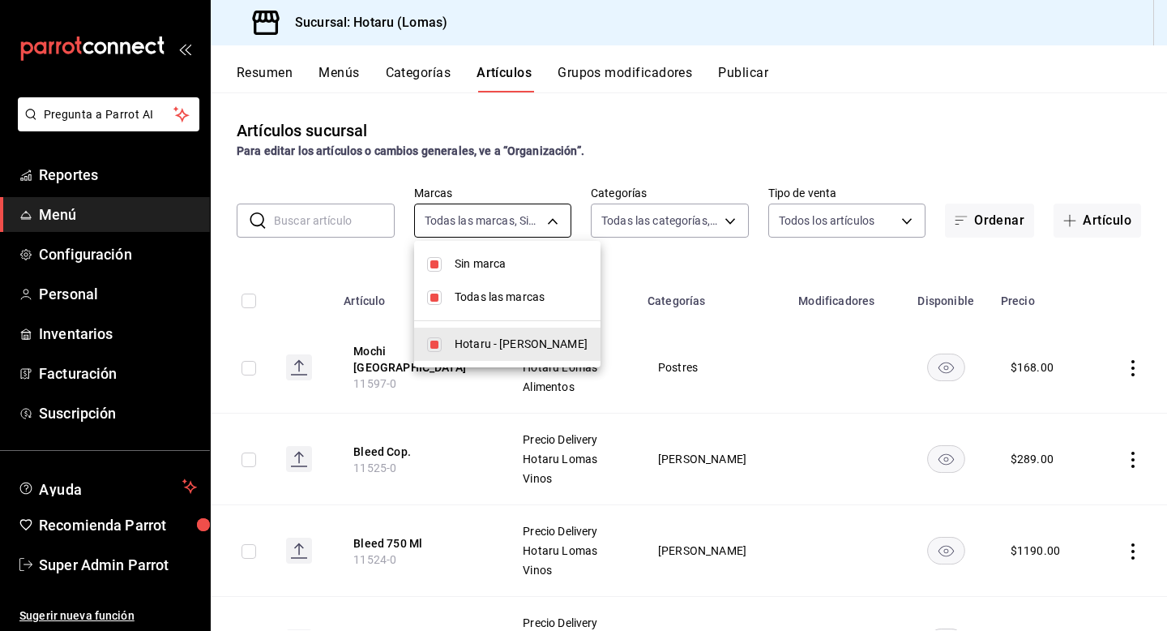
click at [537, 222] on div at bounding box center [583, 315] width 1167 height 631
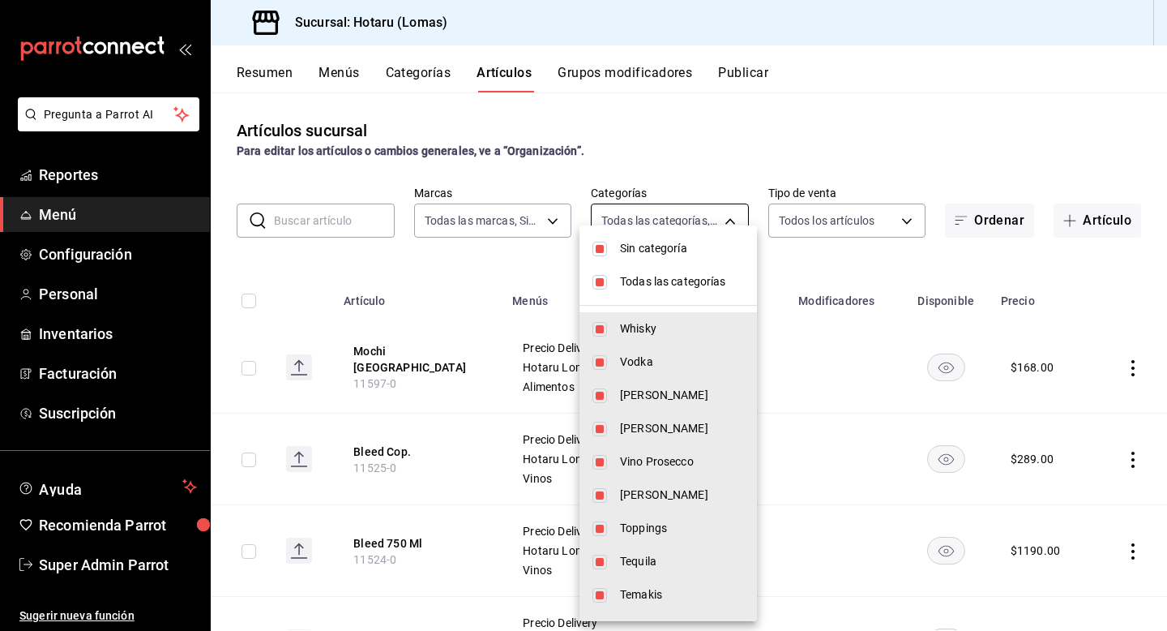
click at [603, 224] on body "Pregunta a Parrot AI Reportes Menú Configuración Personal Inventarios Facturaci…" at bounding box center [583, 315] width 1167 height 631
click at [597, 249] on input "checkbox" at bounding box center [599, 249] width 15 height 15
checkbox input "false"
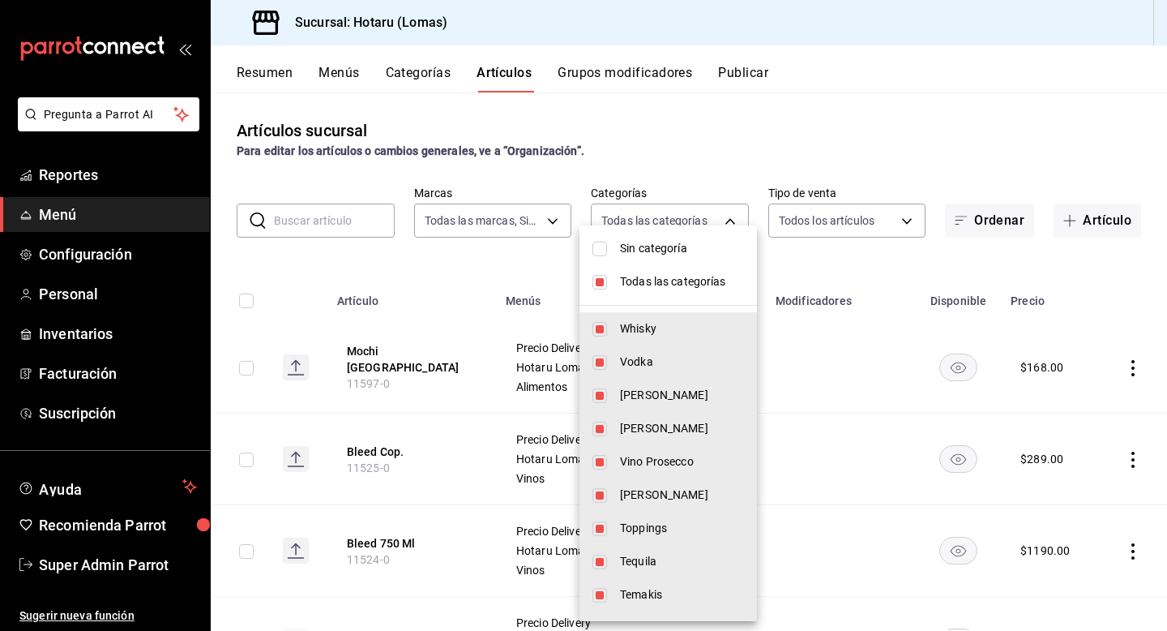
click at [598, 276] on input "checkbox" at bounding box center [599, 282] width 15 height 15
checkbox input "false"
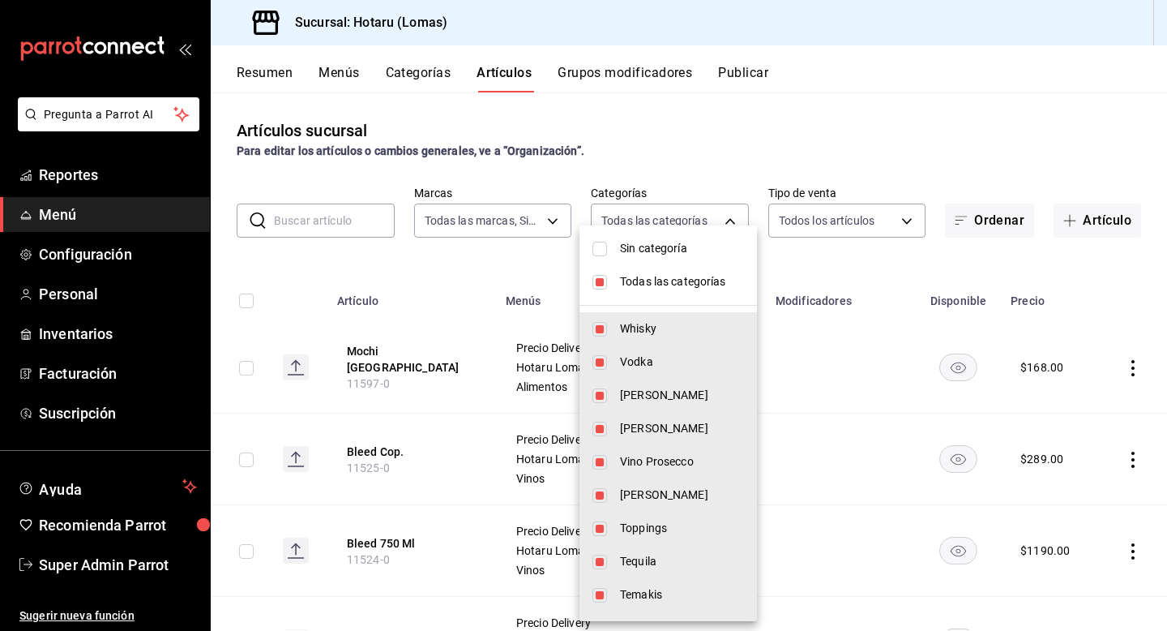
checkbox input "false"
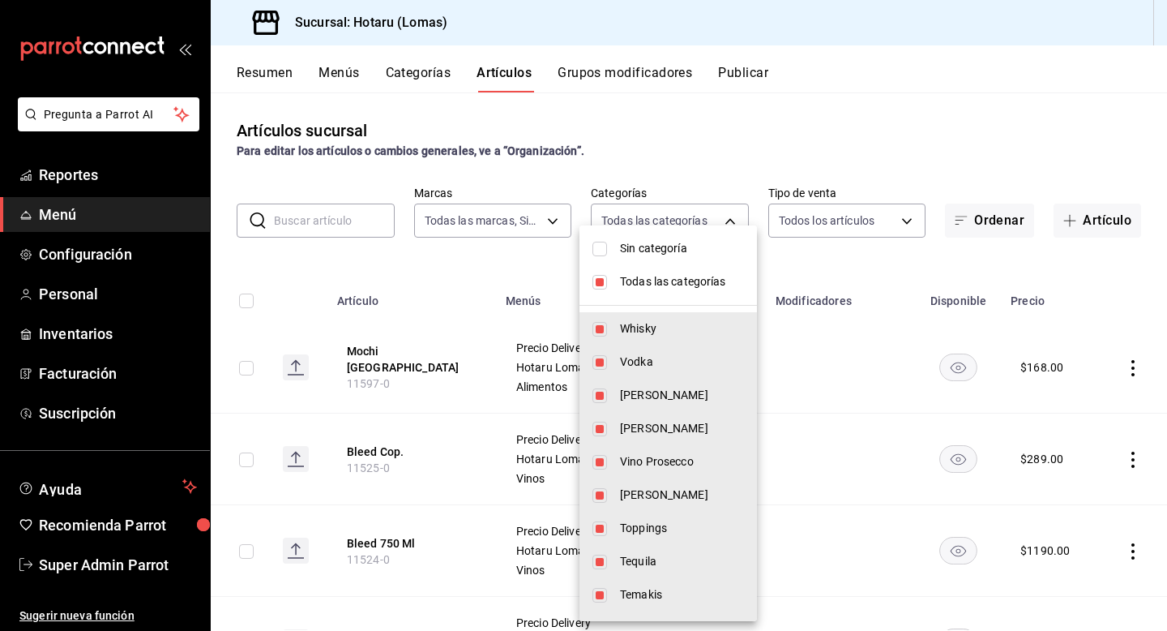
checkbox input "false"
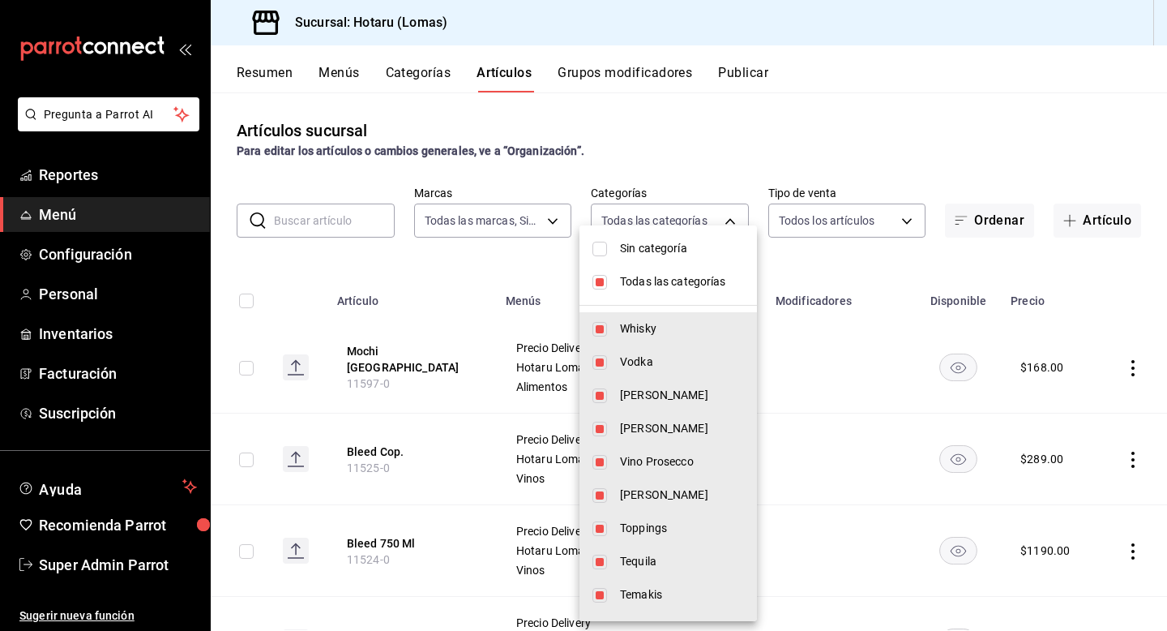
checkbox input "false"
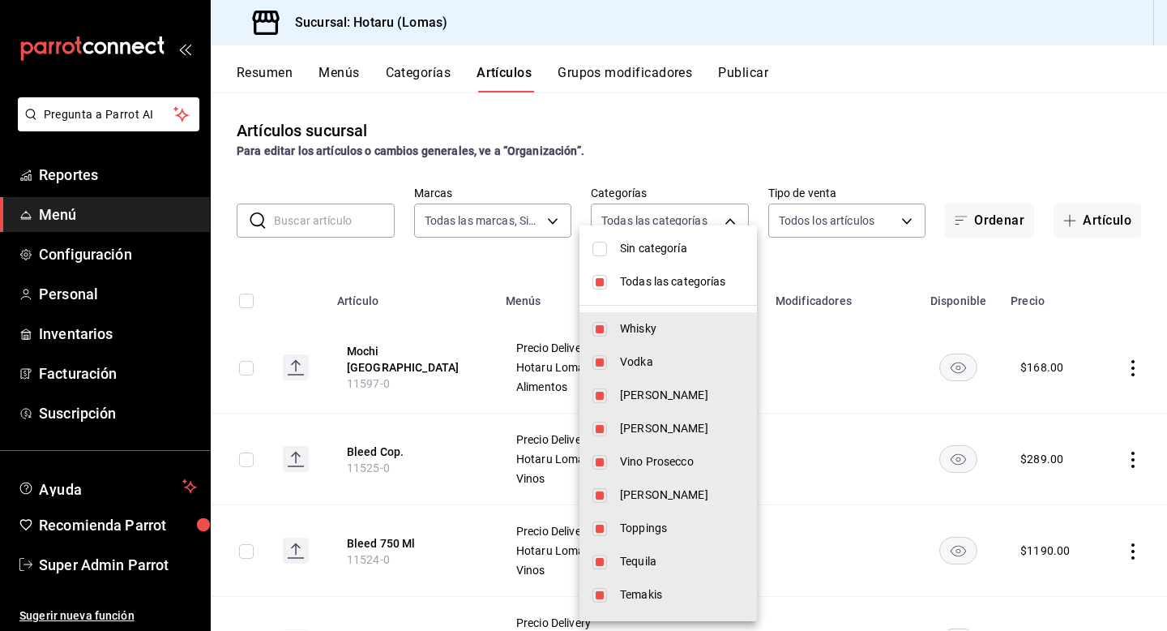
checkbox input "false"
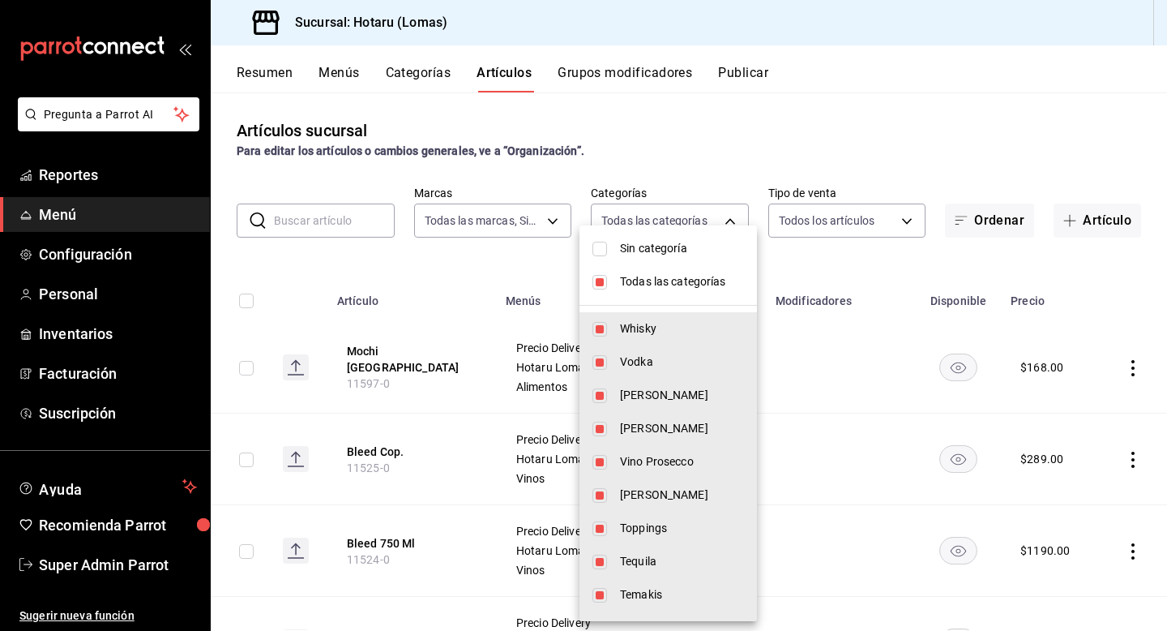
checkbox input "false"
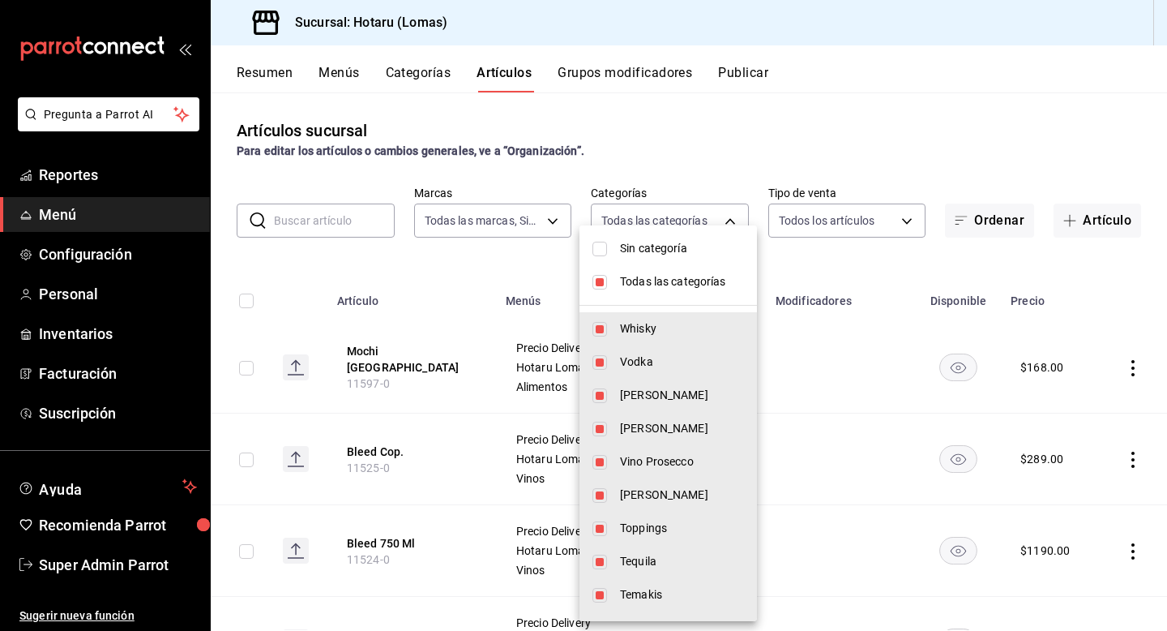
checkbox input "false"
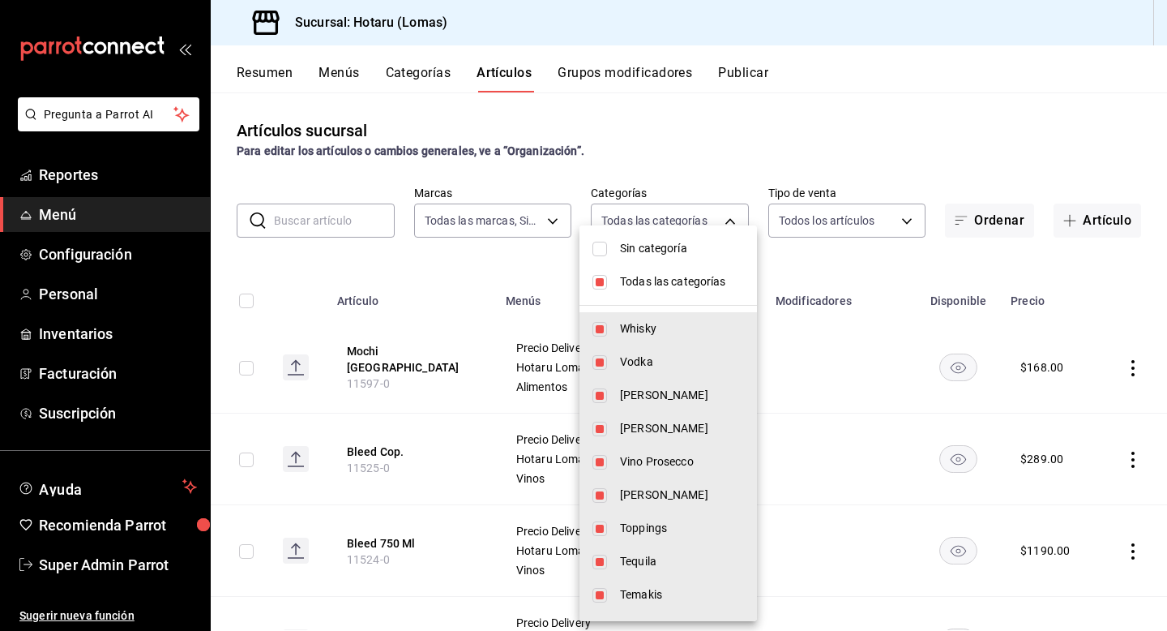
checkbox input "false"
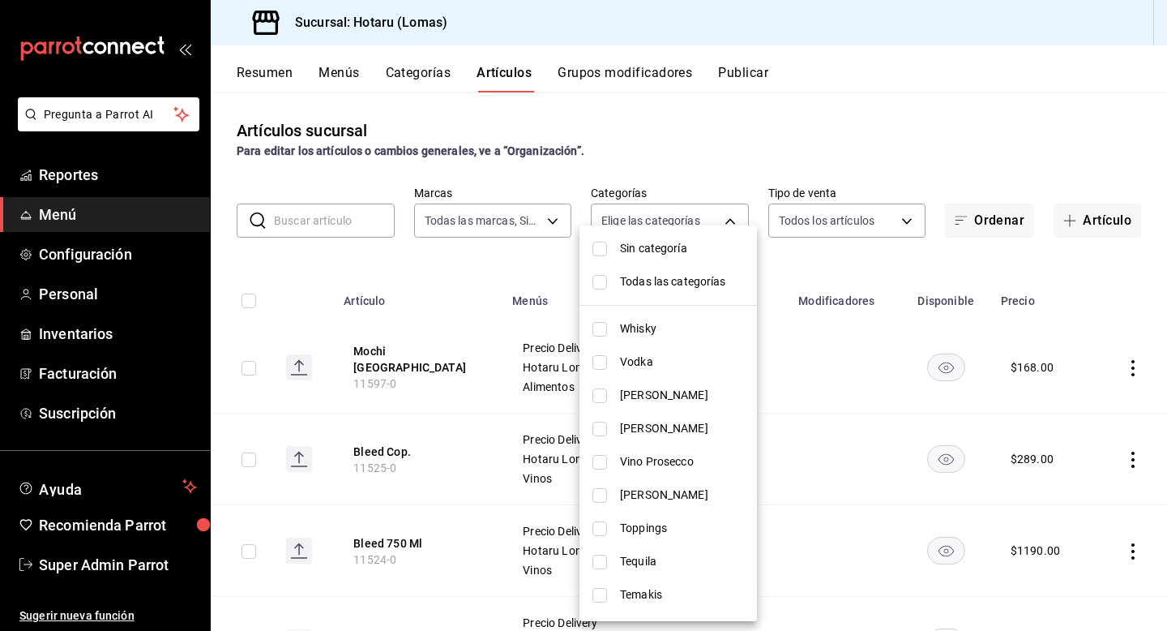
click at [252, 302] on div at bounding box center [583, 315] width 1167 height 631
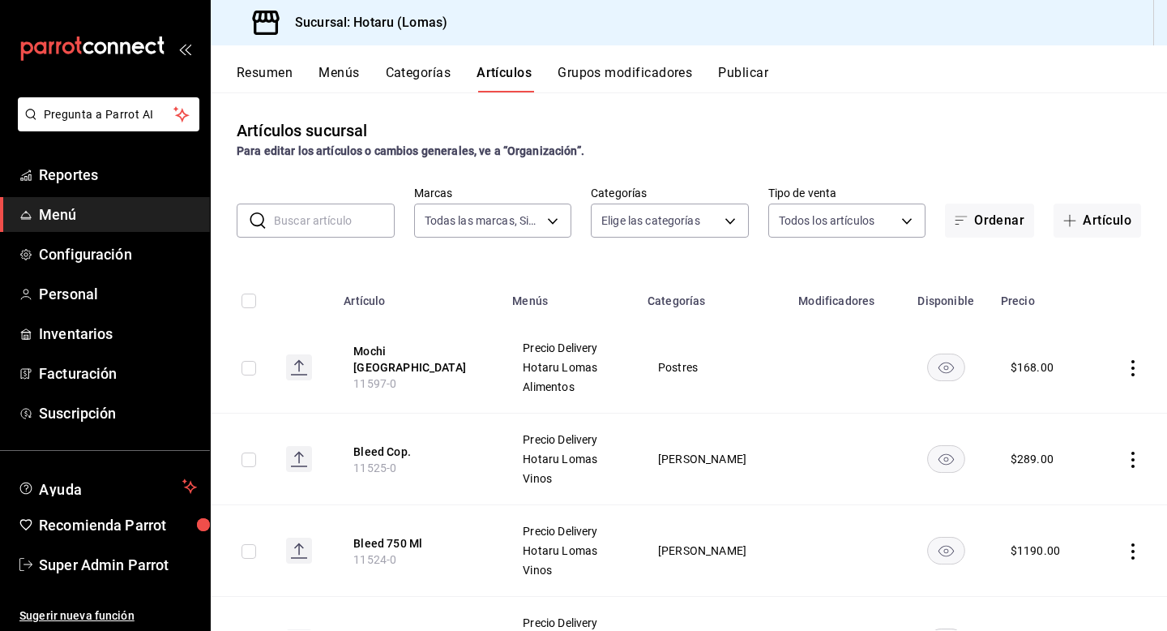
click at [250, 302] on input "checkbox" at bounding box center [249, 300] width 15 height 15
checkbox input "true"
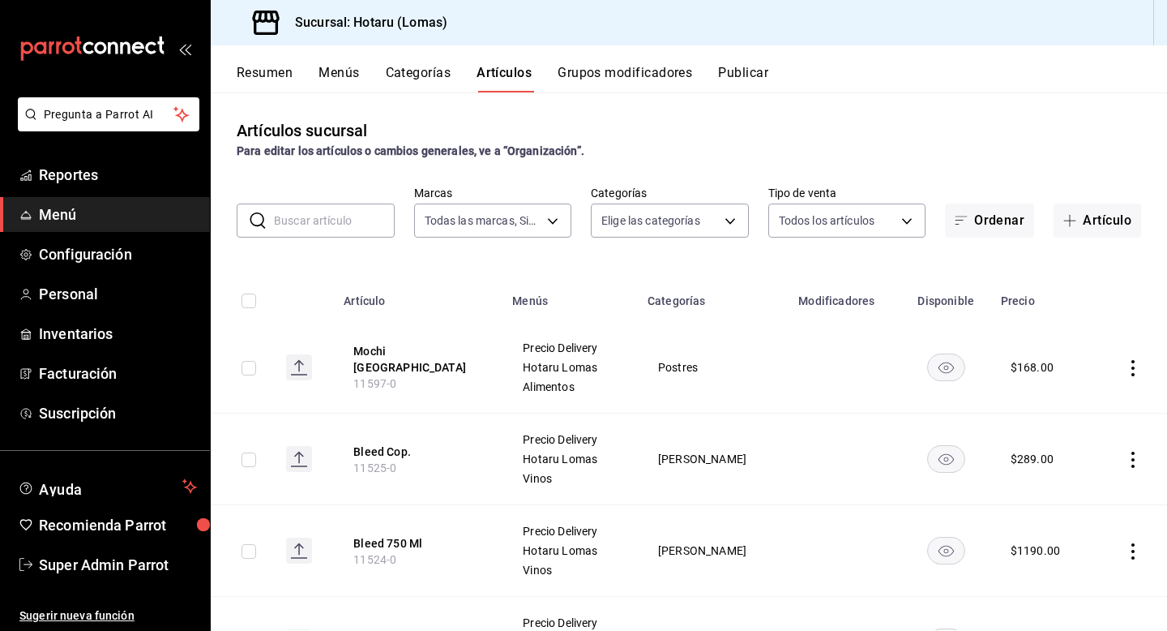
checkbox input "true"
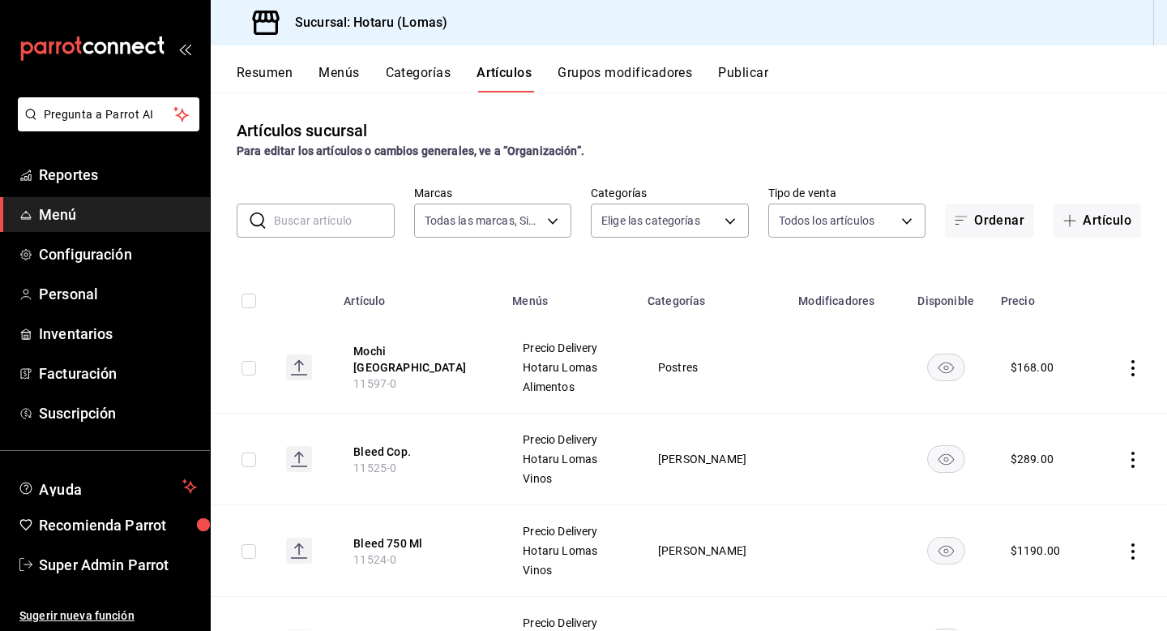
checkbox input "true"
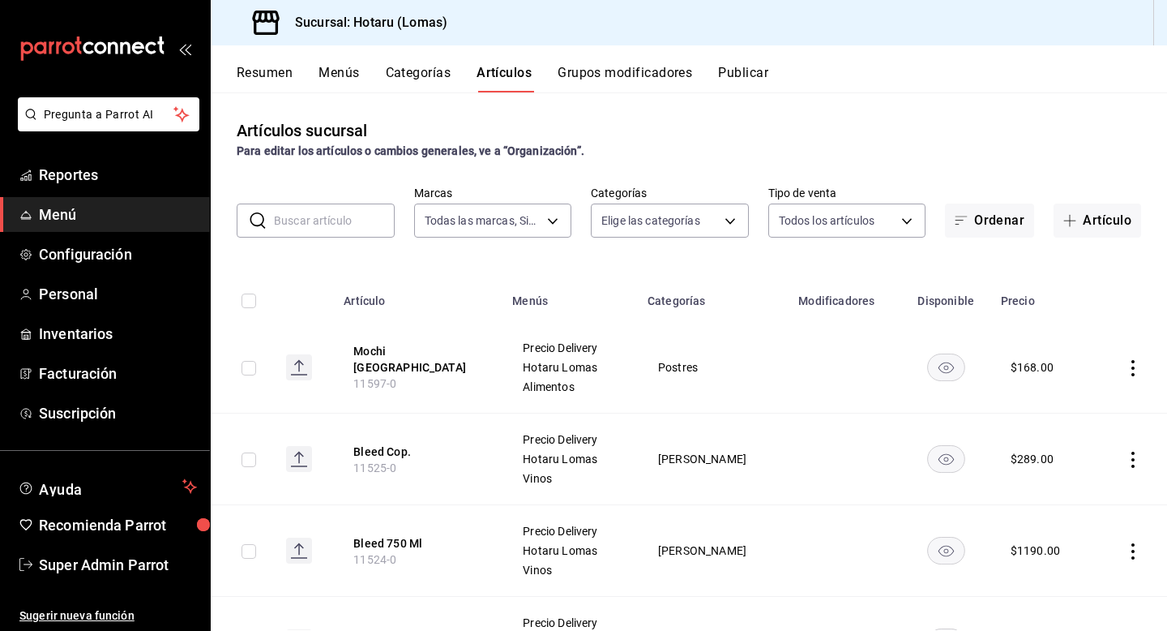
checkbox input "true"
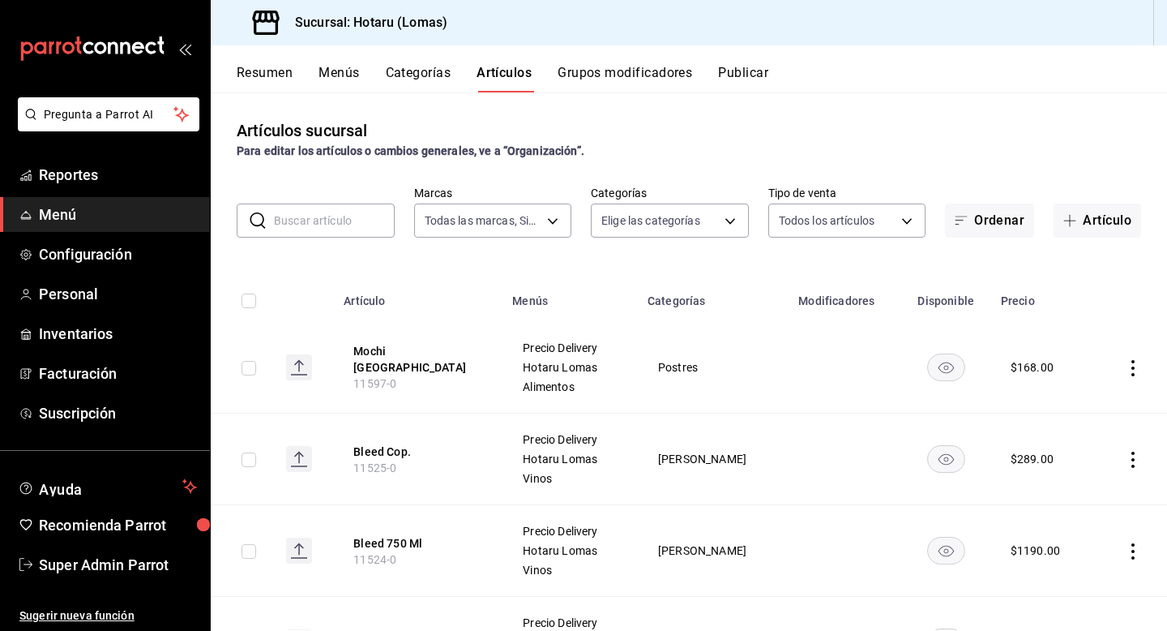
checkbox input "true"
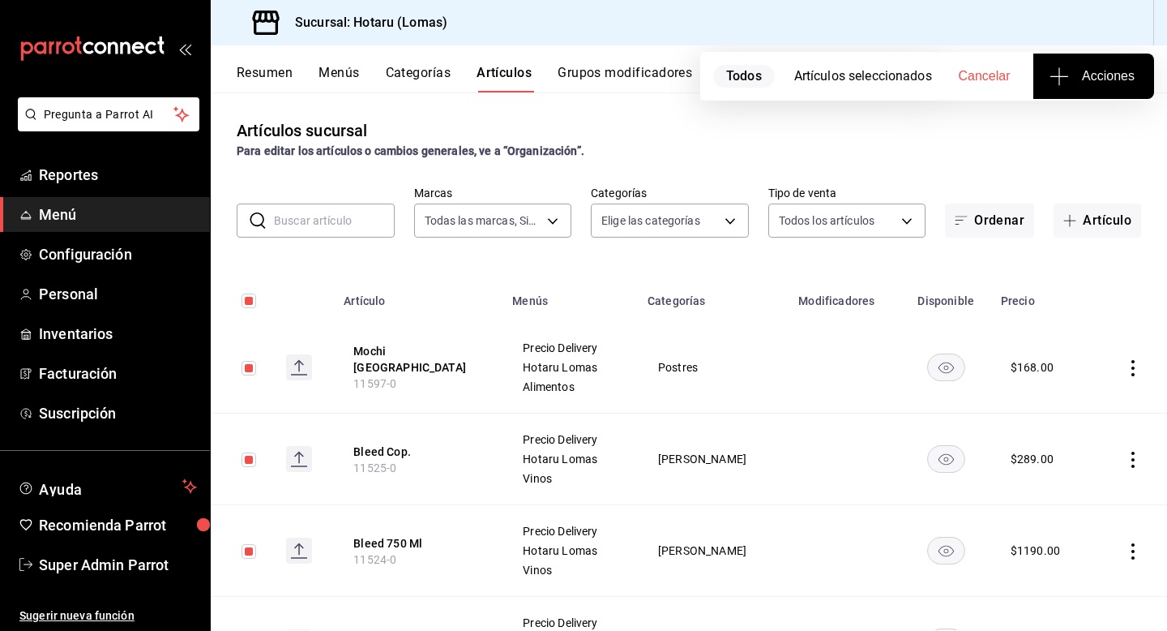
click at [250, 302] on input "checkbox" at bounding box center [249, 300] width 15 height 15
checkbox input "false"
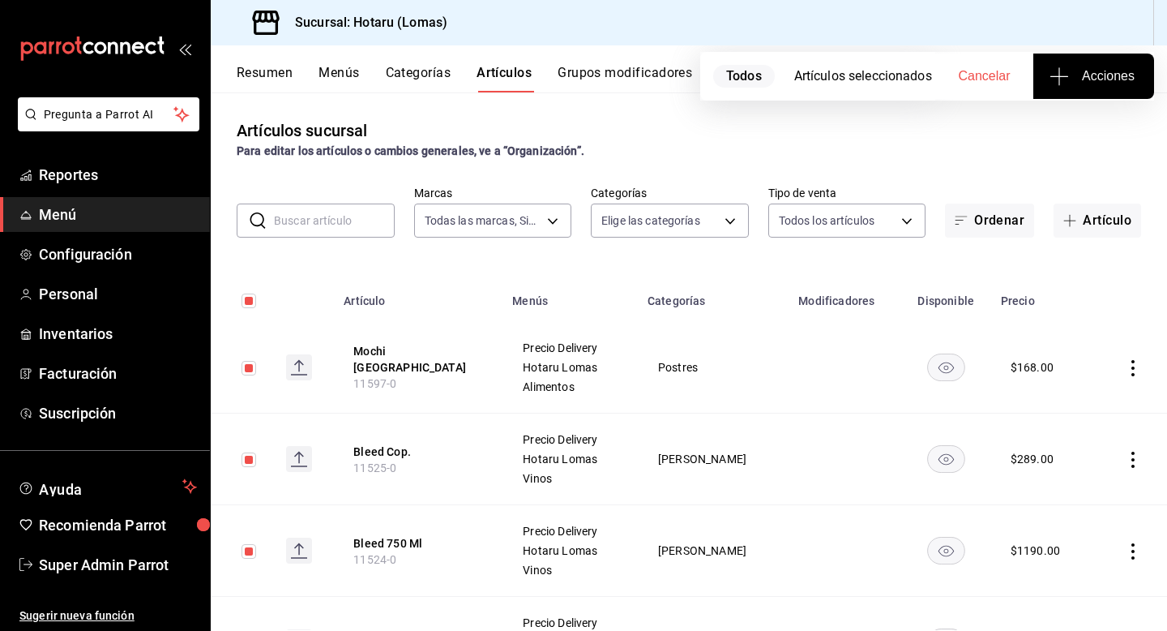
checkbox input "false"
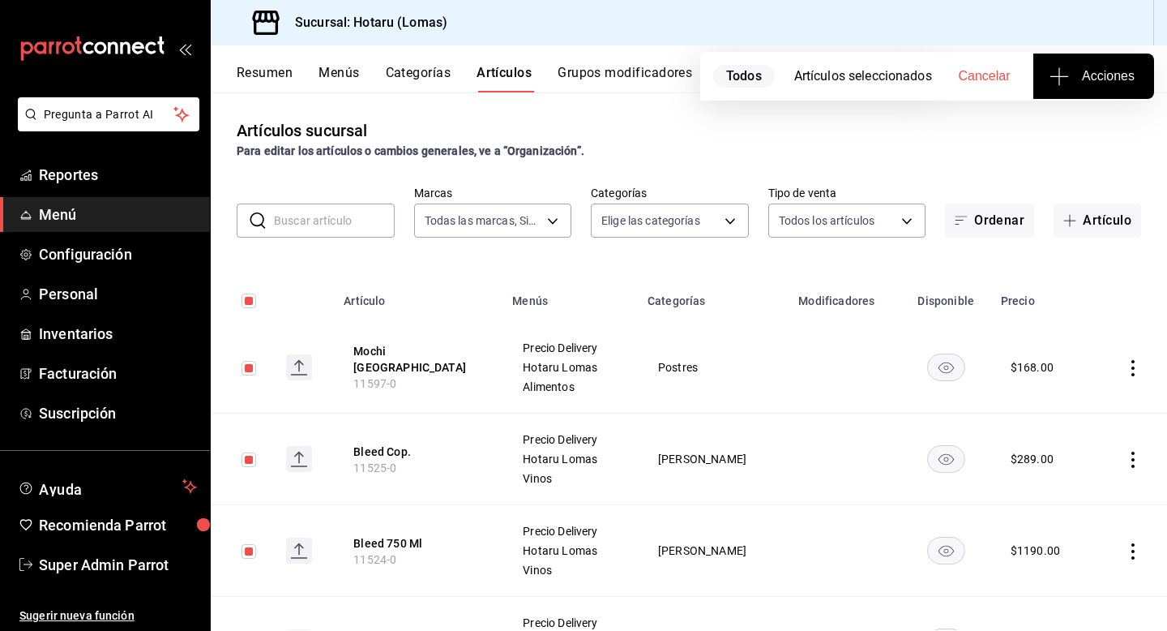
checkbox input "false"
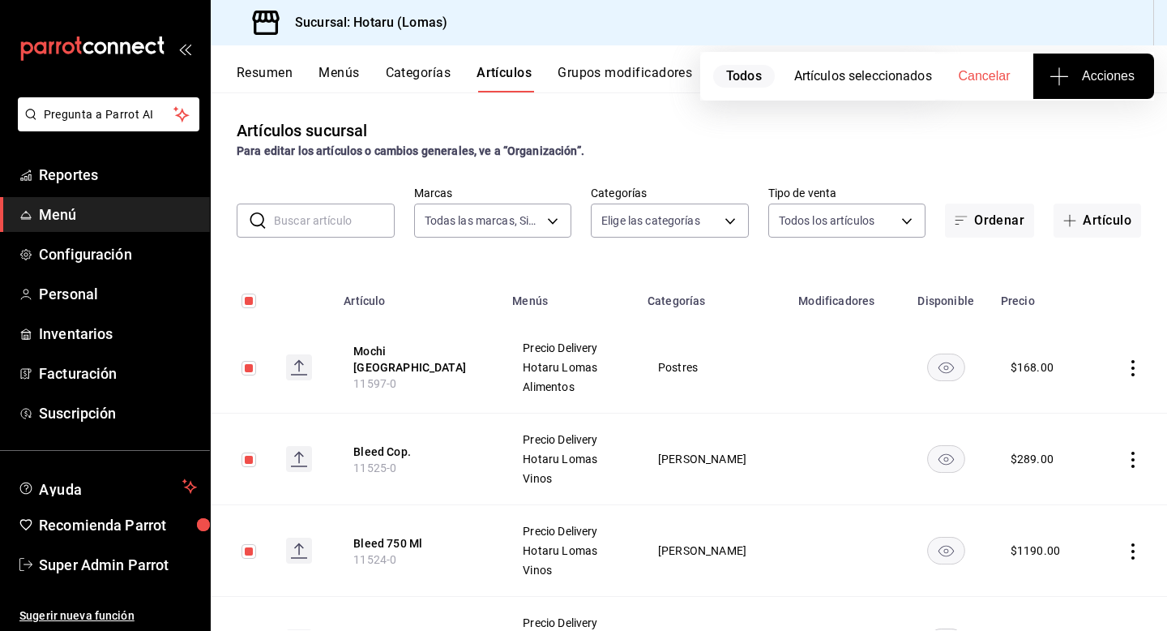
checkbox input "false"
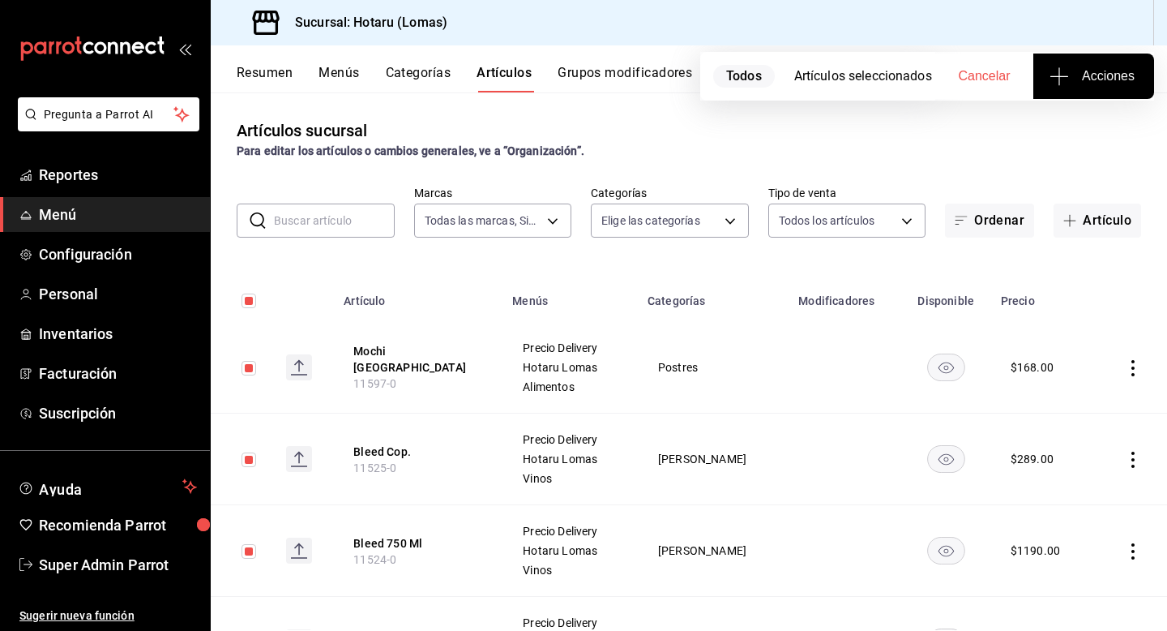
checkbox input "false"
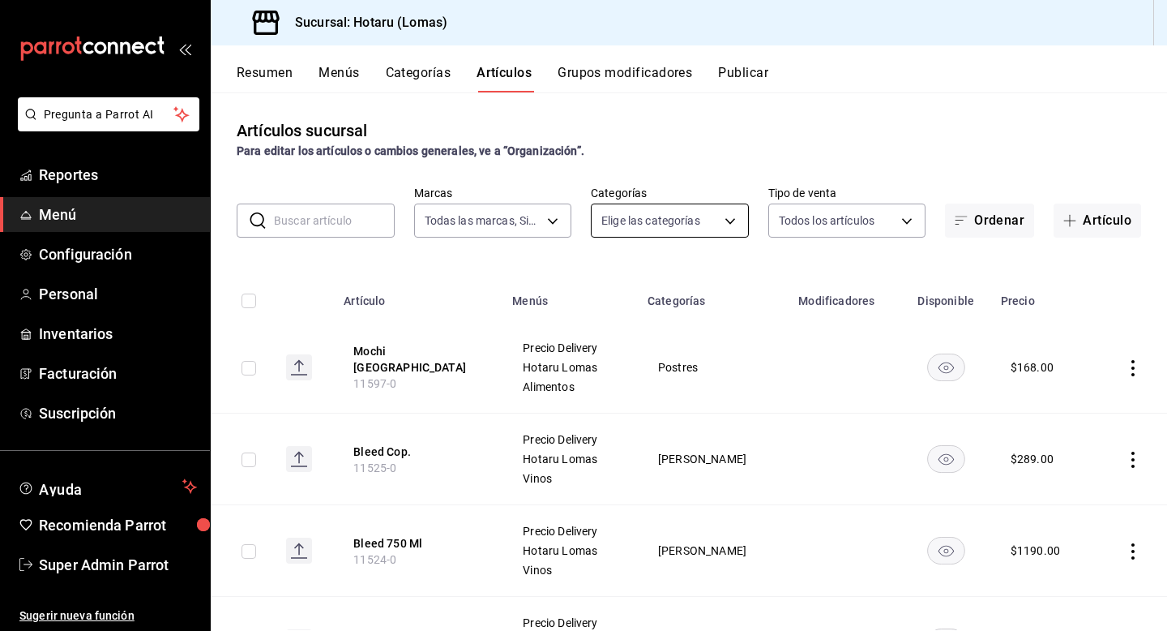
click at [658, 227] on body "Pregunta a Parrot AI Reportes Menú Configuración Personal Inventarios Facturaci…" at bounding box center [583, 315] width 1167 height 631
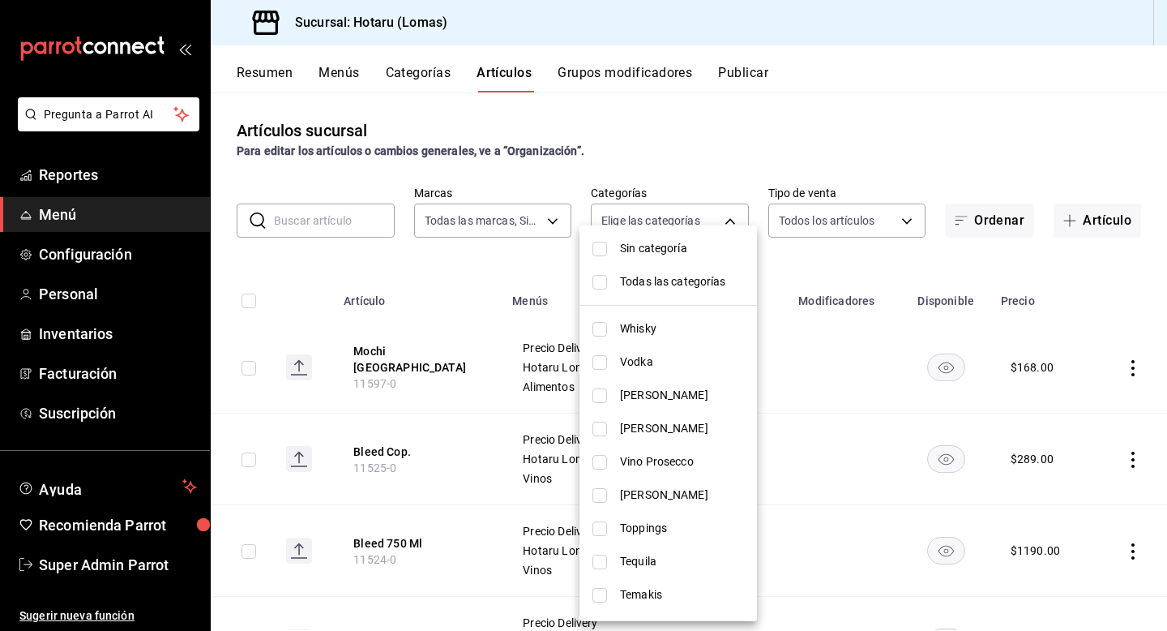
click at [601, 389] on input "checkbox" at bounding box center [599, 395] width 15 height 15
checkbox input "true"
type input "2ac294c7-98ee-4ab9-91e7-abc3f77afdda"
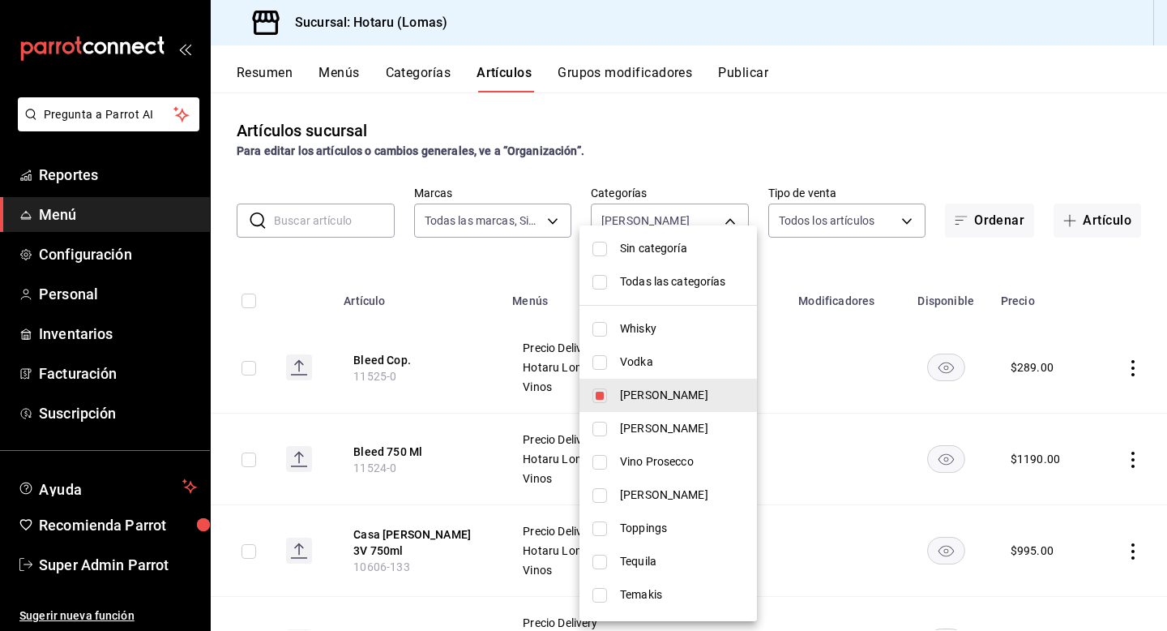
click at [597, 425] on input "checkbox" at bounding box center [599, 428] width 15 height 15
checkbox input "true"
type input "2ac294c7-98ee-4ab9-91e7-abc3f77afdda,600389d3-4be1-4507-83d4-9eb4fcf47481"
click at [603, 464] on input "checkbox" at bounding box center [599, 462] width 15 height 15
checkbox input "true"
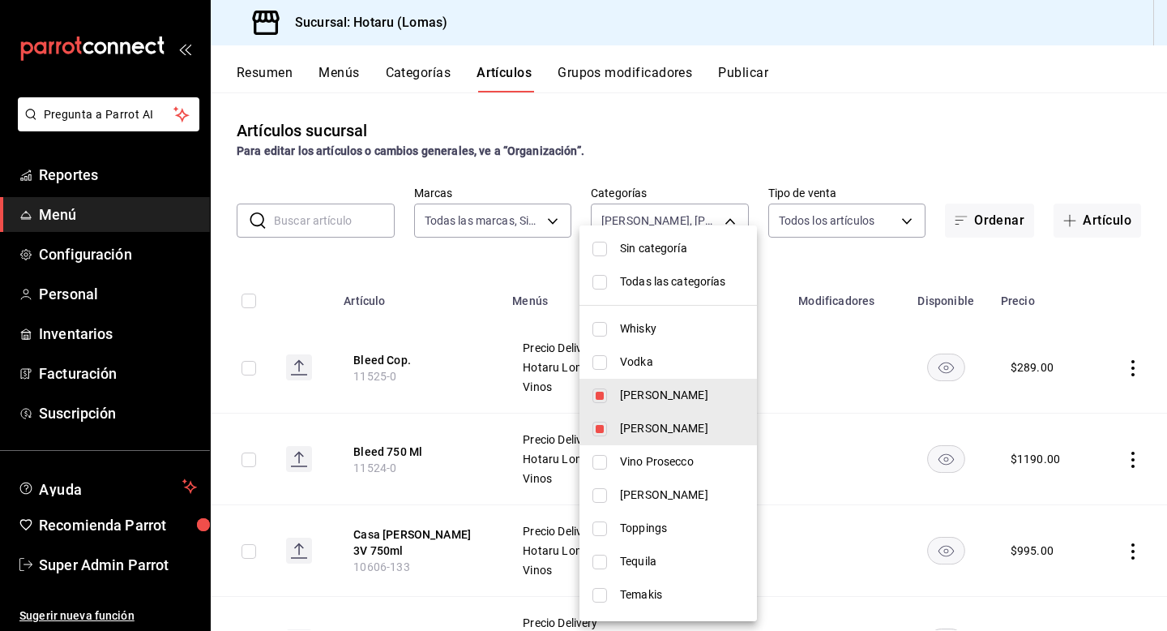
type input "2ac294c7-98ee-4ab9-91e7-abc3f77afdda,600389d3-4be1-4507-83d4-9eb4fcf47481,3e1ba…"
click at [601, 490] on input "checkbox" at bounding box center [599, 495] width 15 height 15
checkbox input "true"
type input "2ac294c7-98ee-4ab9-91e7-abc3f77afdda,600389d3-4be1-4507-83d4-9eb4fcf47481,3e1ba…"
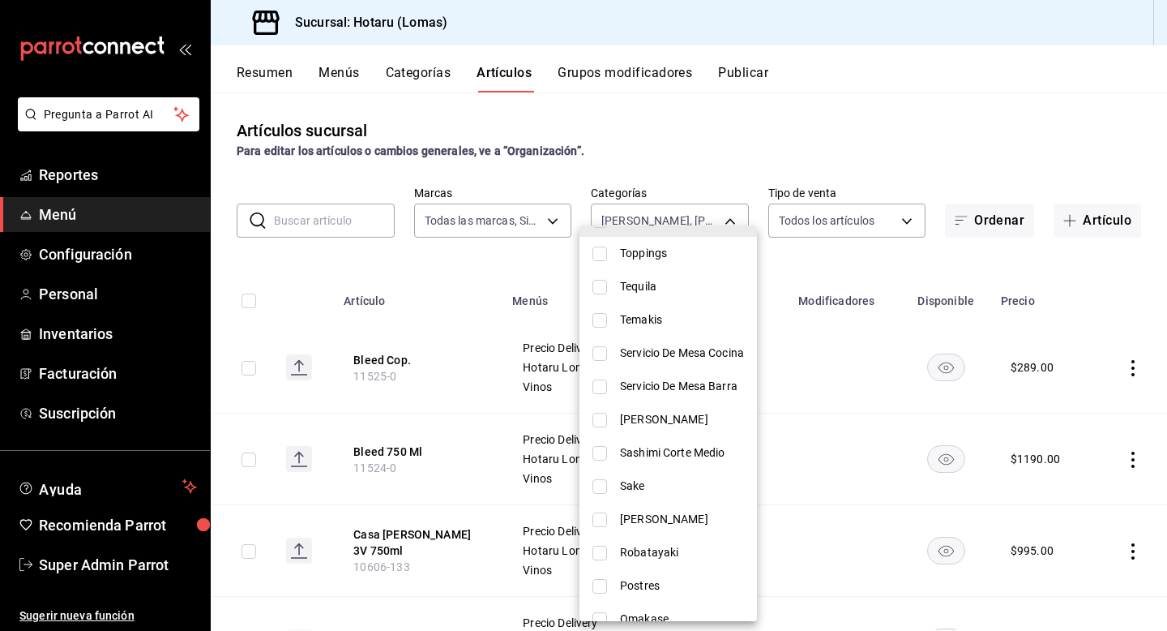
scroll to position [278, 0]
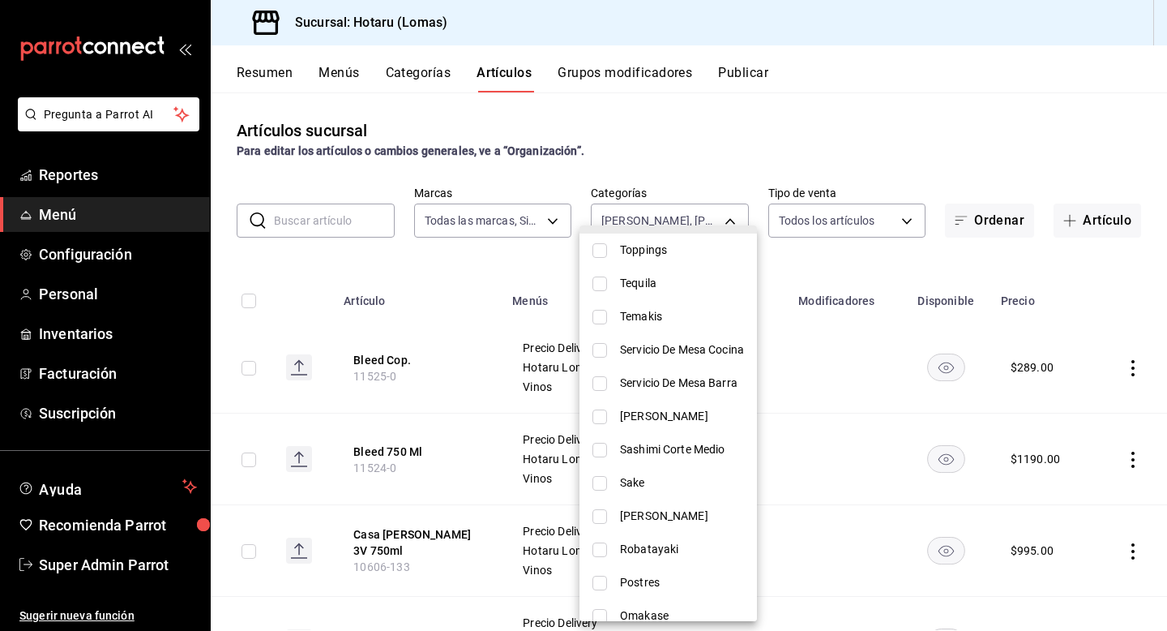
click at [598, 480] on input "checkbox" at bounding box center [599, 483] width 15 height 15
checkbox input "true"
type input "2ac294c7-98ee-4ab9-91e7-abc3f77afdda,600389d3-4be1-4507-83d4-9eb4fcf47481,3e1ba…"
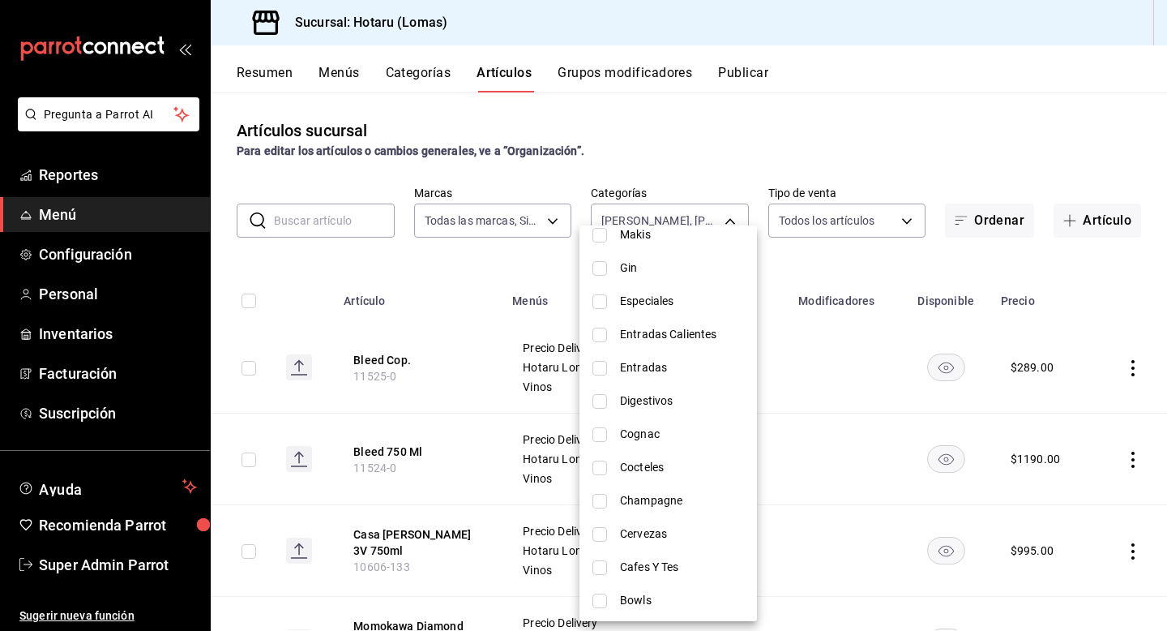
scroll to position [763, 0]
click at [601, 496] on input "checkbox" at bounding box center [599, 497] width 15 height 15
checkbox input "true"
type input "2ac294c7-98ee-4ab9-91e7-abc3f77afdda,600389d3-4be1-4507-83d4-9eb4fcf47481,3e1ba…"
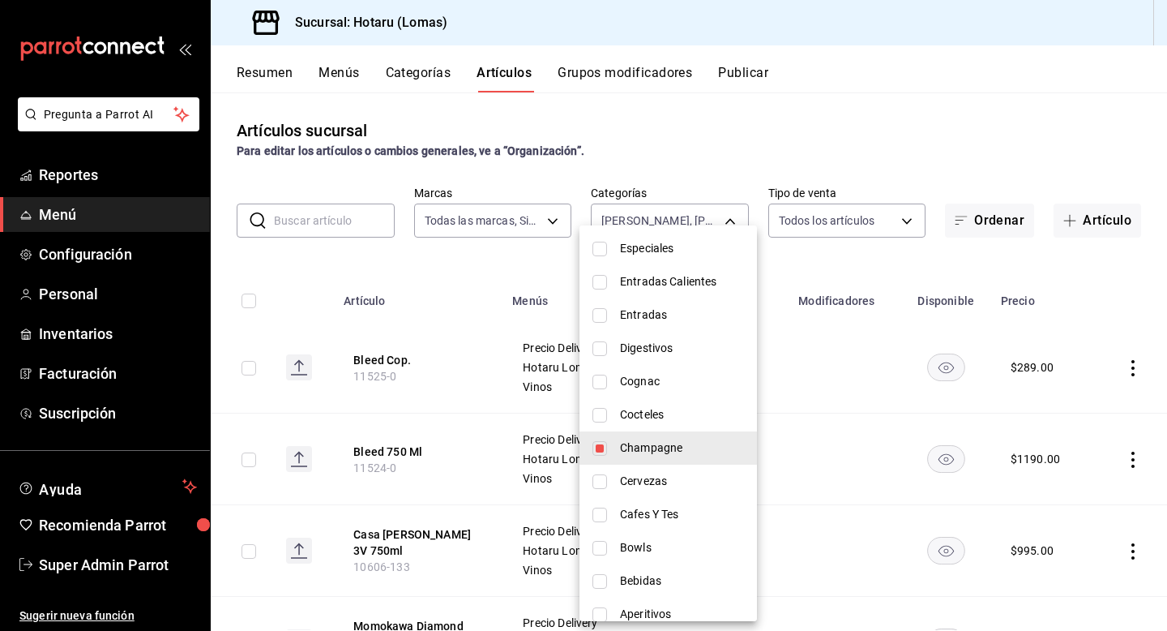
scroll to position [828, 0]
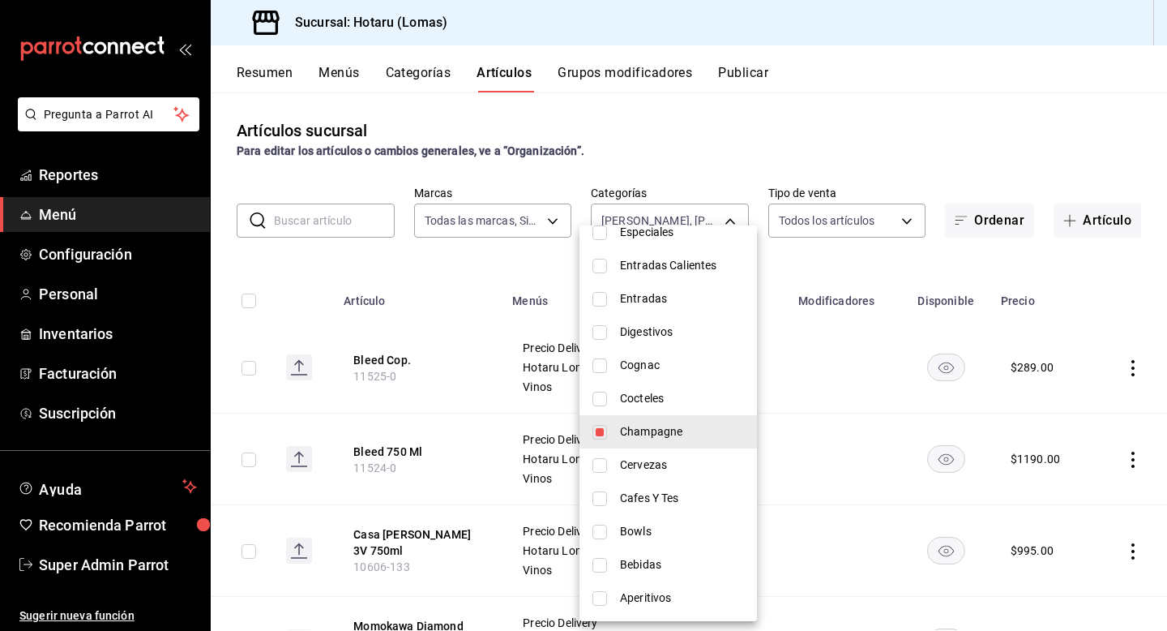
click at [300, 273] on div at bounding box center [583, 315] width 1167 height 631
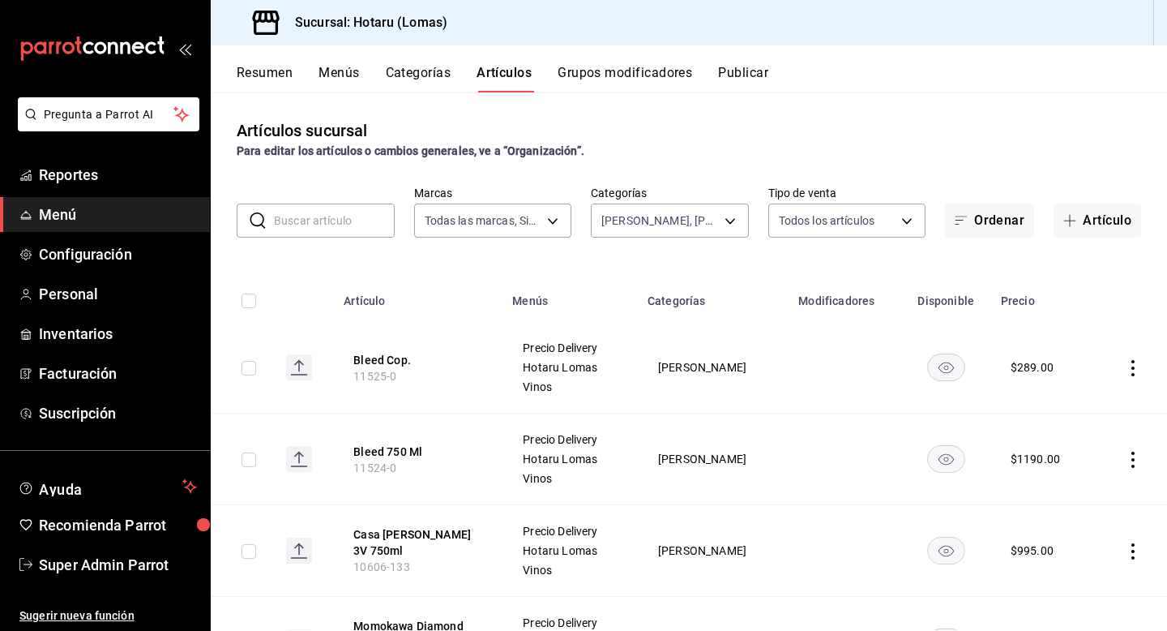
click at [255, 301] on input "checkbox" at bounding box center [249, 300] width 15 height 15
checkbox input "true"
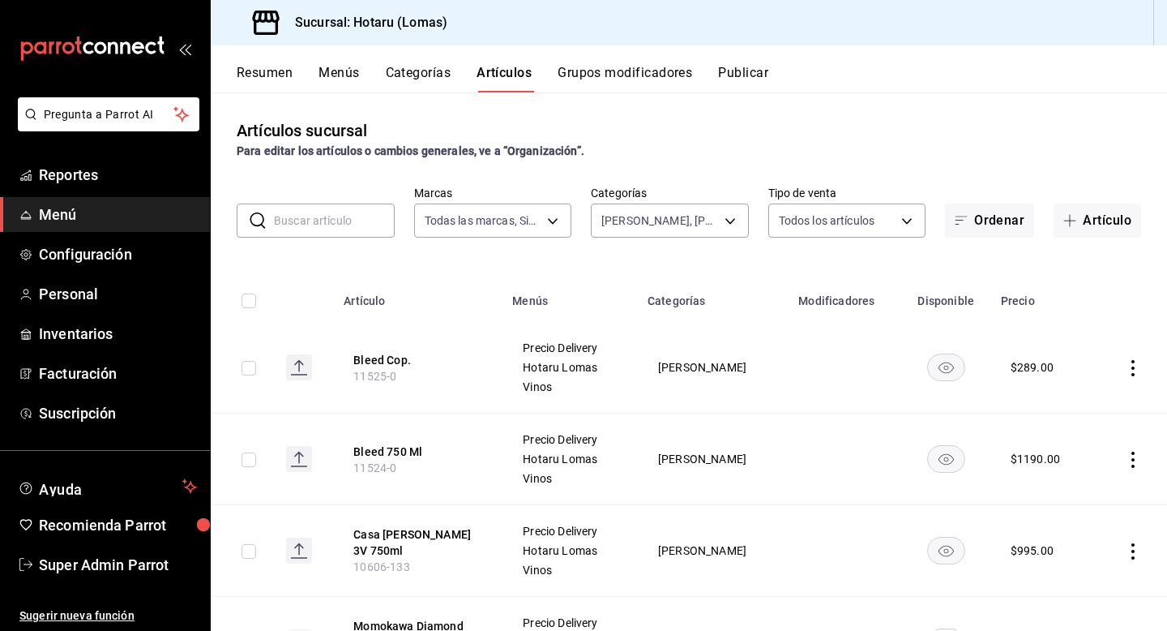
checkbox input "true"
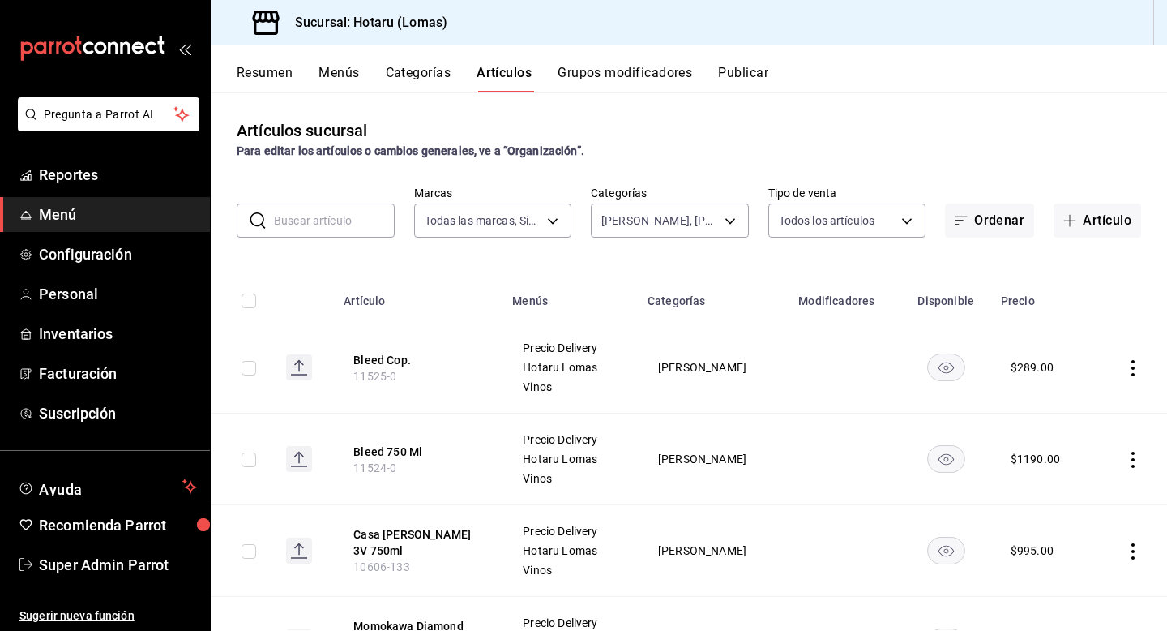
checkbox input "true"
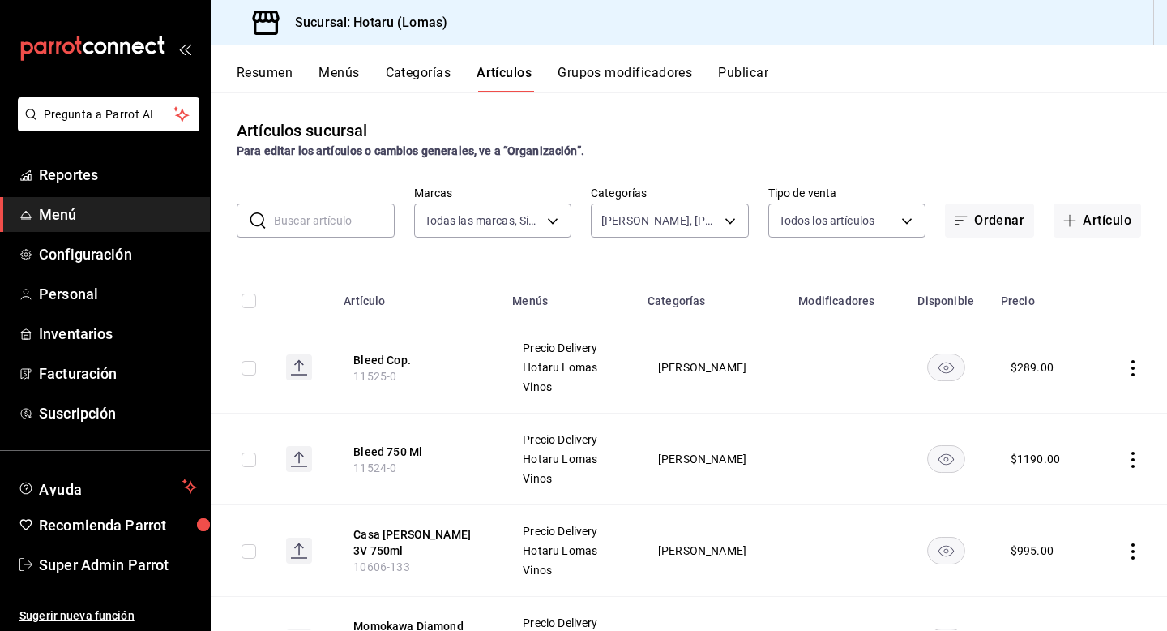
checkbox input "true"
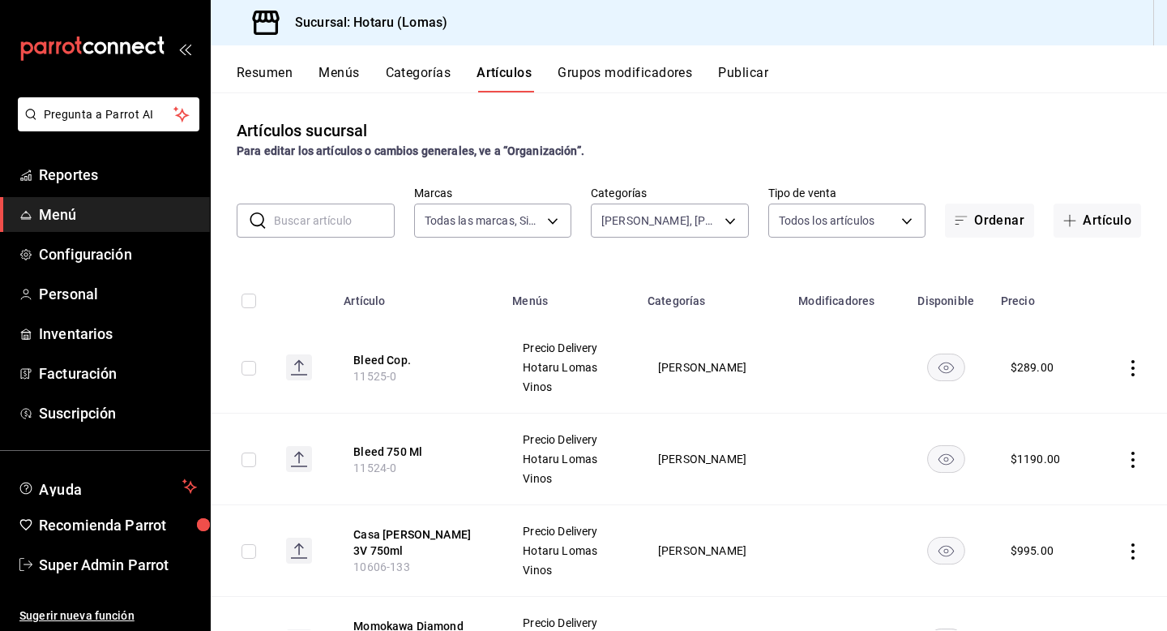
checkbox input "true"
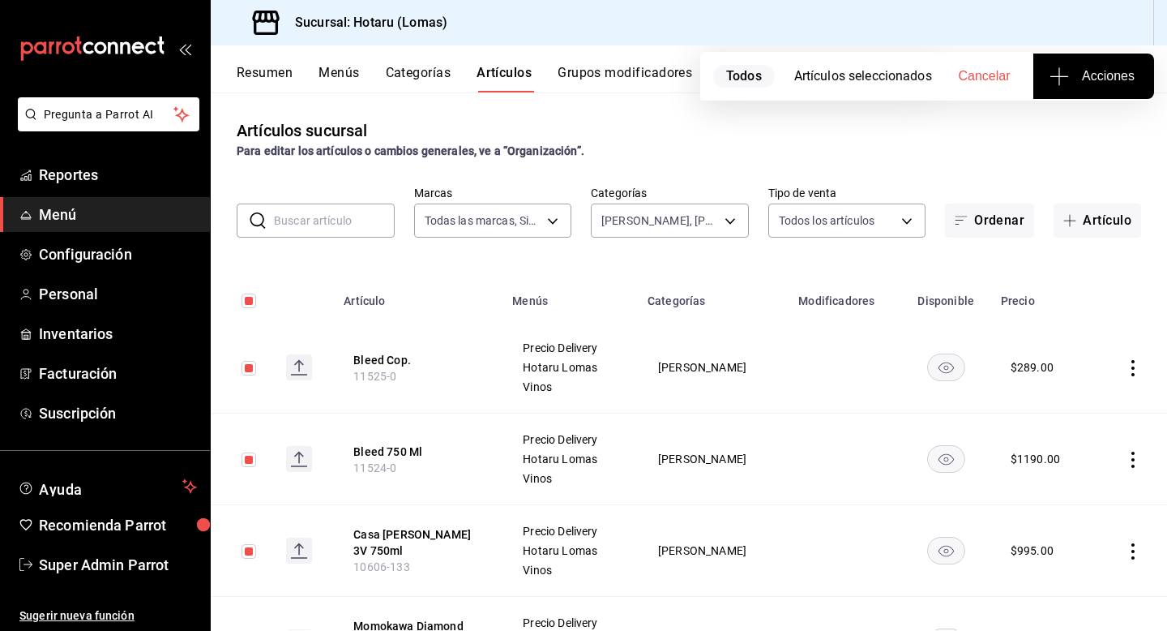
click at [1058, 83] on icon "button" at bounding box center [1059, 75] width 19 height 19
click at [1071, 136] on li "Agregar tipo" at bounding box center [1094, 126] width 122 height 43
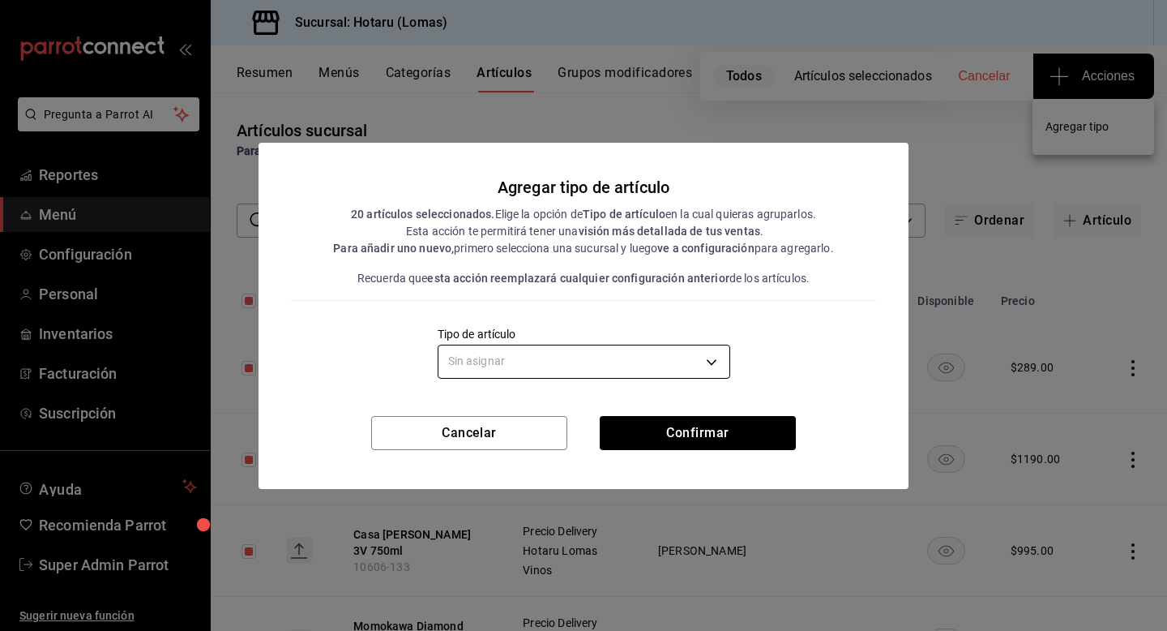
click at [648, 350] on body "Pregunta a Parrot AI Reportes Menú Configuración Personal Inventarios Facturaci…" at bounding box center [583, 315] width 1167 height 631
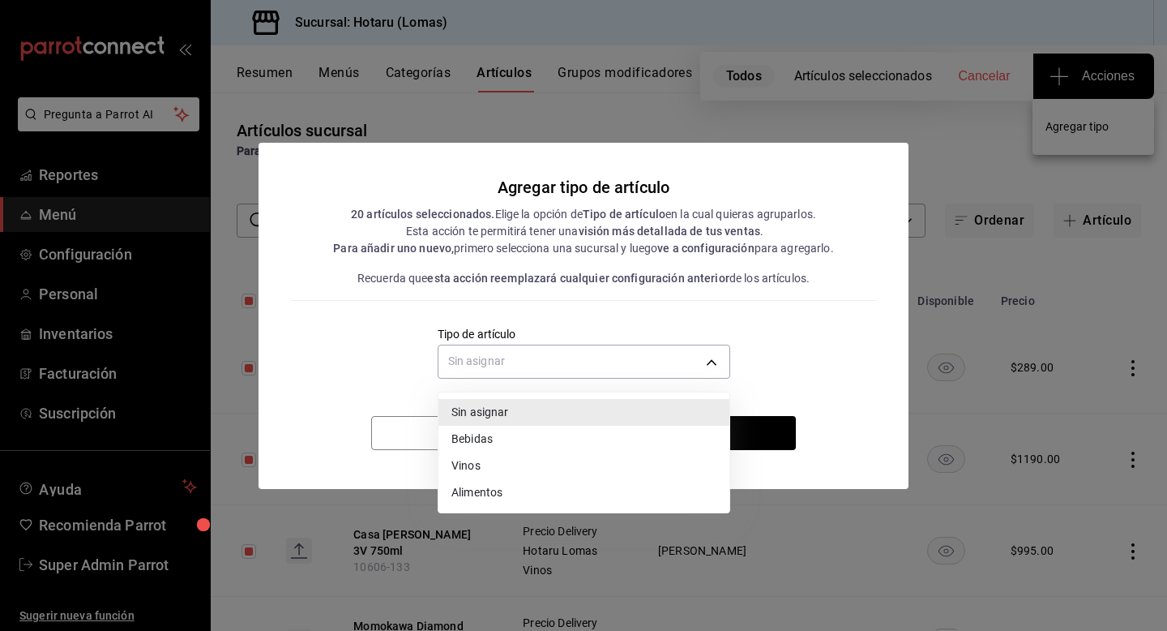
click at [574, 460] on li "Vinos" at bounding box center [583, 465] width 291 height 27
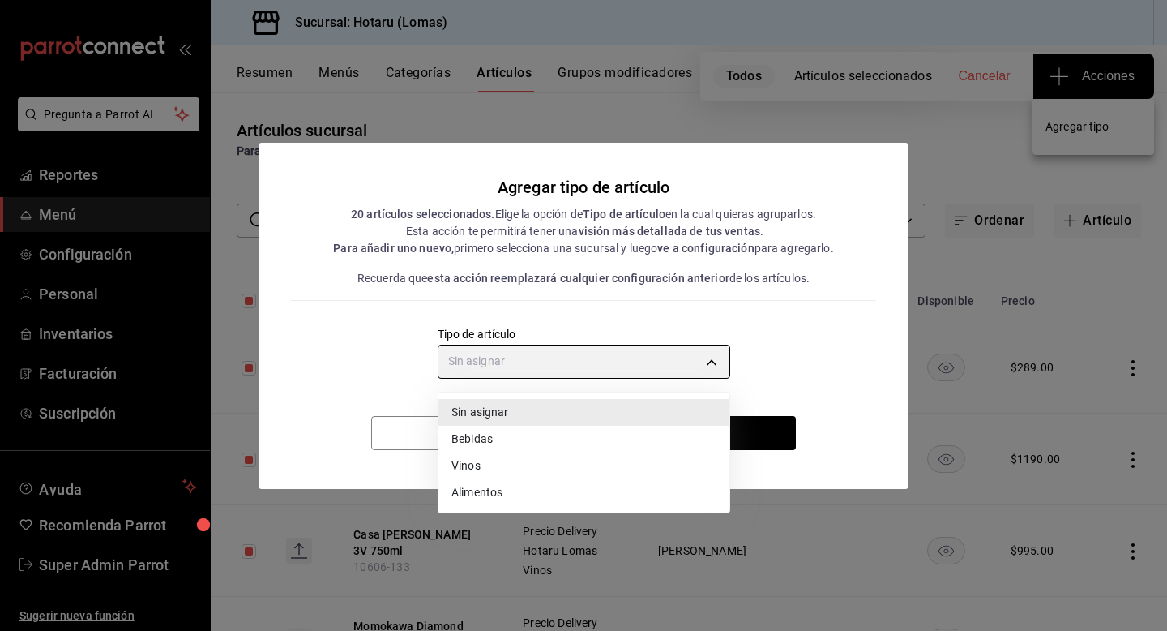
type input "e1bdedcf-fa1f-443e-b5b9-5cb10ad40228"
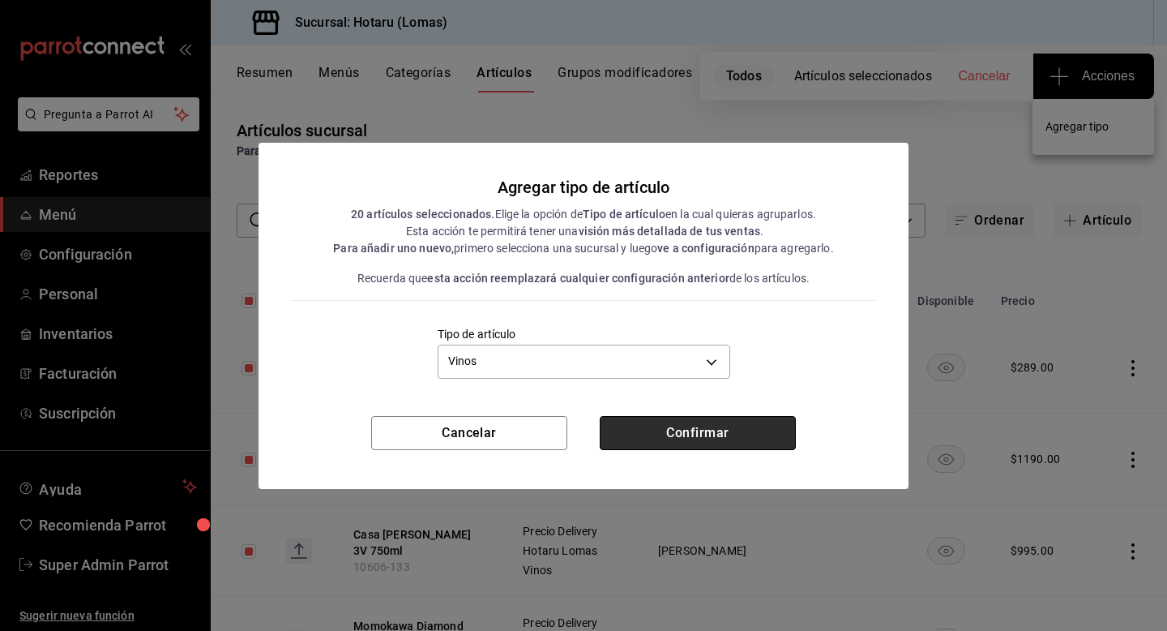
click at [684, 438] on button "Confirmar" at bounding box center [698, 433] width 196 height 34
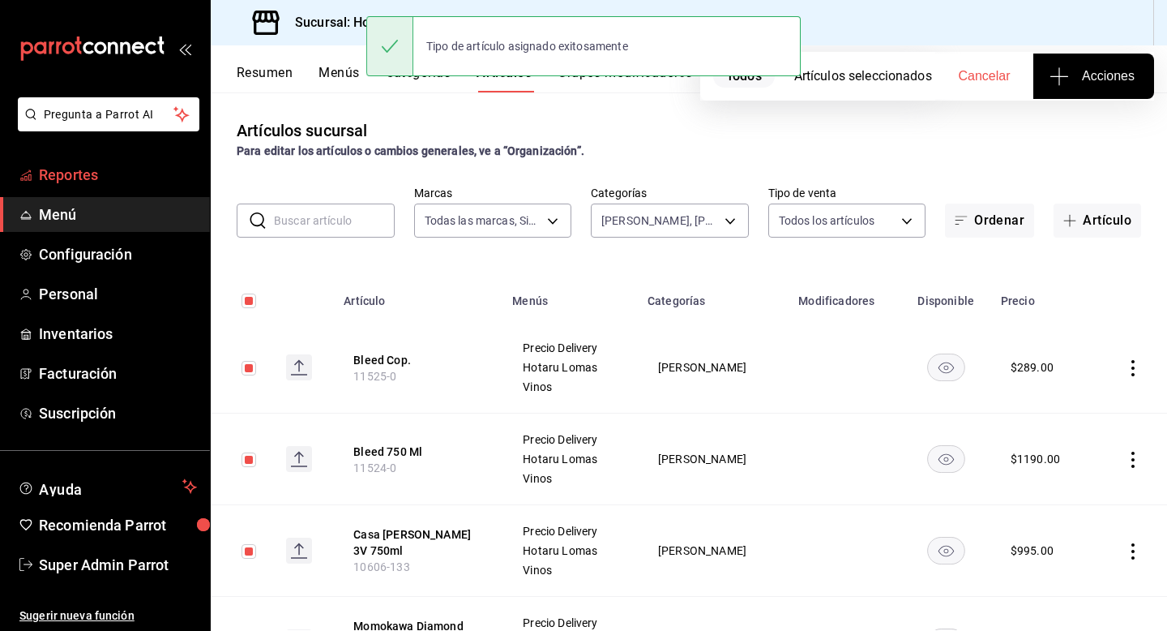
click at [147, 178] on span "Reportes" at bounding box center [118, 175] width 158 height 22
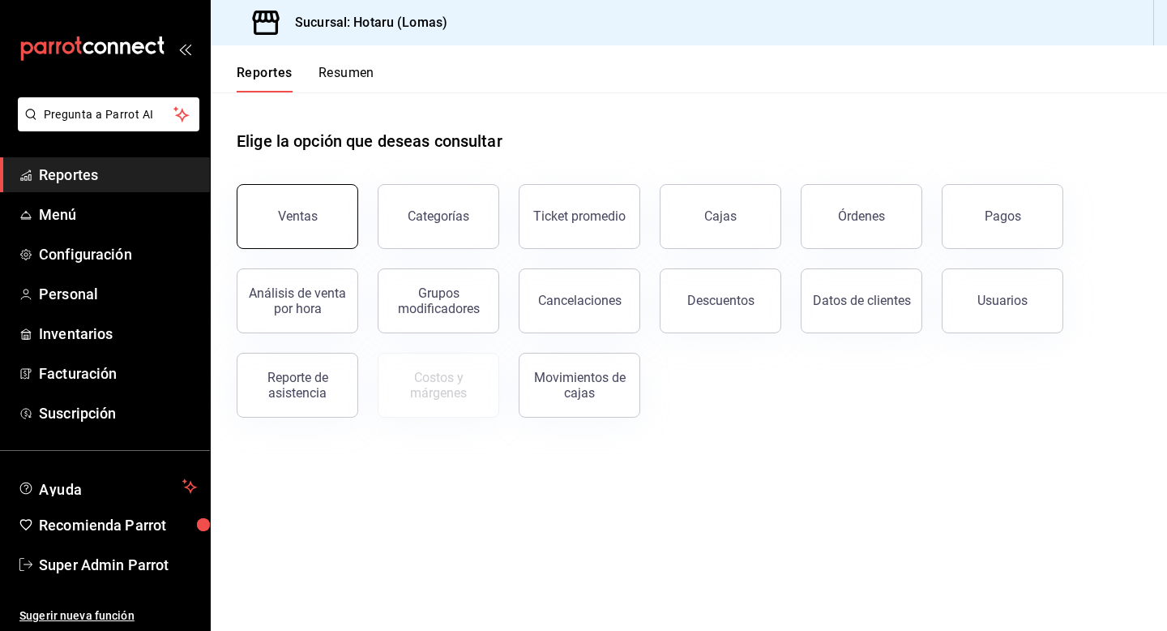
click at [283, 191] on button "Ventas" at bounding box center [298, 216] width 122 height 65
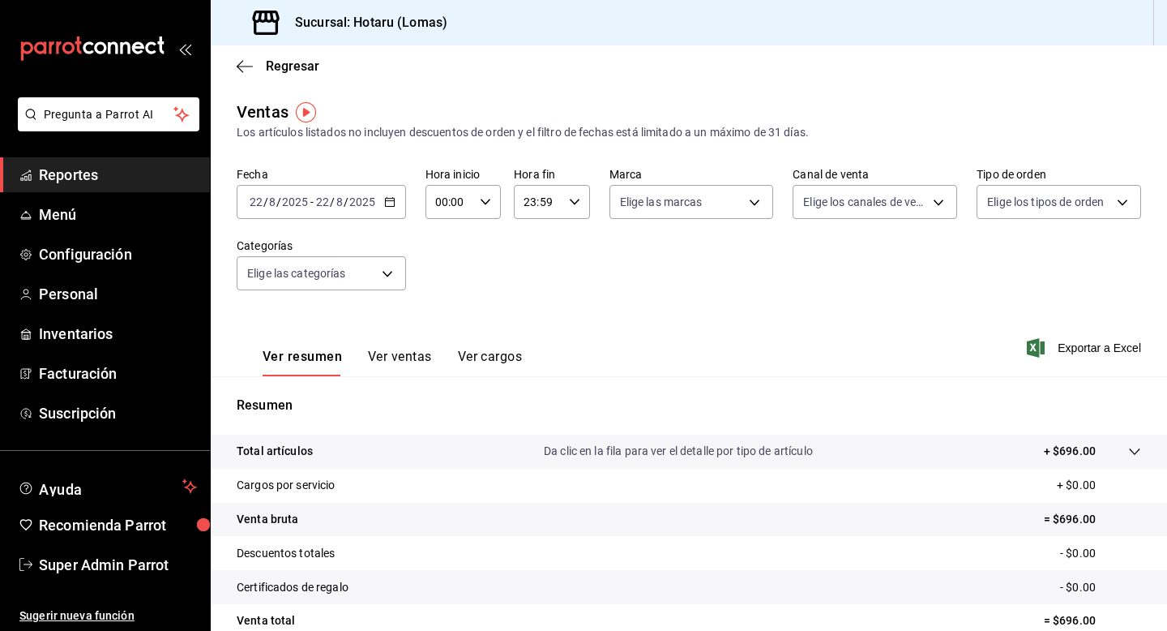
click at [290, 456] on p "Total artículos" at bounding box center [275, 451] width 76 height 17
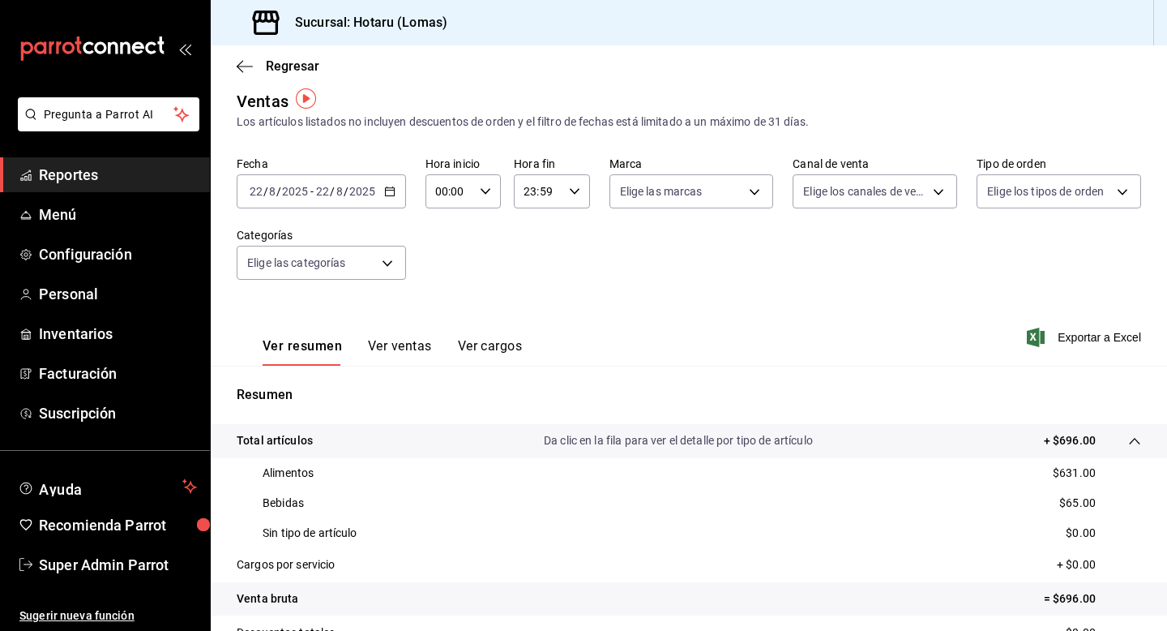
scroll to position [15, 0]
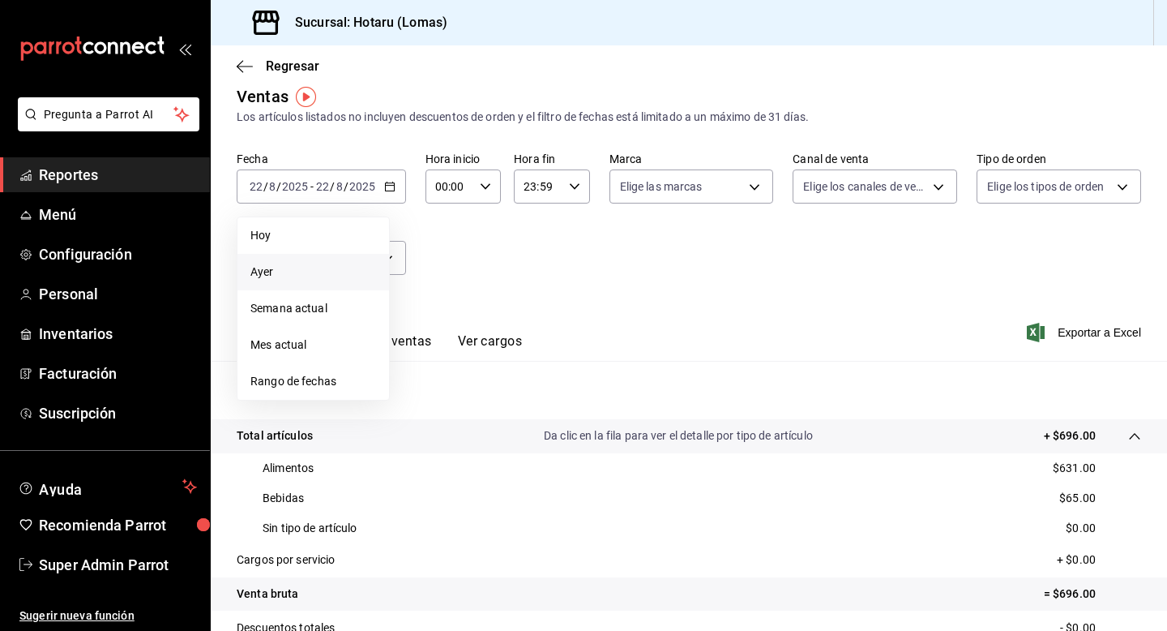
click at [313, 274] on span "Ayer" at bounding box center [313, 271] width 126 height 17
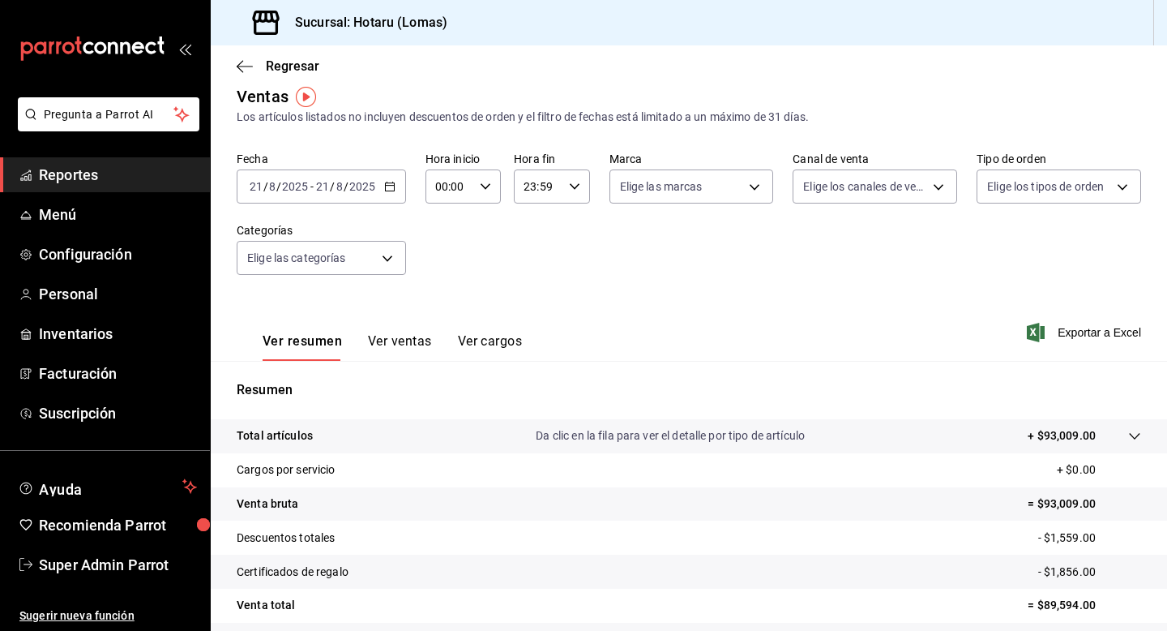
click at [279, 453] on tr "Cargos por servicio + $0.00" at bounding box center [689, 470] width 956 height 34
click at [279, 434] on p "Total artículos" at bounding box center [275, 435] width 76 height 17
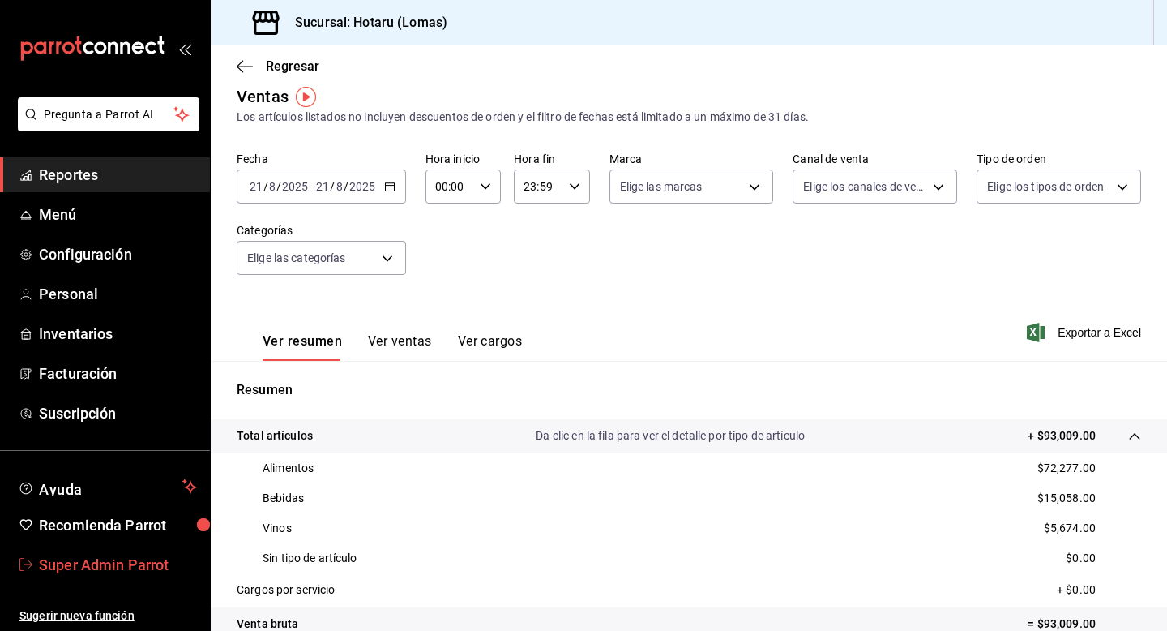
click at [101, 558] on span "Super Admin Parrot" at bounding box center [118, 565] width 158 height 22
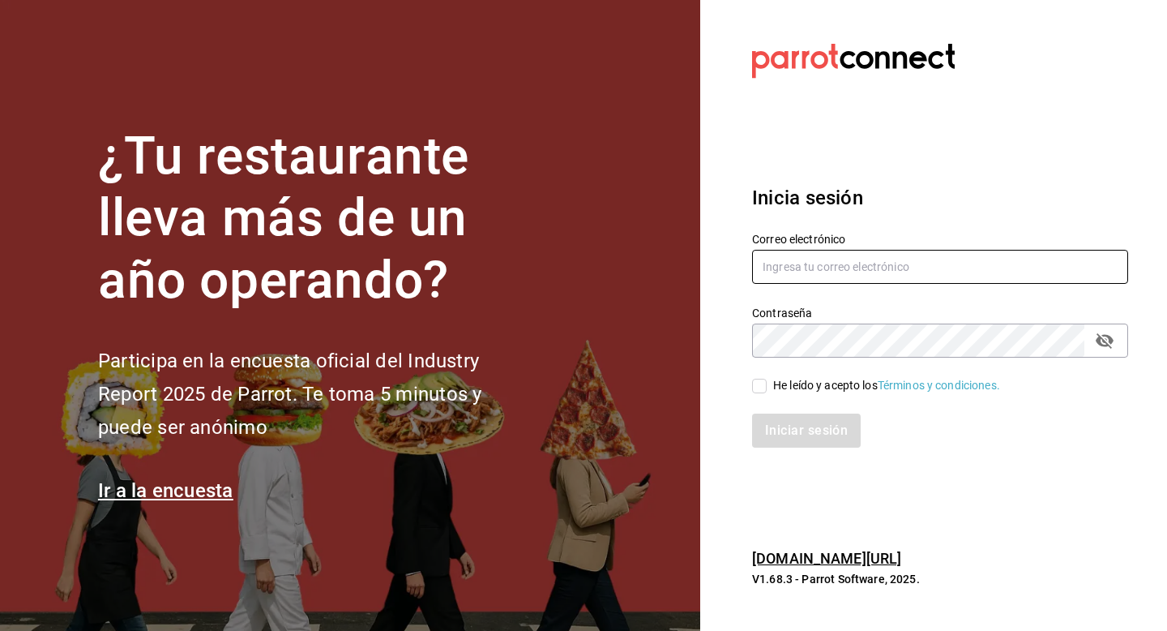
click at [784, 269] on input "text" at bounding box center [940, 267] width 376 height 34
type input "casa@maraca.com"
click at [763, 384] on input "He leído y acepto los Términos y condiciones." at bounding box center [759, 386] width 15 height 15
checkbox input "true"
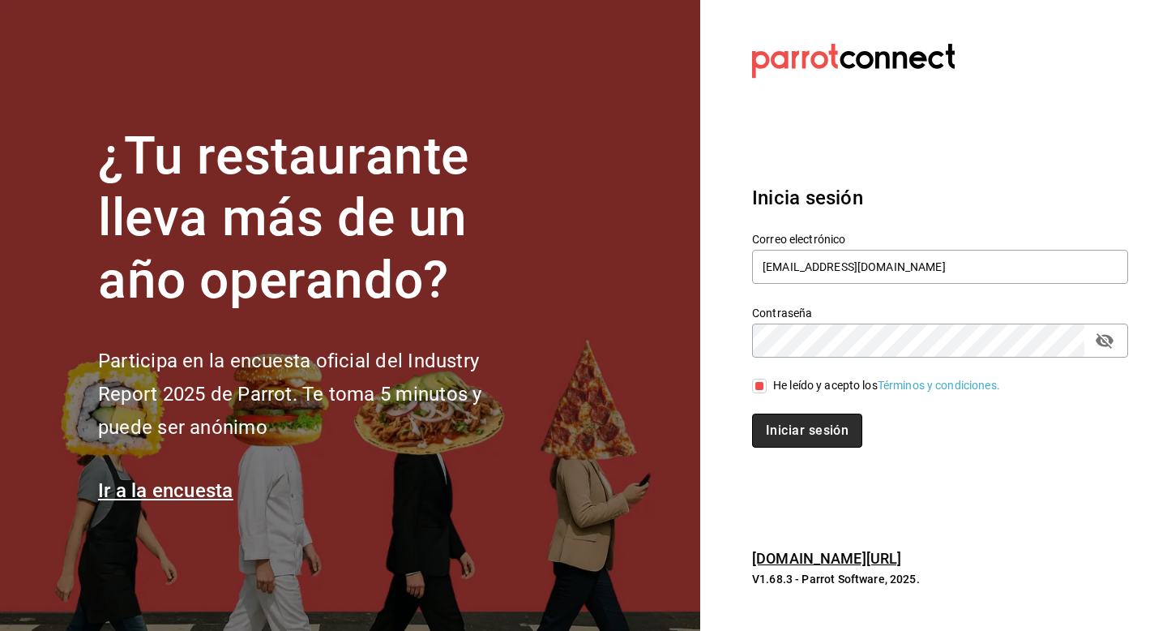
click at [763, 417] on button "Iniciar sesión" at bounding box center [807, 430] width 110 height 34
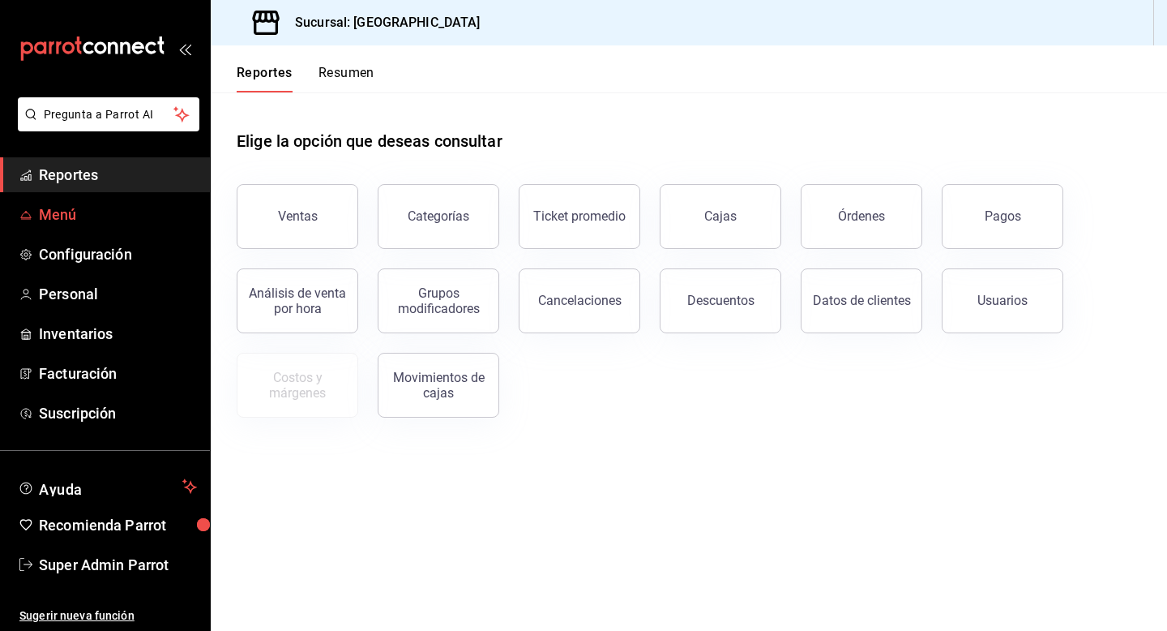
click at [102, 214] on span "Menú" at bounding box center [118, 214] width 158 height 22
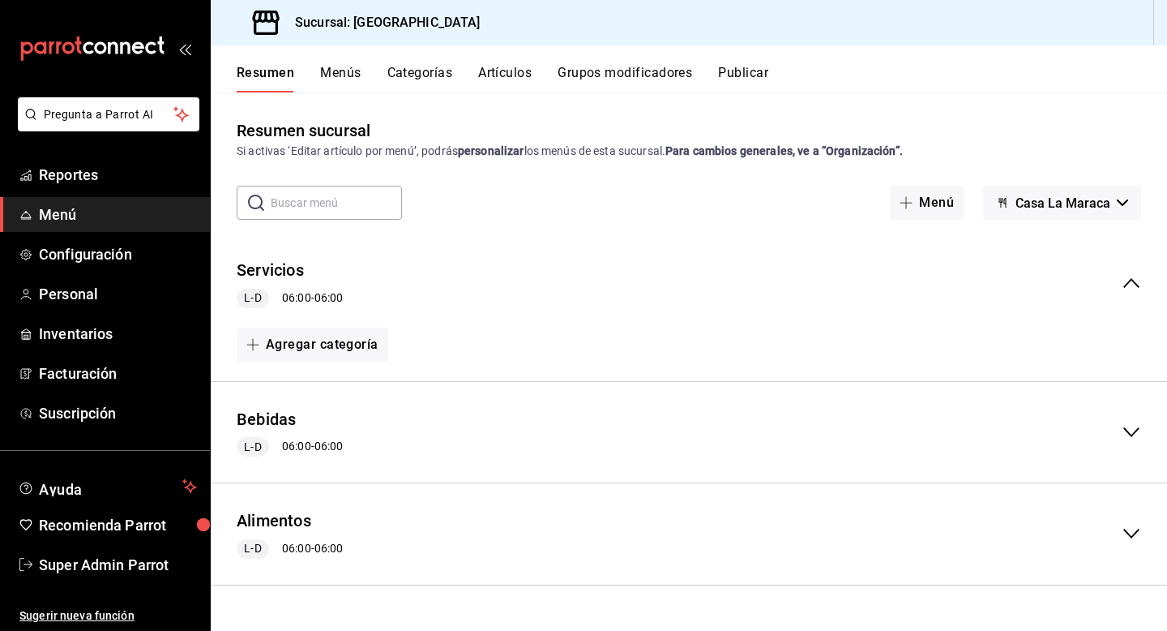
click at [1134, 426] on icon "collapse-menu-row" at bounding box center [1131, 431] width 19 height 19
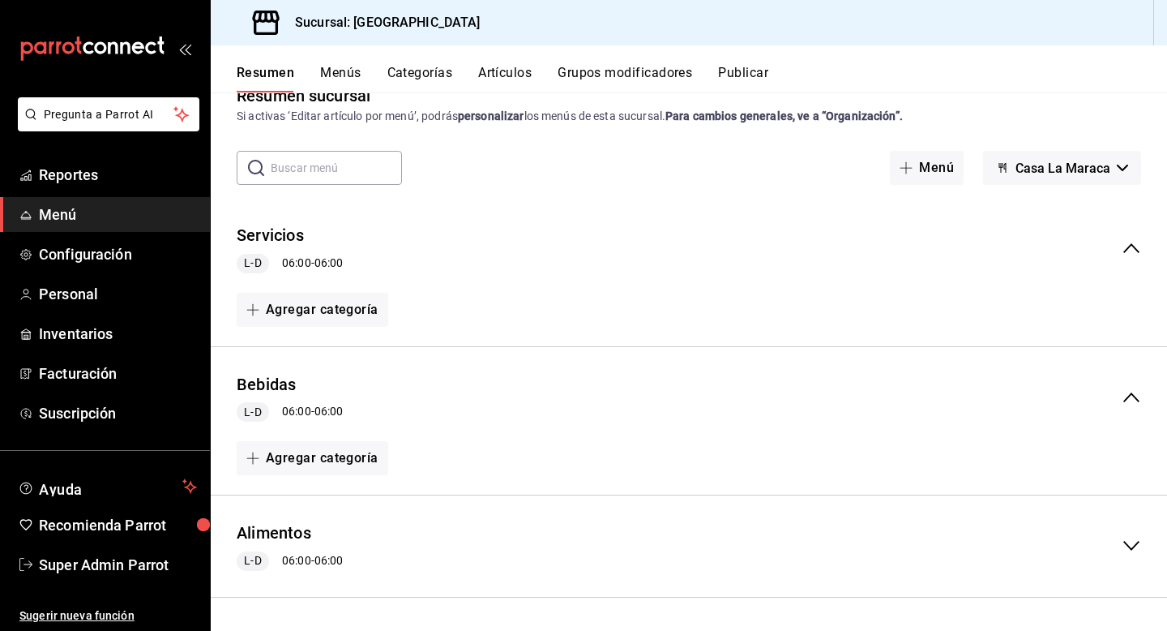
click at [1126, 545] on icon "collapse-menu-row" at bounding box center [1131, 546] width 16 height 10
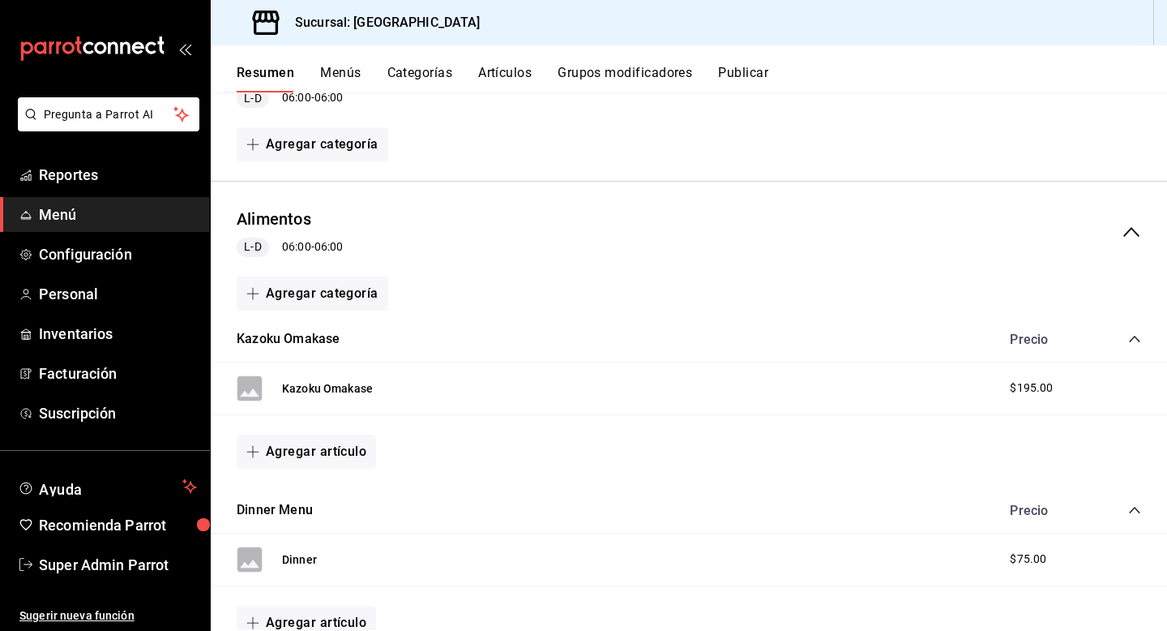
scroll to position [342, 0]
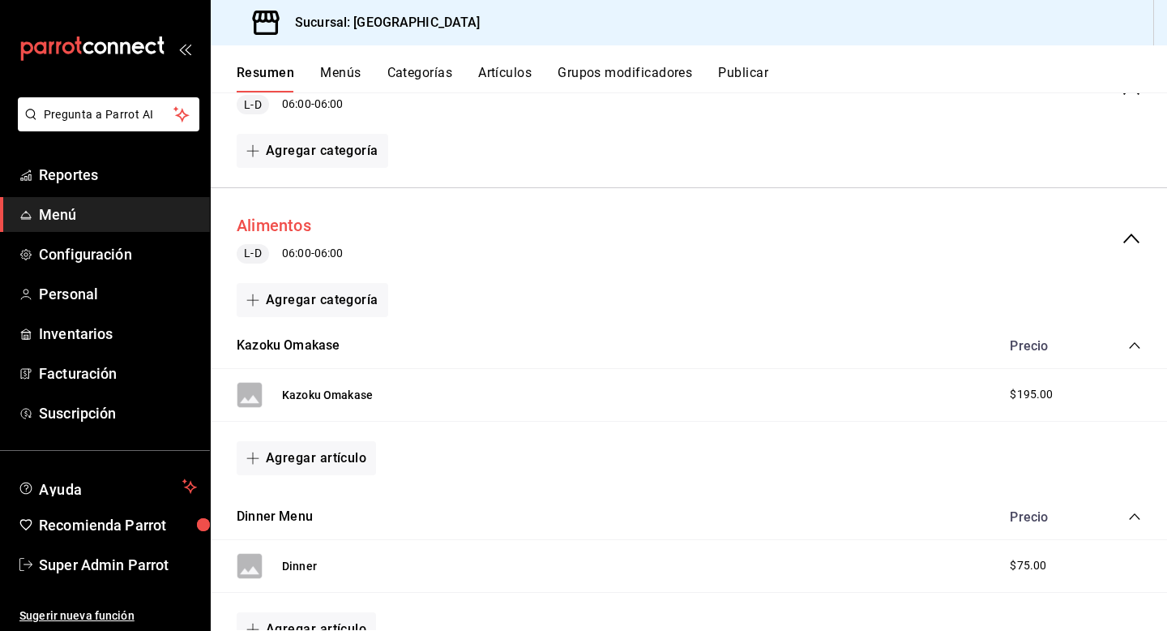
click at [297, 223] on button "Alimentos" at bounding box center [274, 226] width 75 height 24
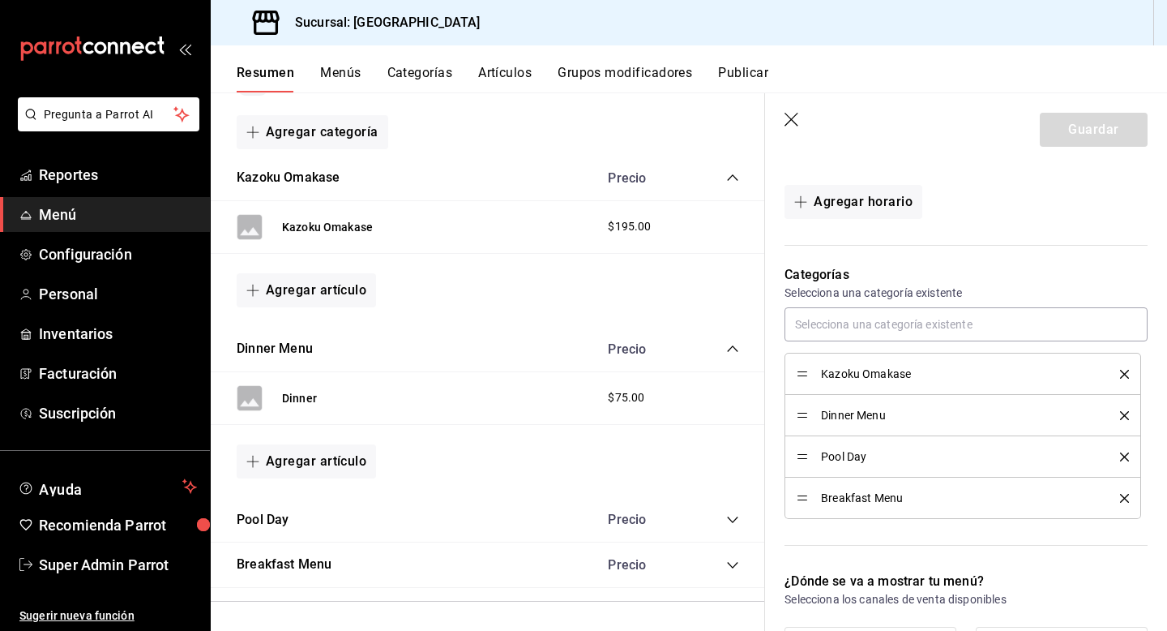
scroll to position [531, 0]
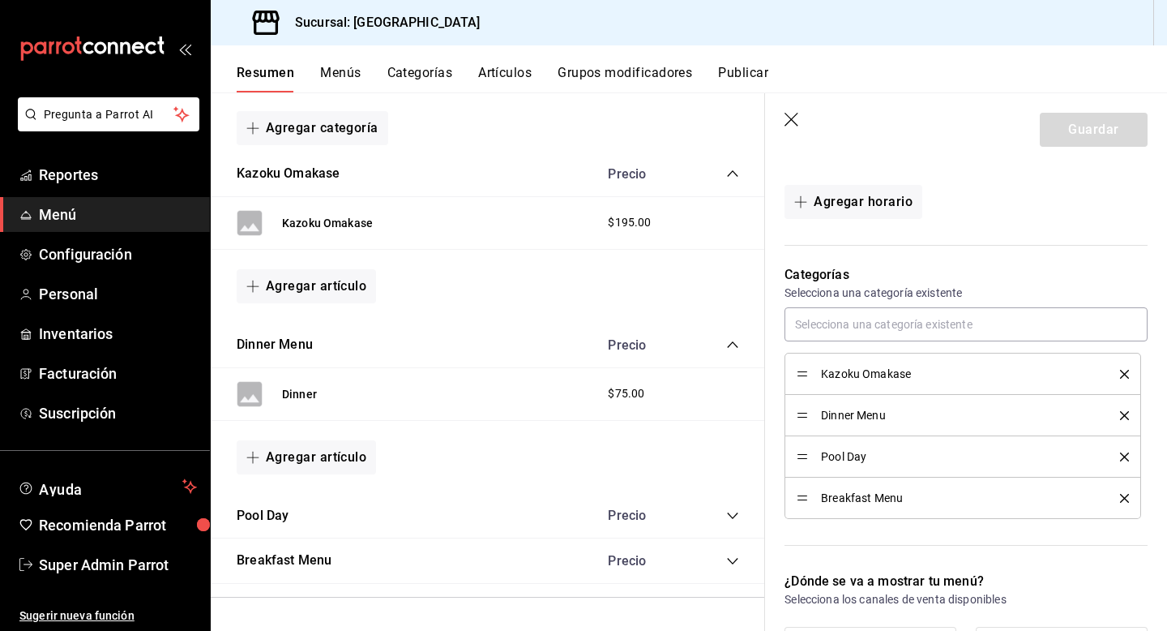
click at [738, 517] on icon "collapse-category-row" at bounding box center [732, 515] width 13 height 13
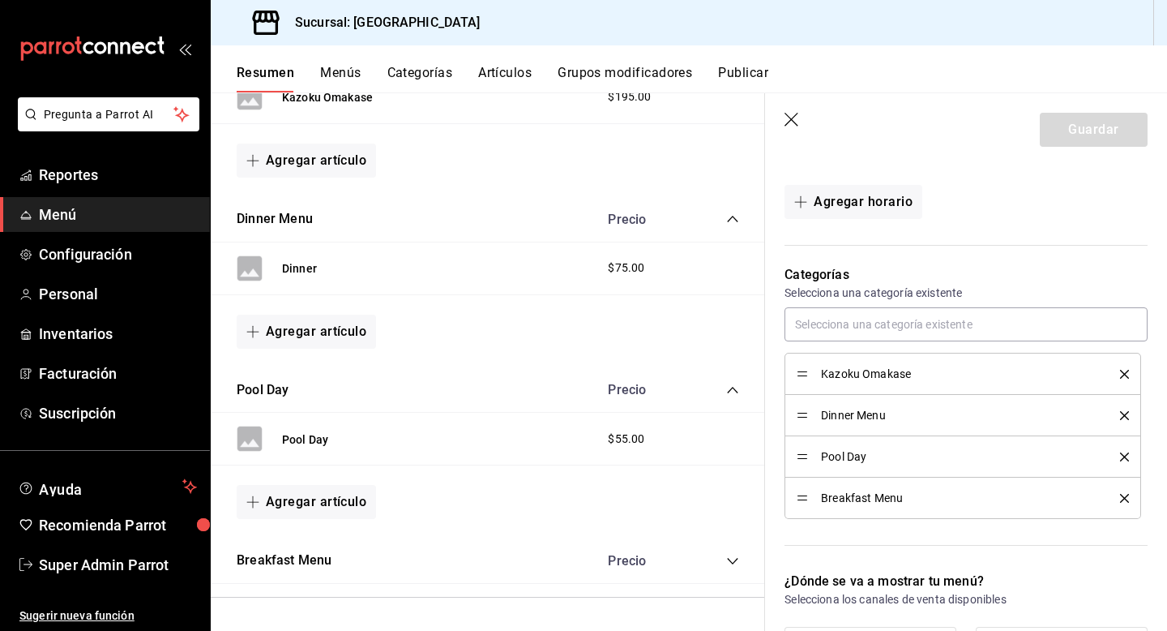
click at [734, 556] on icon "collapse-category-row" at bounding box center [732, 560] width 13 height 13
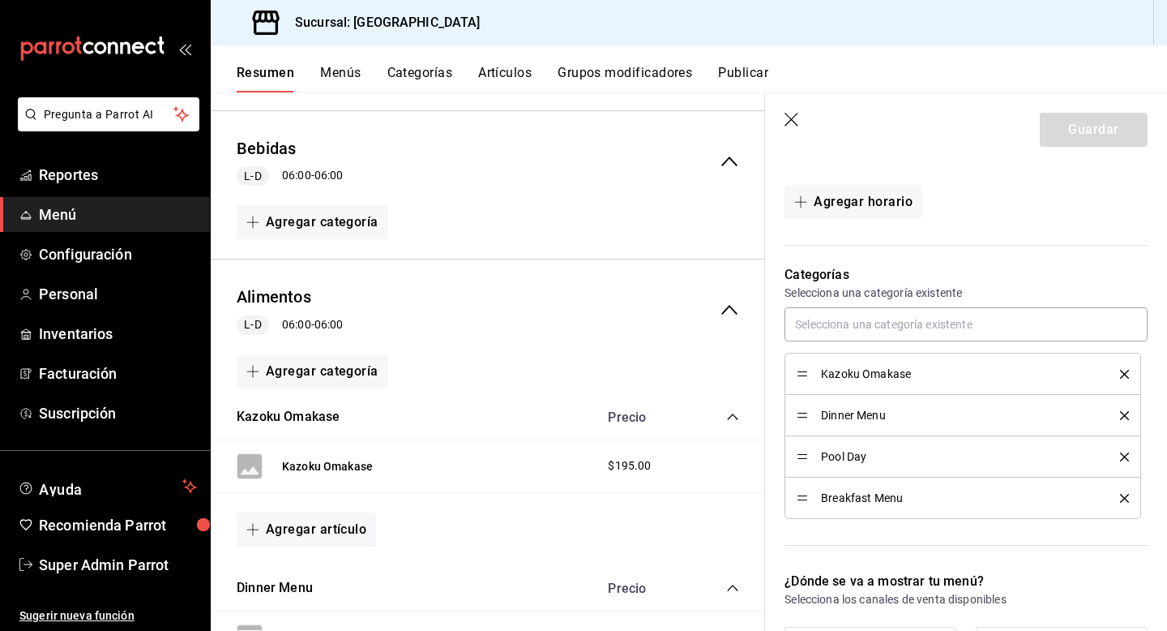
scroll to position [157, 0]
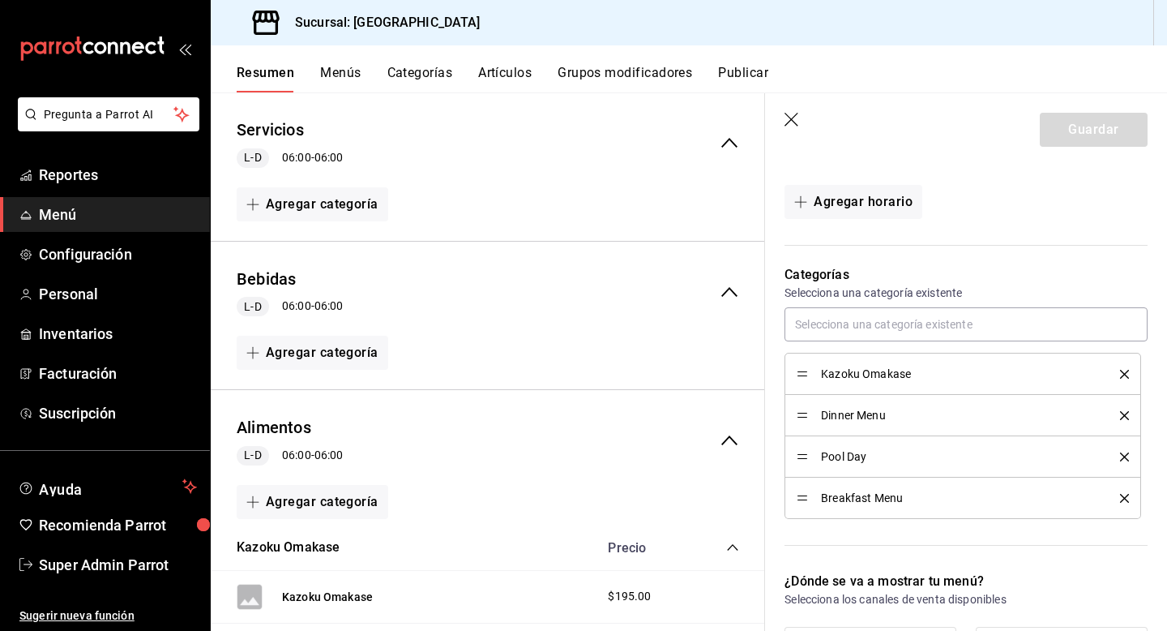
click at [789, 117] on icon "button" at bounding box center [792, 120] width 14 height 14
type input "1755898904163"
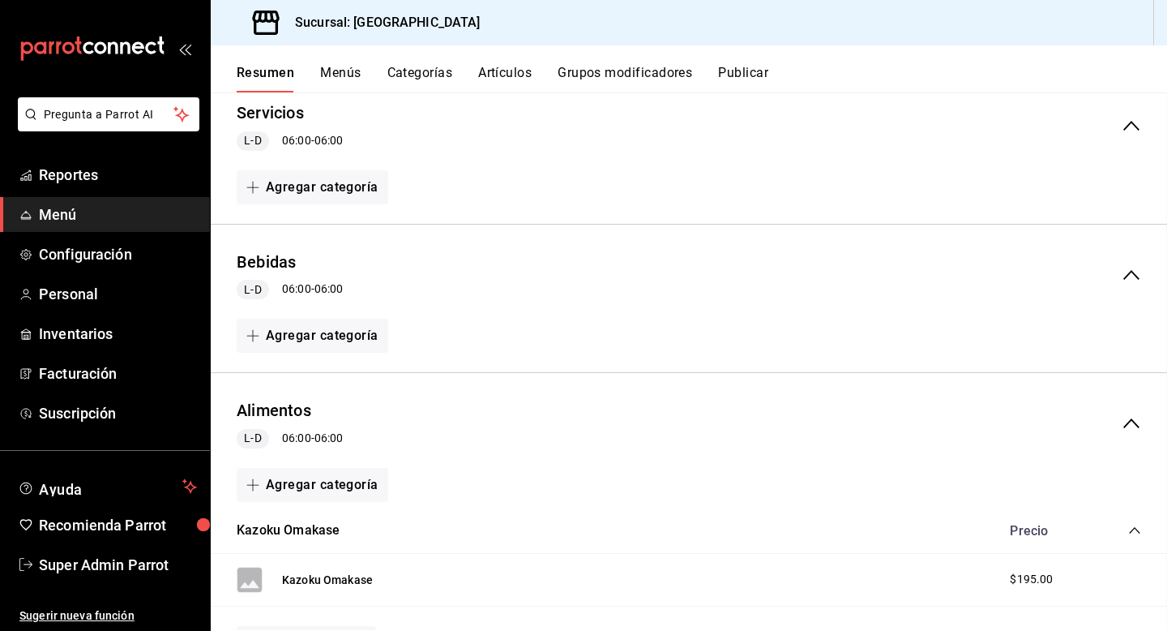
checkbox input "false"
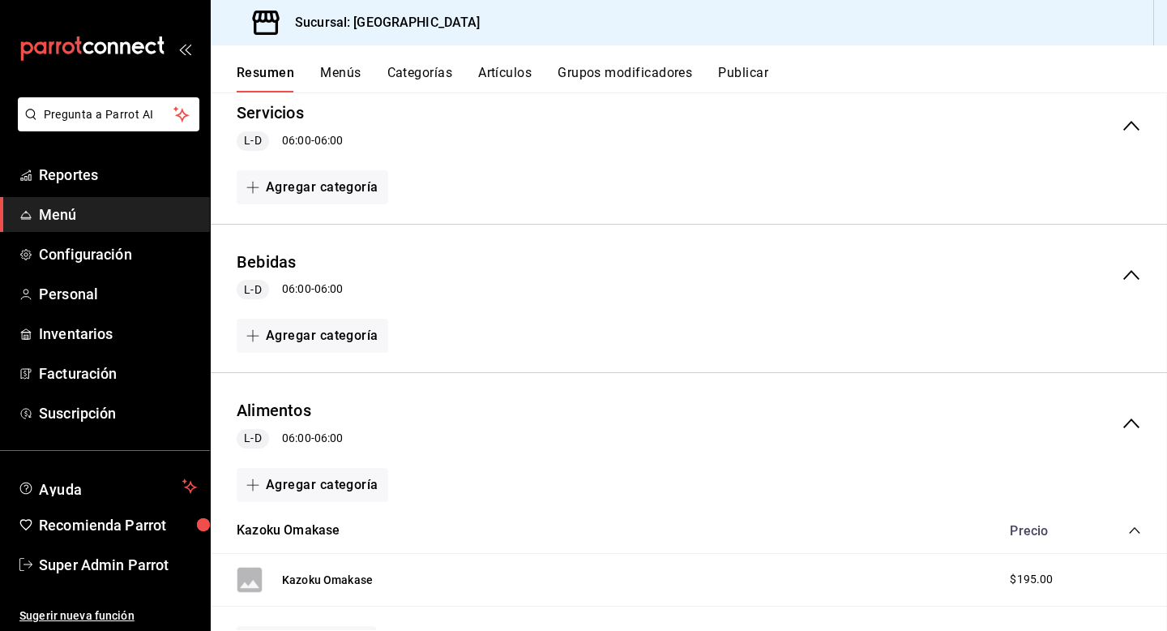
checkbox input "false"
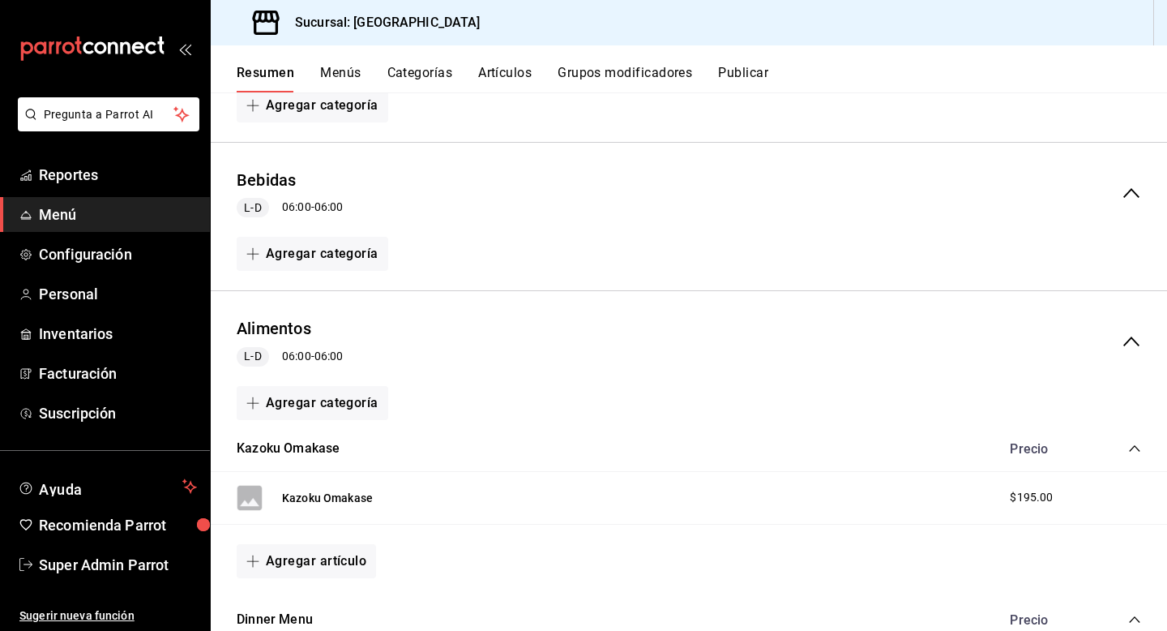
scroll to position [242, 0]
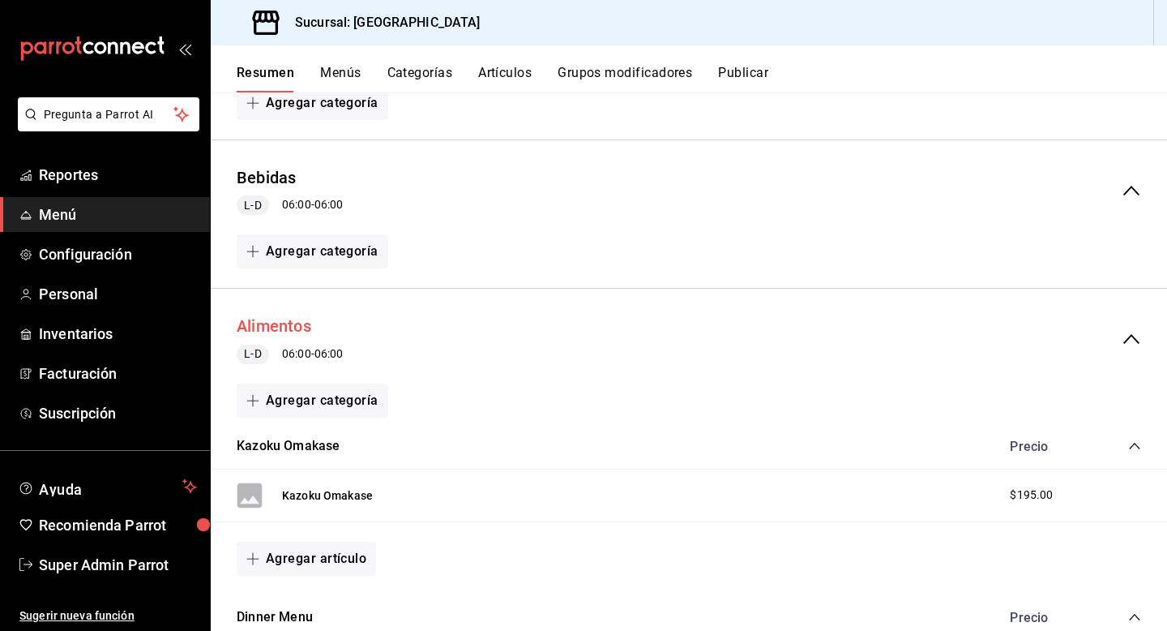
click at [302, 324] on button "Alimentos" at bounding box center [274, 326] width 75 height 24
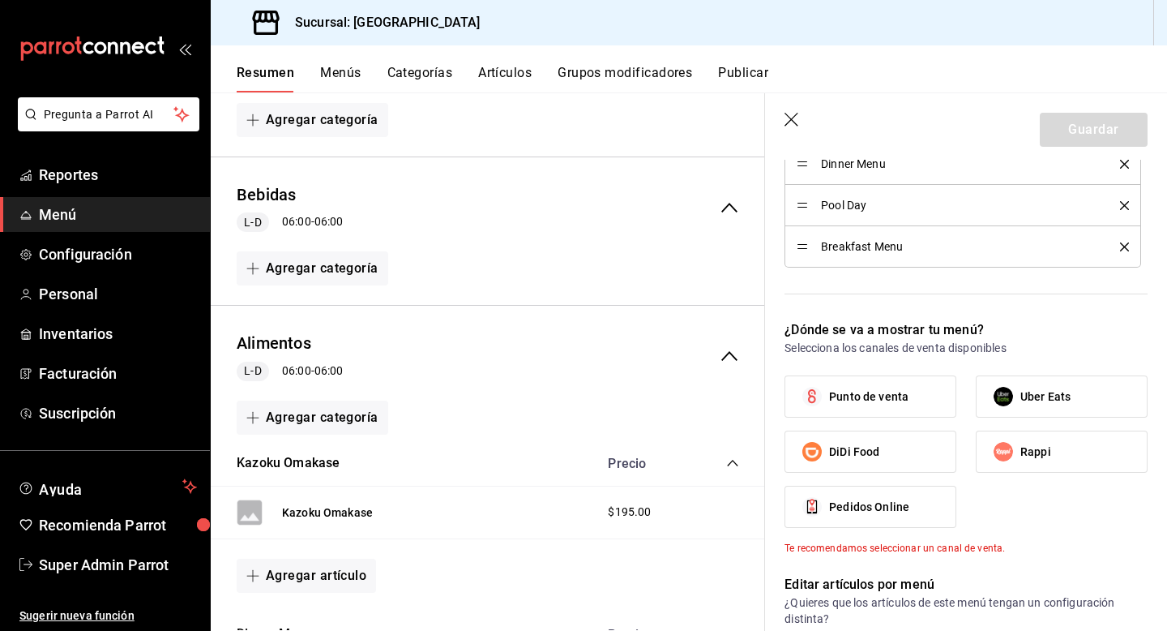
scroll to position [604, 0]
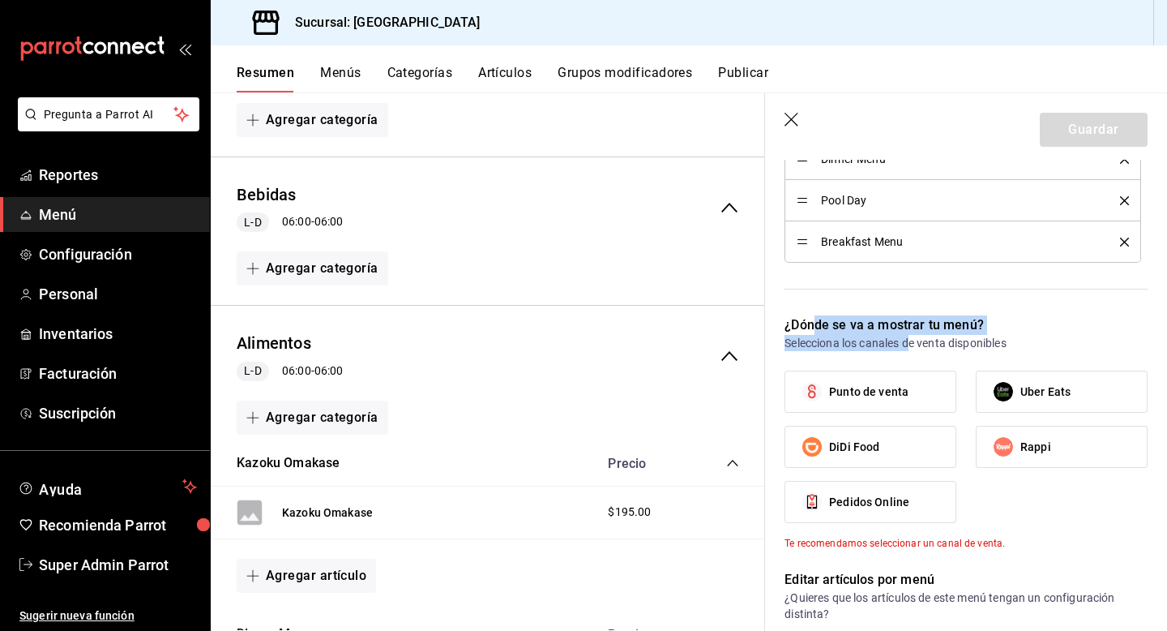
drag, startPoint x: 812, startPoint y: 324, endPoint x: 918, endPoint y: 337, distance: 107.0
click at [918, 337] on div "¿Dónde se va a mostrar tu menú? Selecciona los canales de venta disponibles Pun…" at bounding box center [956, 423] width 383 height 254
click at [918, 337] on p "Selecciona los canales de venta disponibles" at bounding box center [966, 343] width 363 height 16
click at [886, 403] on label "Punto de venta" at bounding box center [870, 391] width 170 height 41
click at [829, 403] on input "Punto de venta" at bounding box center [812, 391] width 34 height 34
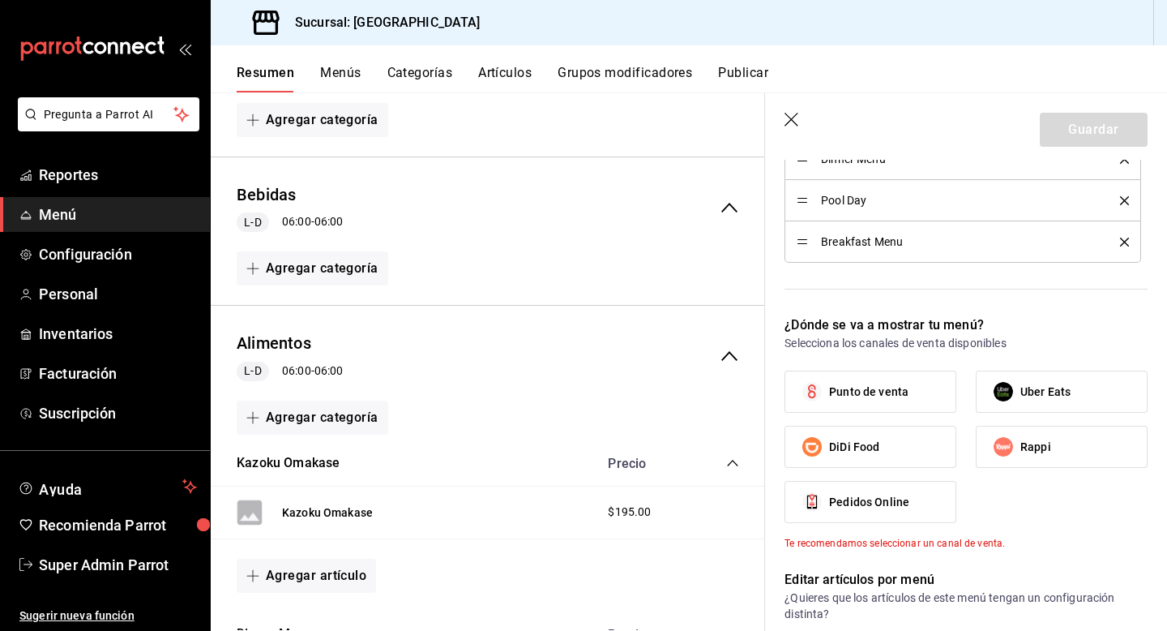
checkbox input "true"
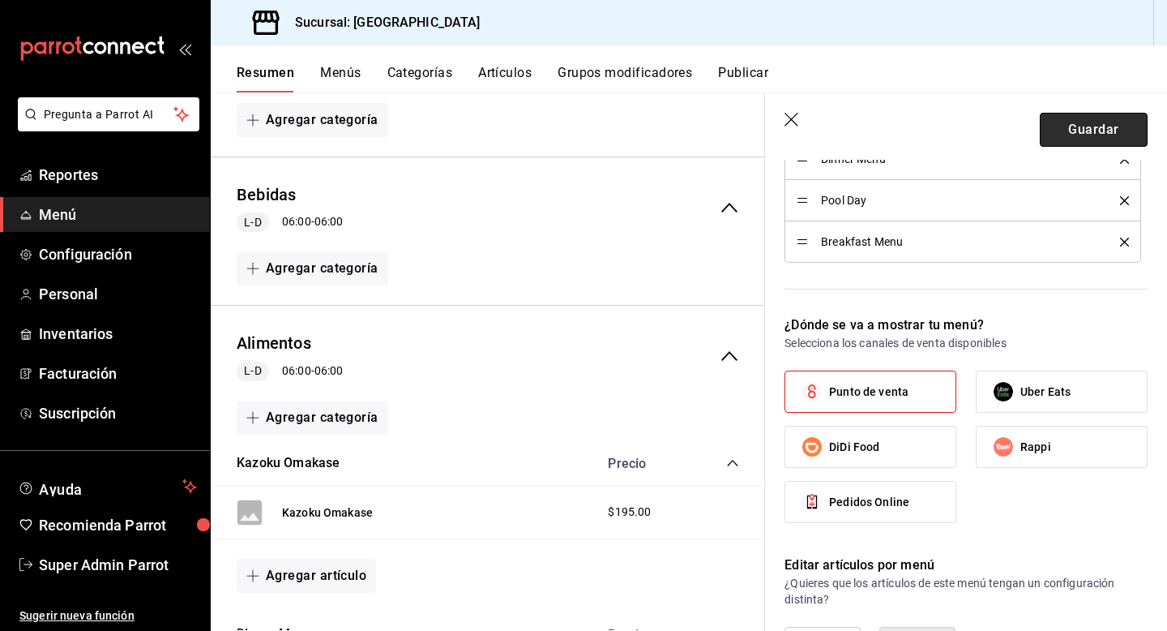
click at [1078, 129] on button "Guardar" at bounding box center [1094, 130] width 108 height 34
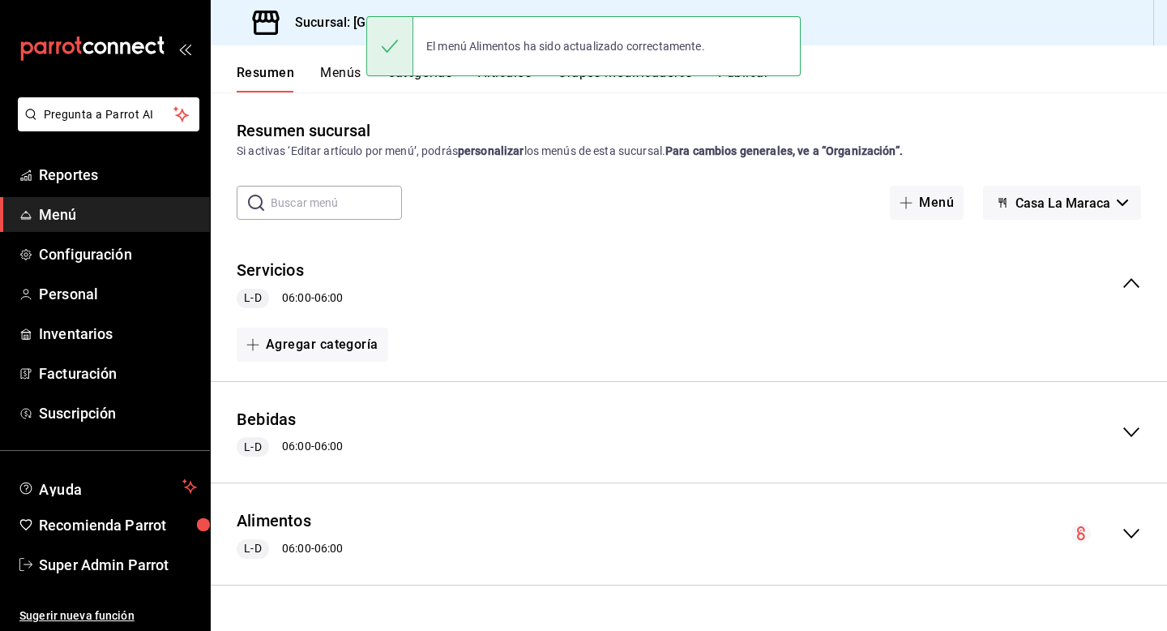
click at [746, 81] on button "Publicar" at bounding box center [743, 79] width 50 height 28
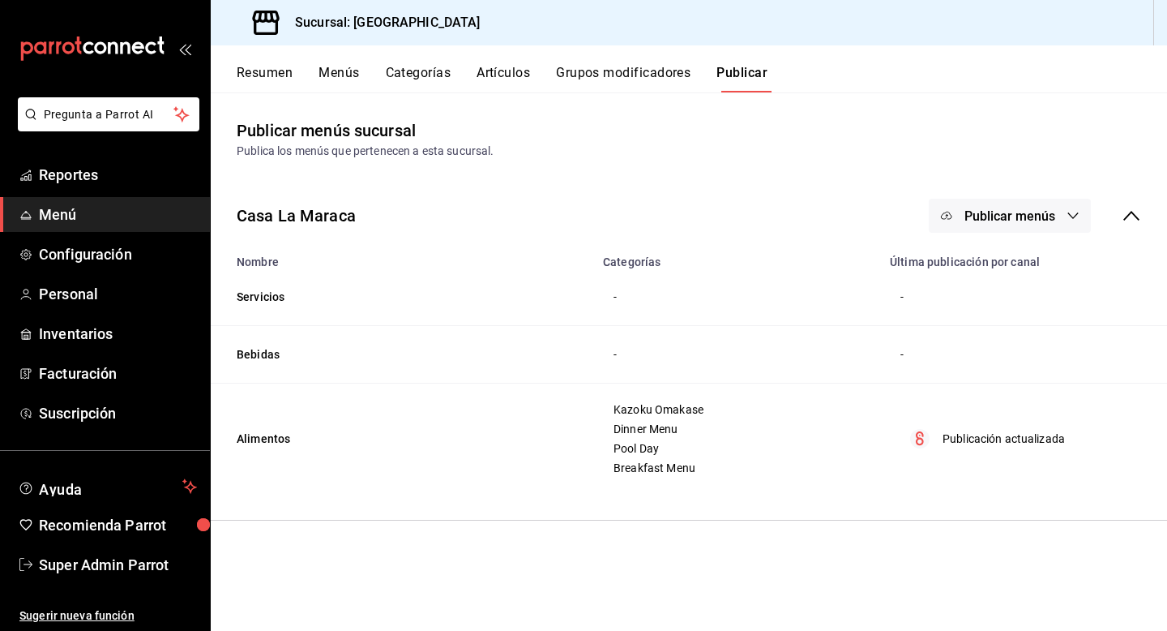
click at [1016, 208] on span "Publicar menús" at bounding box center [1010, 215] width 91 height 15
click at [983, 273] on div at bounding box center [971, 268] width 45 height 26
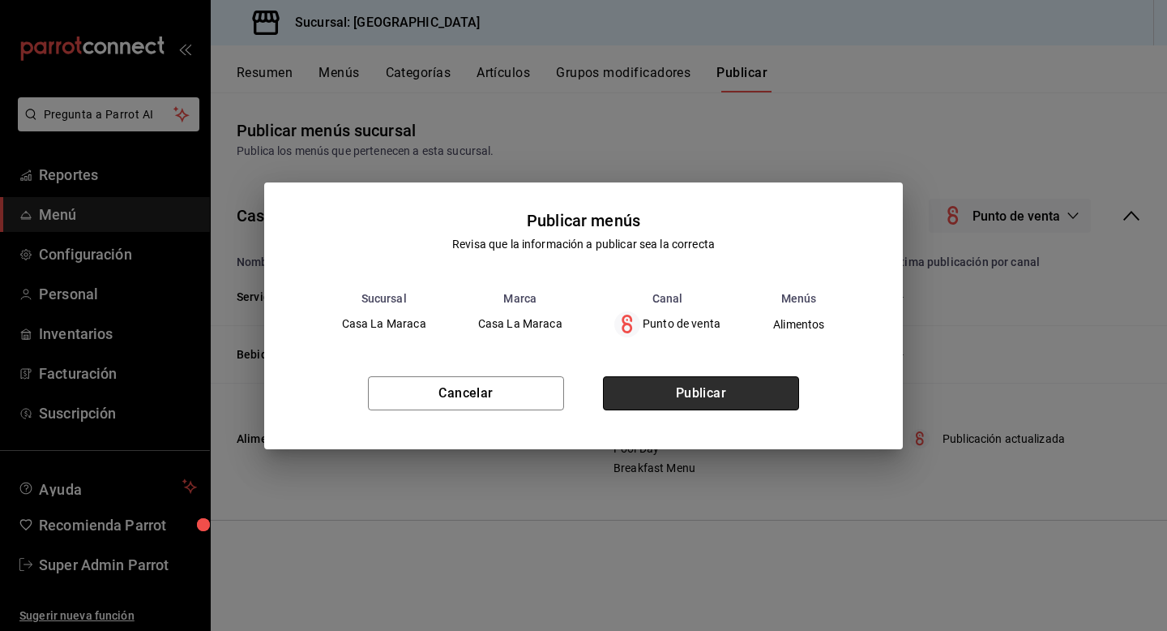
click at [684, 398] on button "Publicar" at bounding box center [701, 393] width 196 height 34
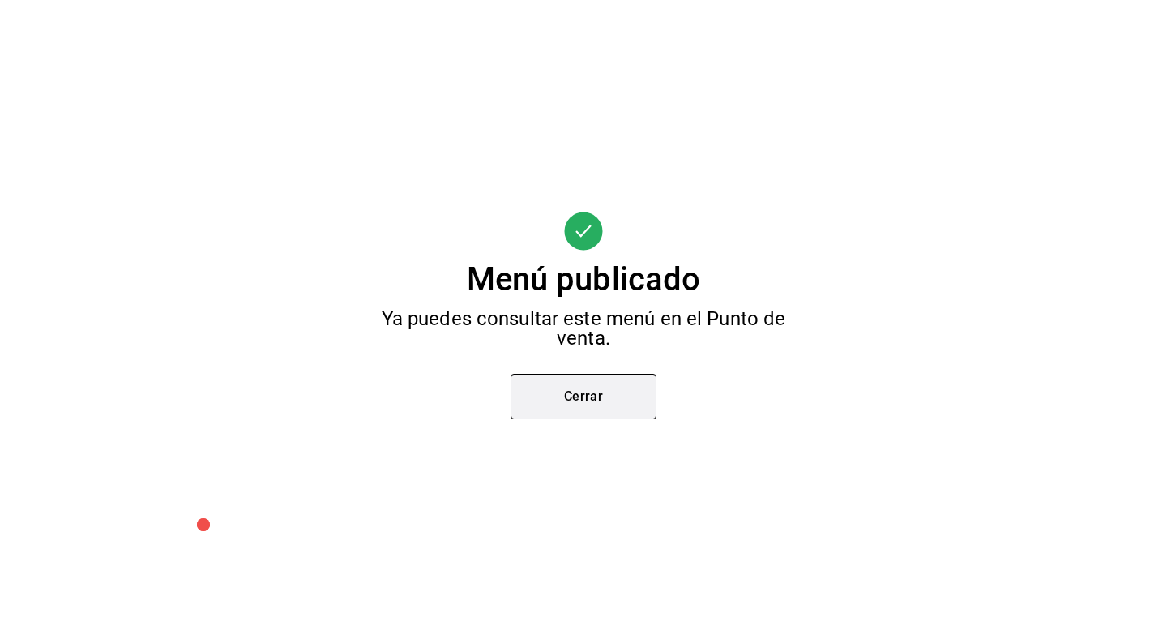
click at [598, 381] on button "Cerrar" at bounding box center [584, 396] width 146 height 45
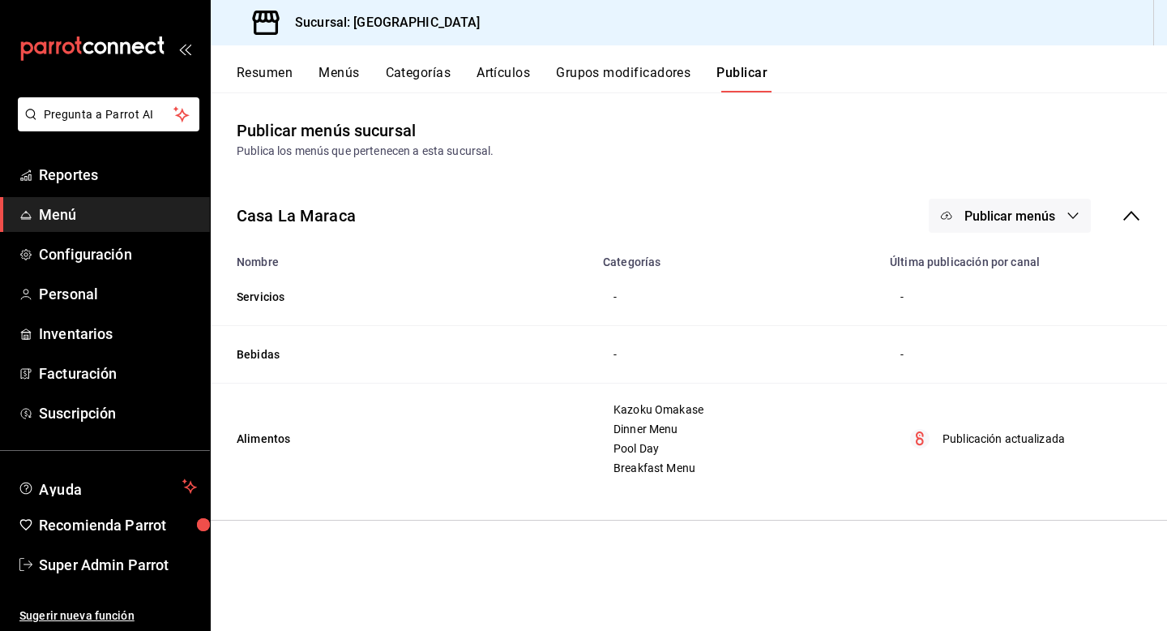
click at [259, 81] on button "Resumen" at bounding box center [265, 79] width 56 height 28
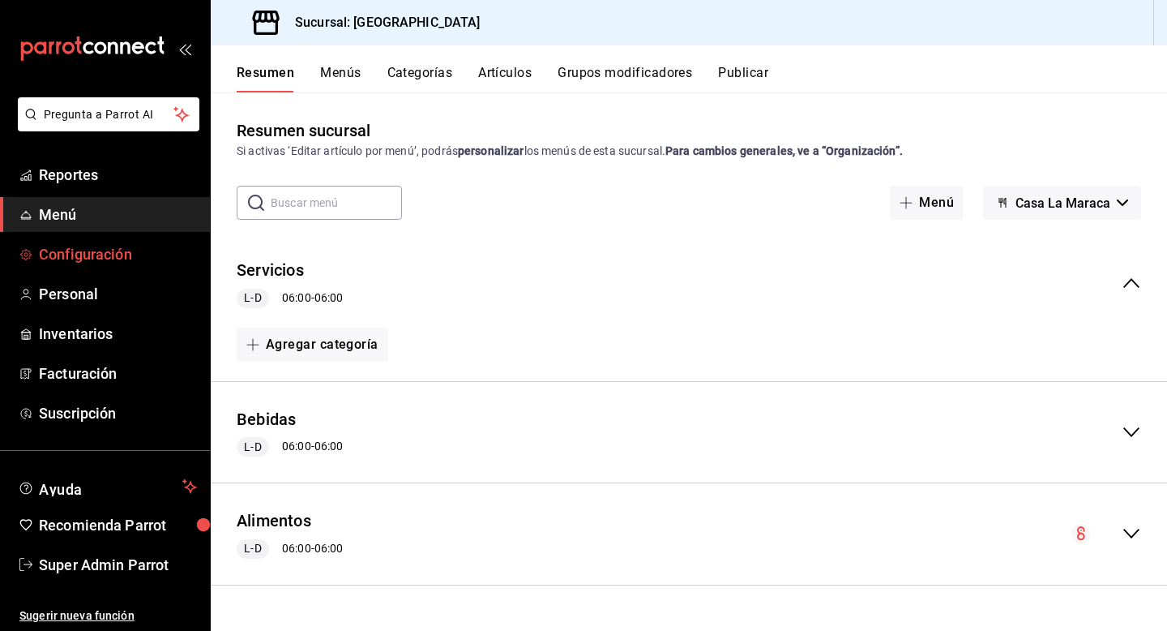
click at [99, 254] on span "Configuración" at bounding box center [118, 254] width 158 height 22
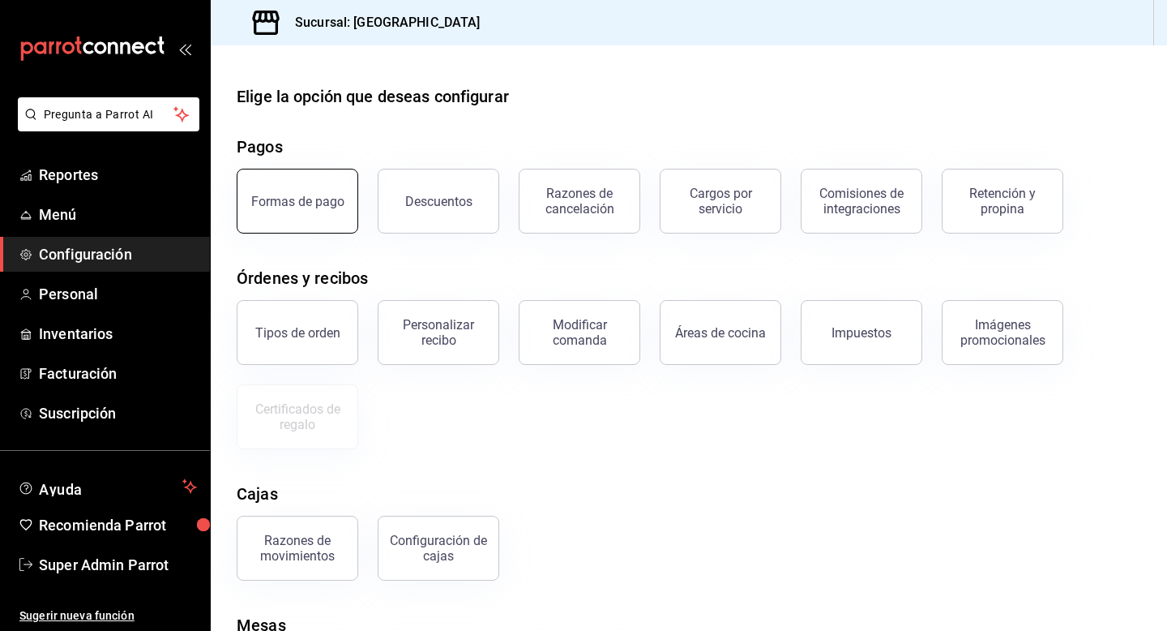
click at [281, 190] on button "Formas de pago" at bounding box center [298, 201] width 122 height 65
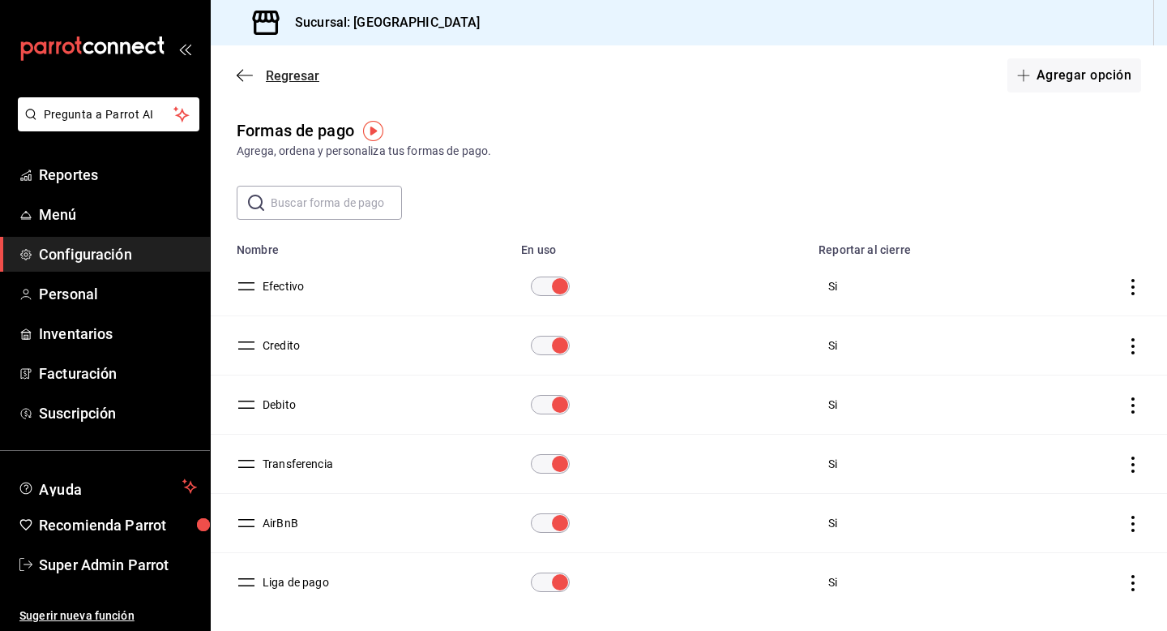
click at [293, 82] on span "Regresar" at bounding box center [292, 75] width 53 height 15
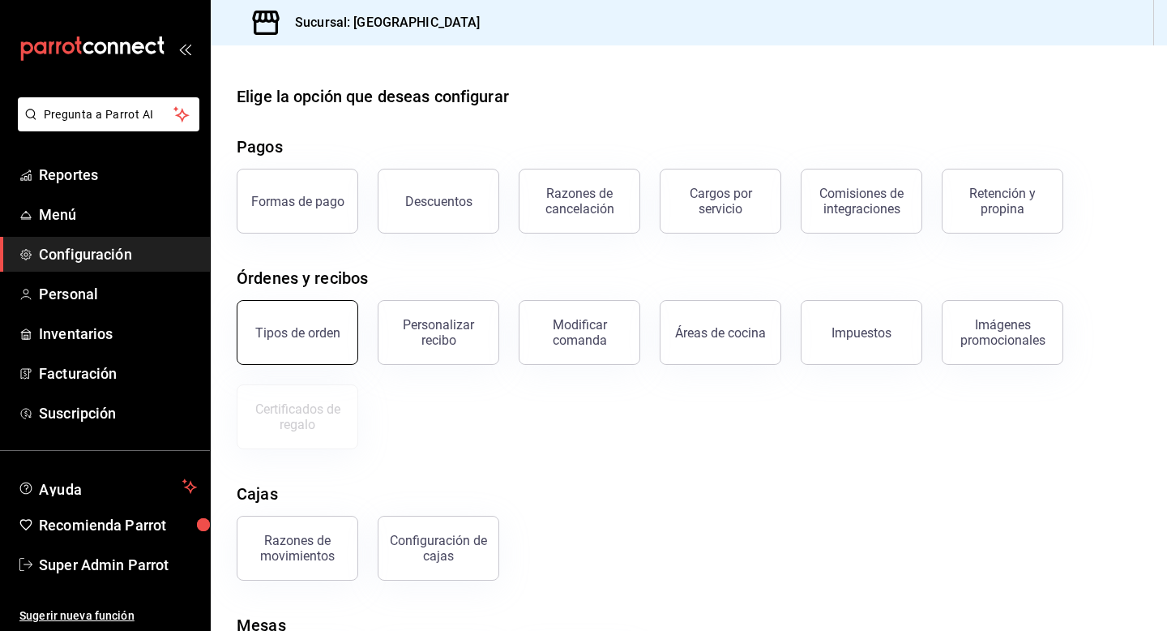
click at [288, 345] on button "Tipos de orden" at bounding box center [298, 332] width 122 height 65
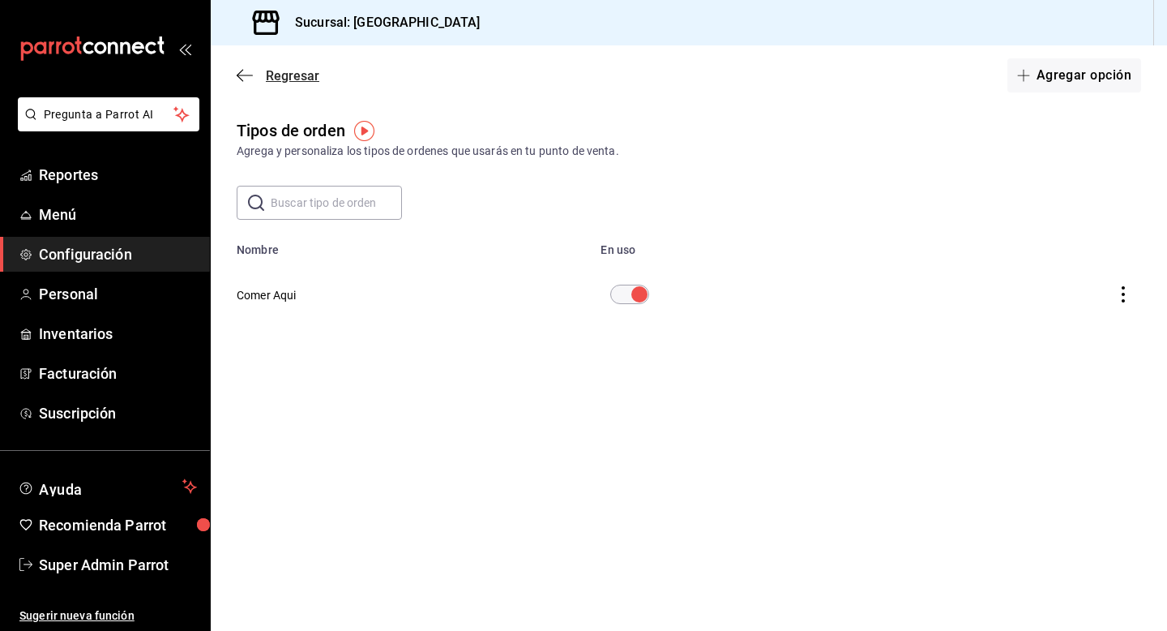
click at [287, 79] on span "Regresar" at bounding box center [292, 75] width 53 height 15
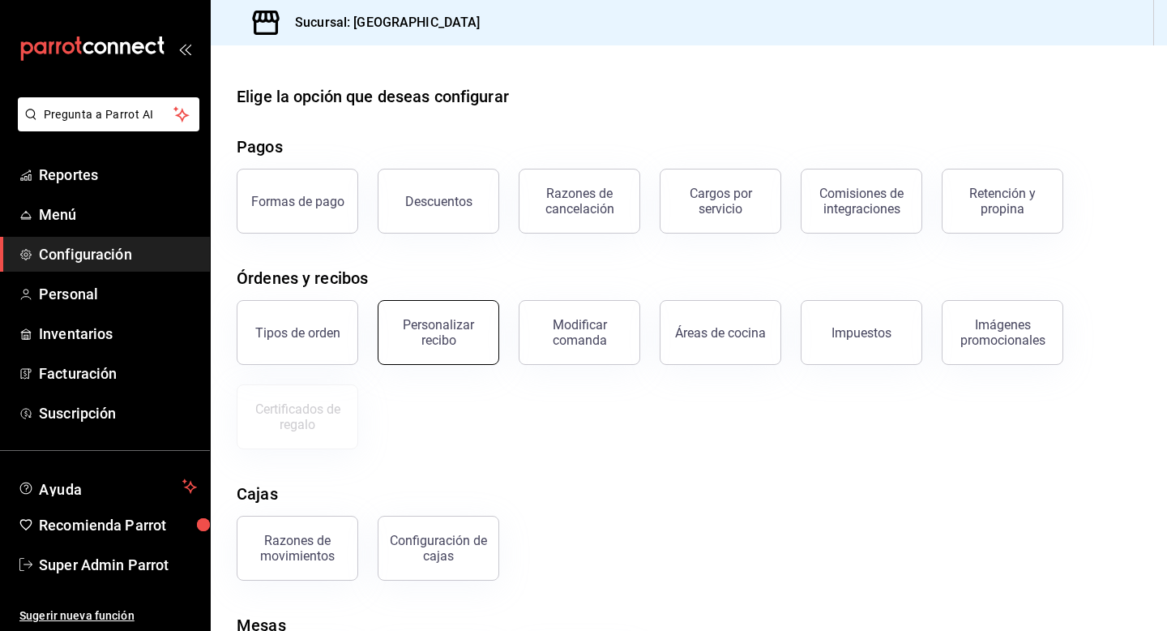
click at [425, 354] on button "Personalizar recibo" at bounding box center [439, 332] width 122 height 65
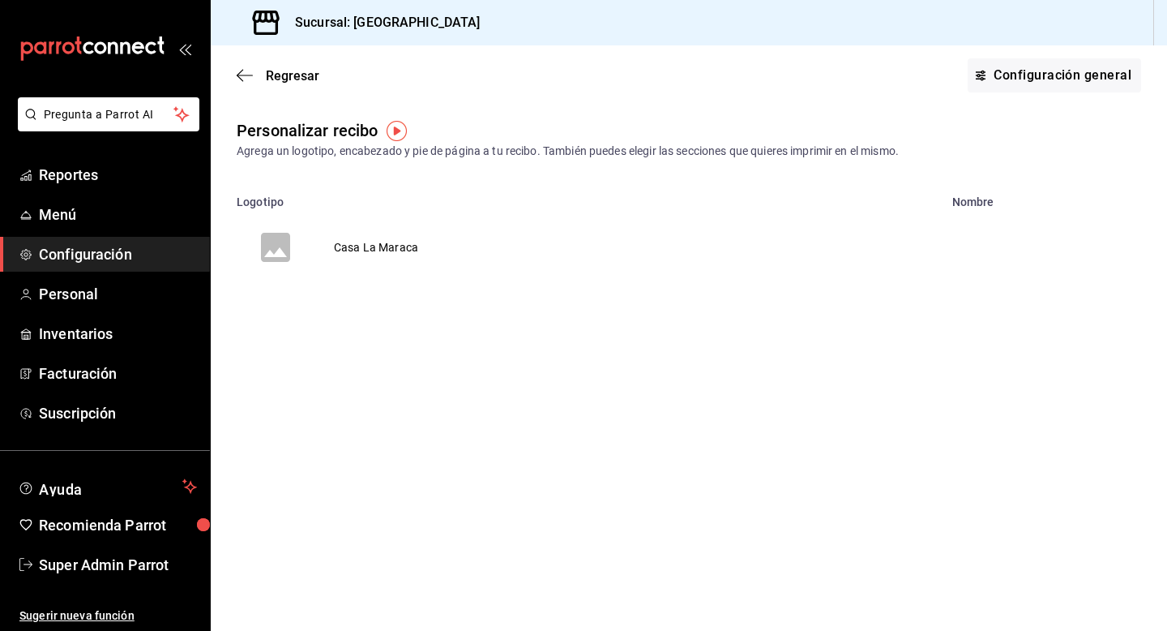
click at [383, 255] on td "Casa La Maraca" at bounding box center [375, 247] width 123 height 78
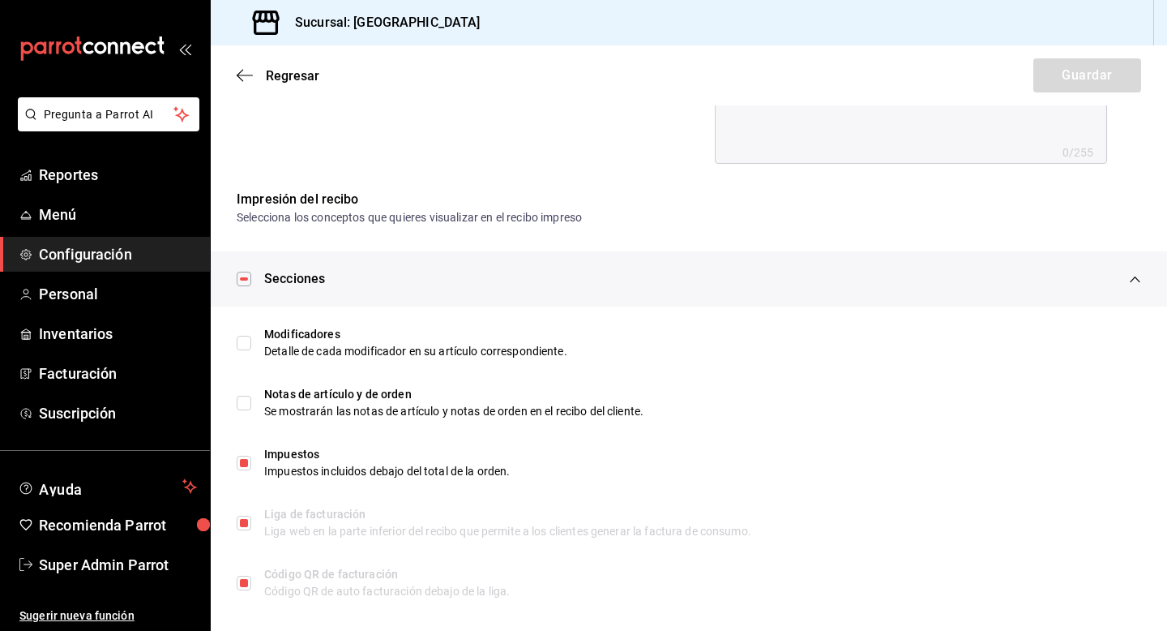
scroll to position [738, 0]
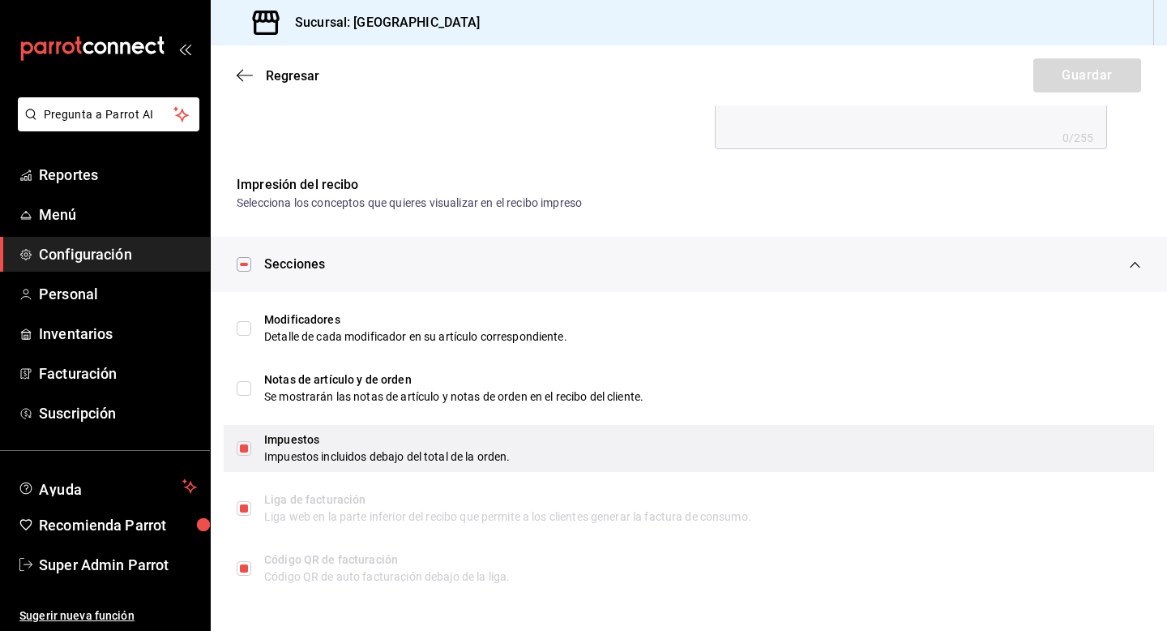
click at [247, 446] on input "checkbox" at bounding box center [244, 448] width 15 height 15
checkbox input "false"
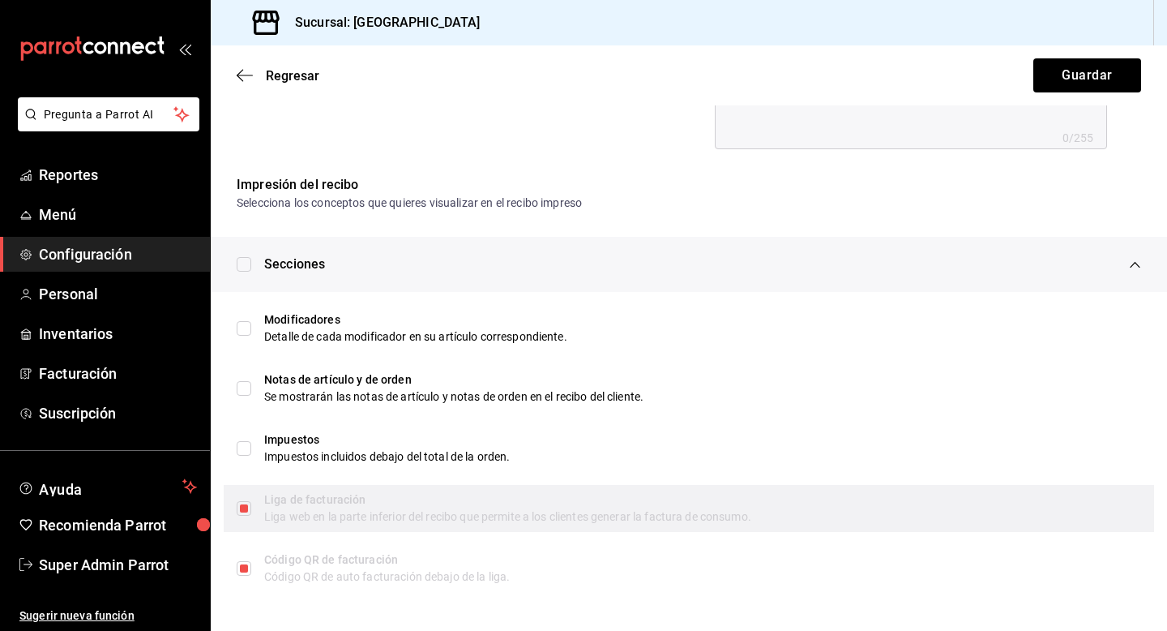
click at [244, 511] on label at bounding box center [244, 508] width 15 height 15
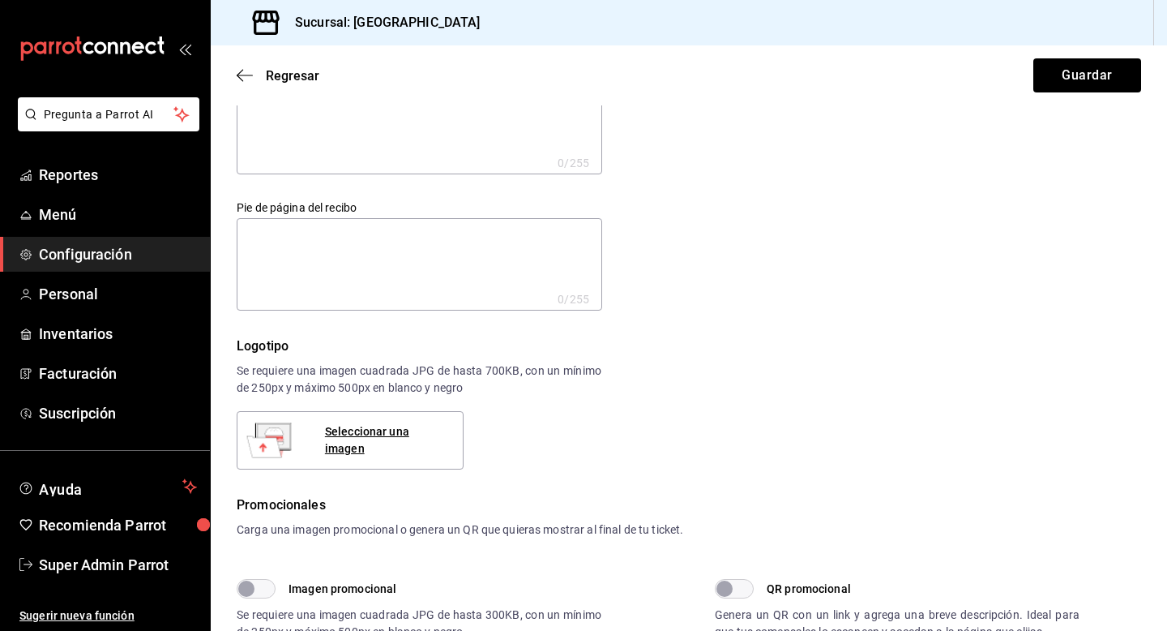
scroll to position [0, 0]
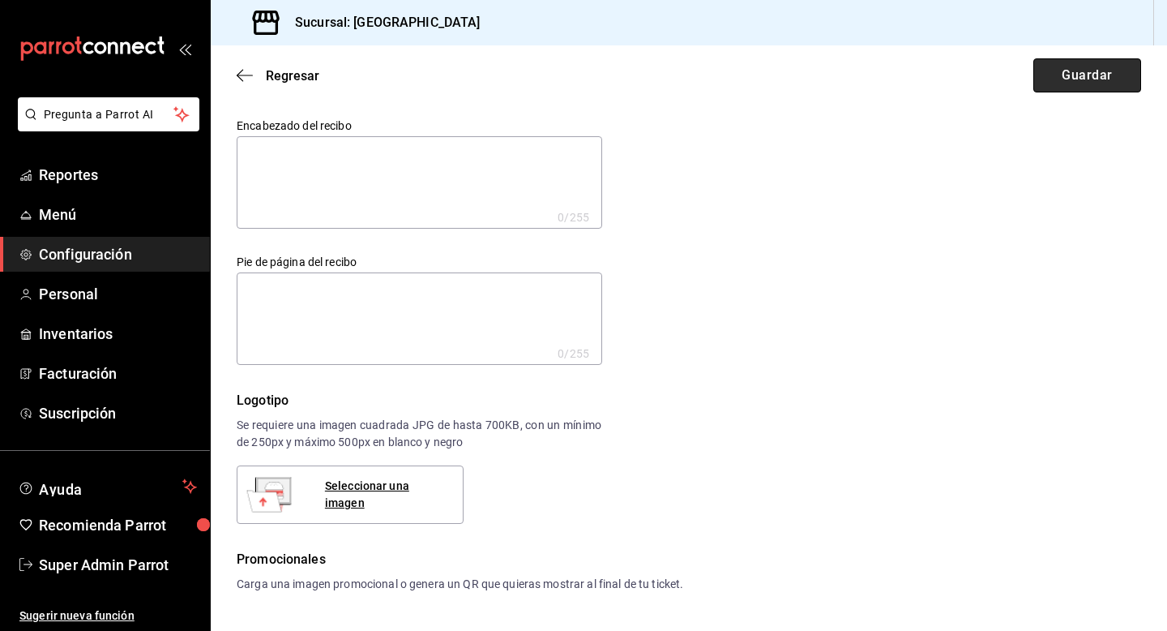
click at [1067, 58] on button "Guardar" at bounding box center [1087, 75] width 108 height 34
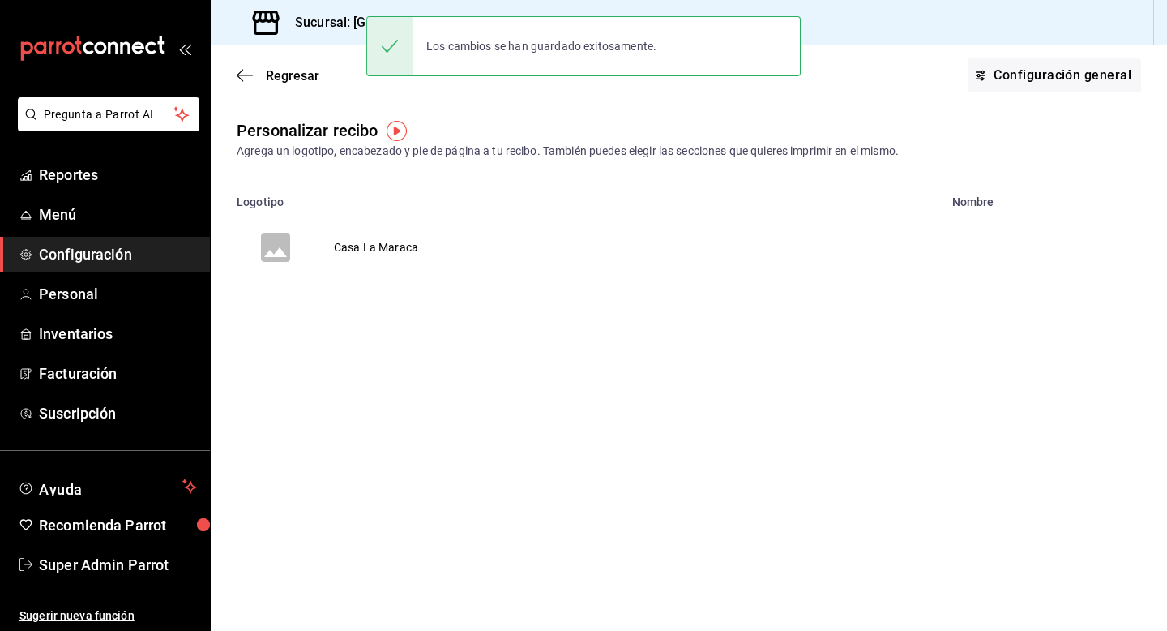
click at [113, 582] on ul "Sugerir nueva función" at bounding box center [105, 606] width 210 height 49
click at [113, 556] on span "Super Admin Parrot" at bounding box center [118, 565] width 158 height 22
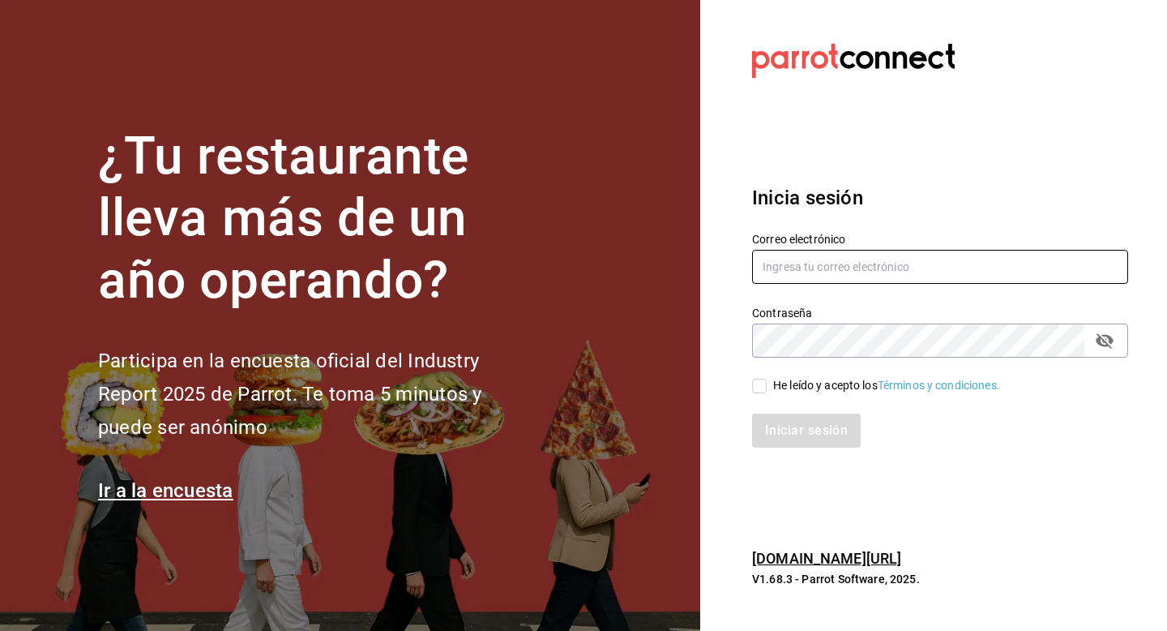
click at [848, 269] on input "text" at bounding box center [940, 267] width 376 height 34
click at [830, 264] on input "local@coffe.com" at bounding box center [940, 267] width 376 height 34
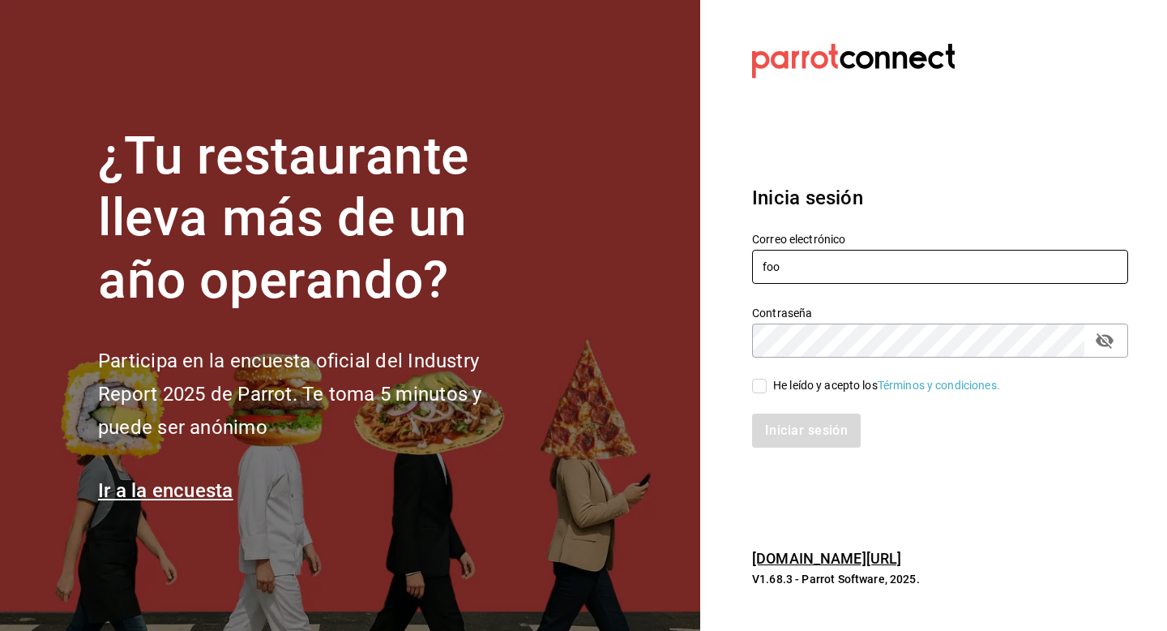
type input "food@coffee.com"
click at [772, 388] on span "He leído y acepto los Términos y condiciones." at bounding box center [883, 385] width 233 height 17
click at [767, 388] on input "He leído y acepto los Términos y condiciones." at bounding box center [759, 386] width 15 height 15
checkbox input "true"
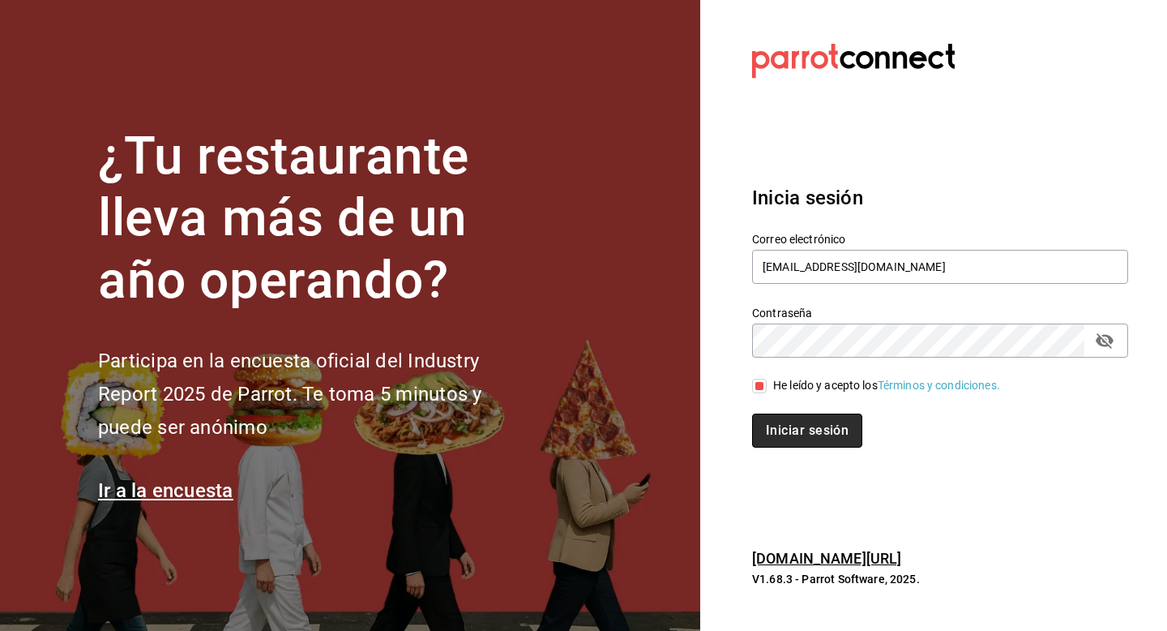
click at [772, 438] on button "Iniciar sesión" at bounding box center [807, 430] width 110 height 34
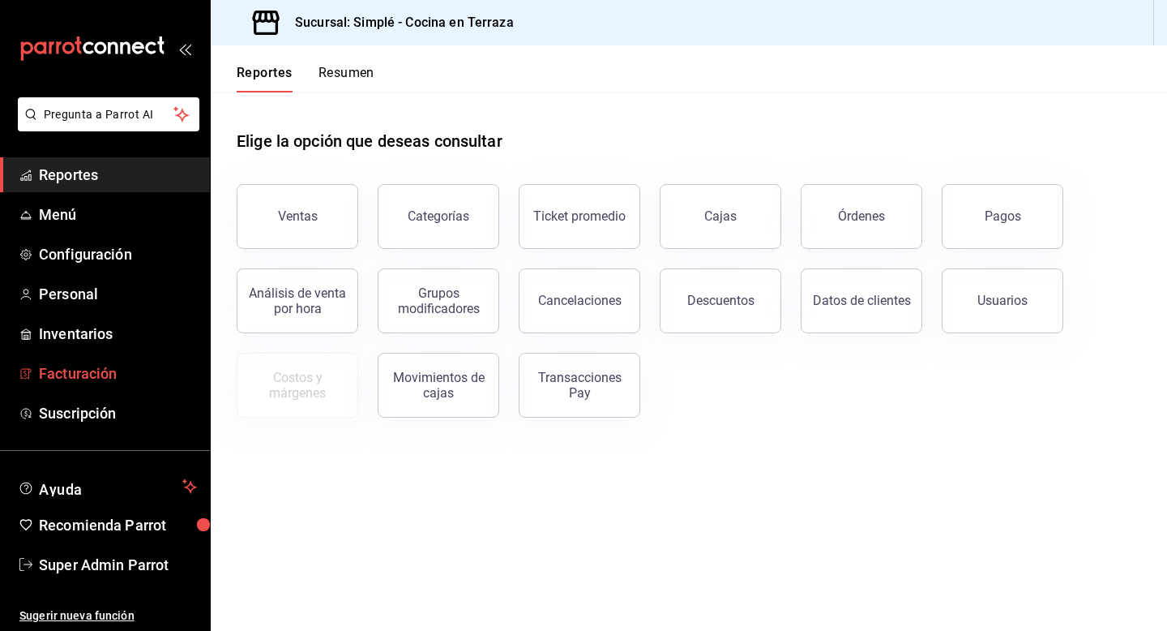
click at [81, 370] on span "Facturación" at bounding box center [118, 373] width 158 height 22
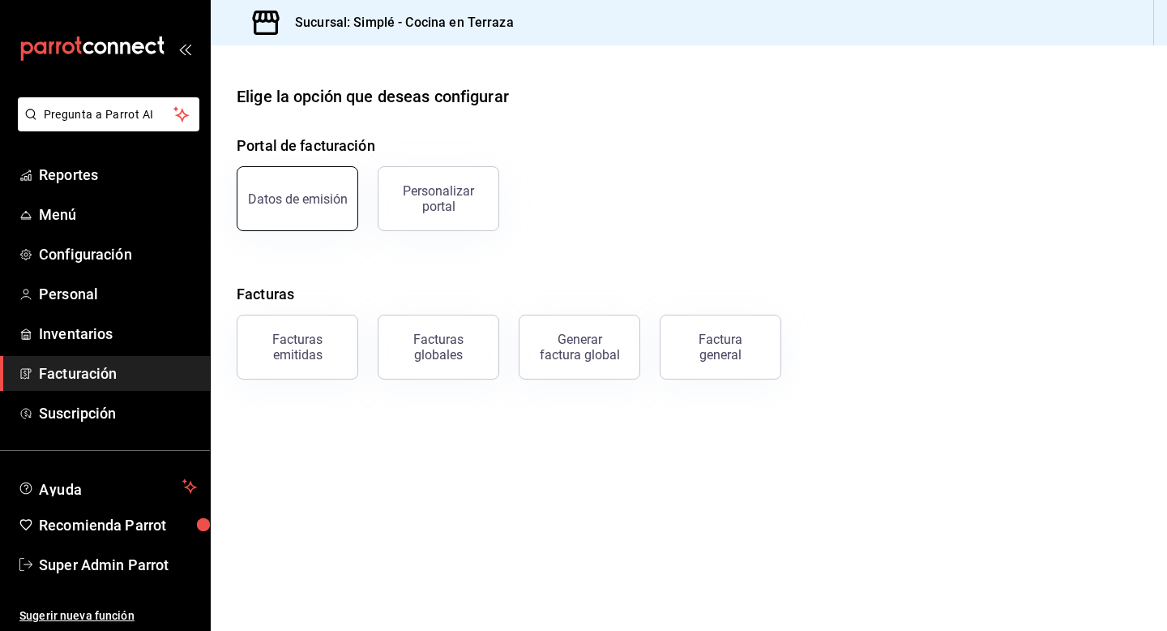
click at [332, 223] on button "Datos de emisión" at bounding box center [298, 198] width 122 height 65
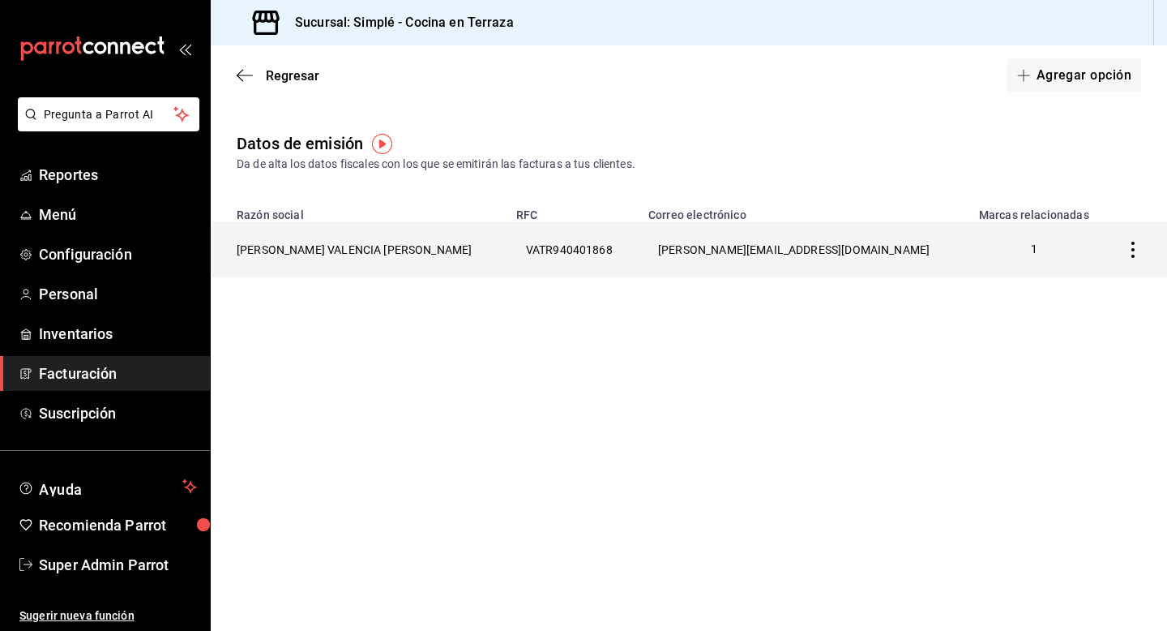
click at [336, 253] on th "[PERSON_NAME] VALENCIA [PERSON_NAME]" at bounding box center [359, 249] width 296 height 56
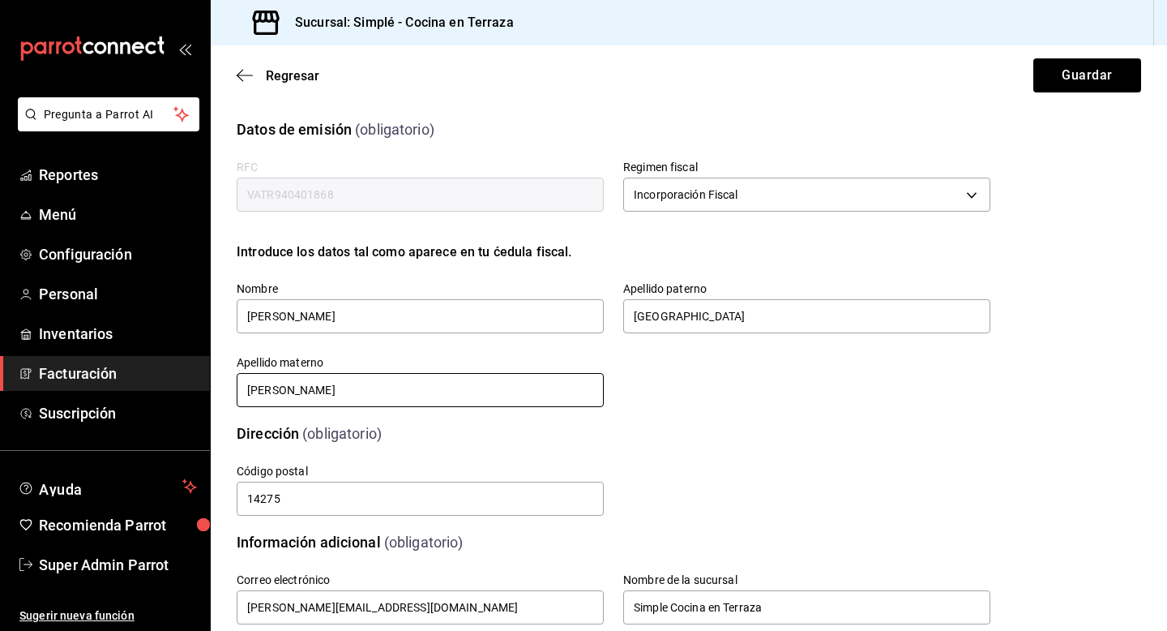
scroll to position [377, 0]
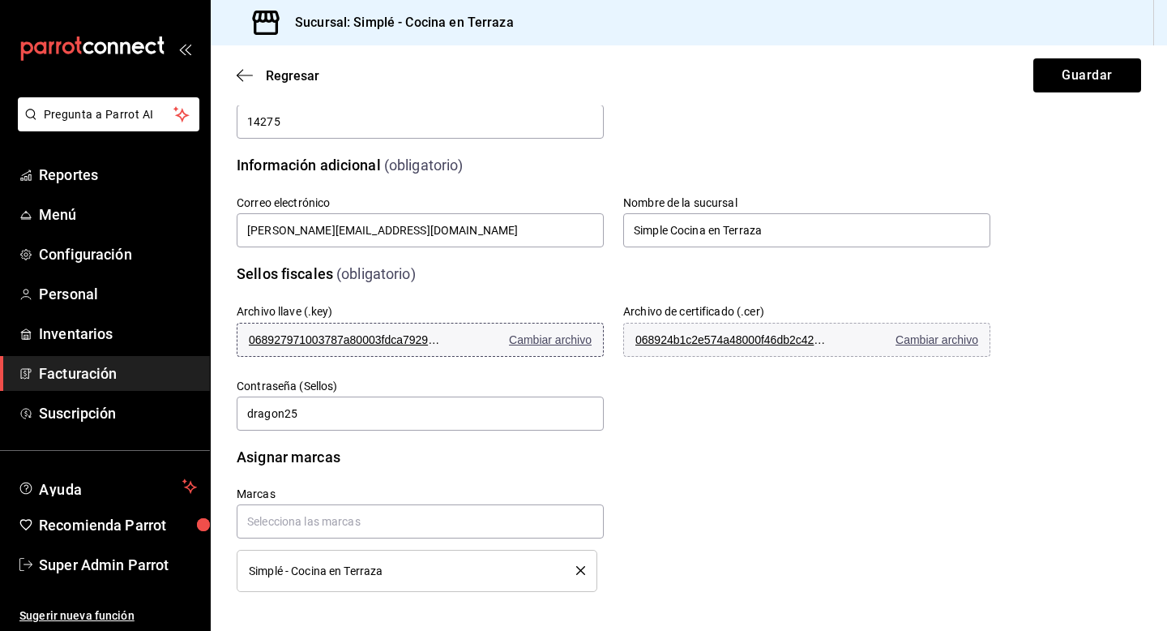
click at [349, 336] on span "068927971003787a80003fdca7929e7b_1.key" at bounding box center [346, 339] width 195 height 13
click at [717, 338] on span "068924b1c2e574a48000f46db2c42cad_1.cer" at bounding box center [732, 339] width 195 height 13
click at [1067, 82] on button "Guardar" at bounding box center [1087, 75] width 108 height 34
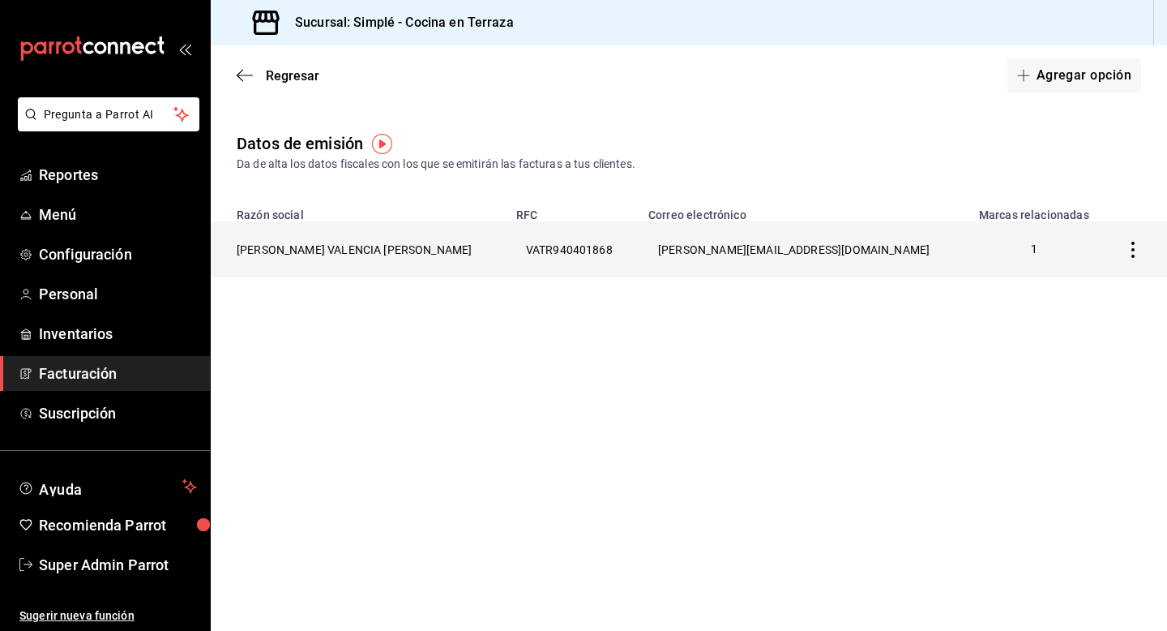
click at [332, 242] on th "[PERSON_NAME] VALENCIA [PERSON_NAME]" at bounding box center [359, 249] width 296 height 56
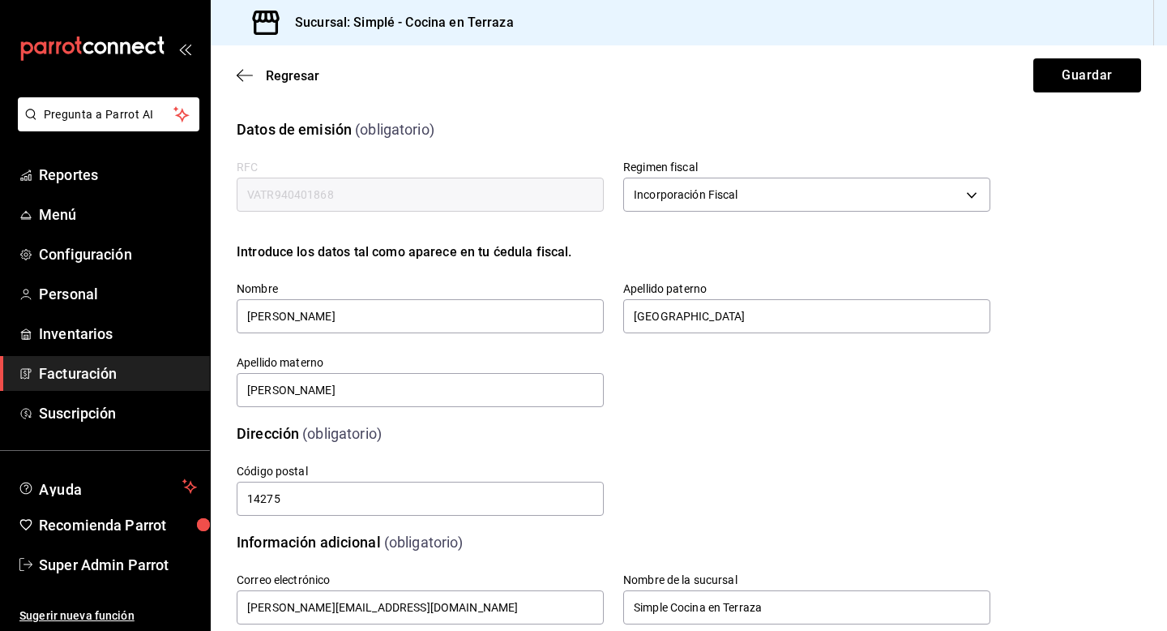
scroll to position [377, 0]
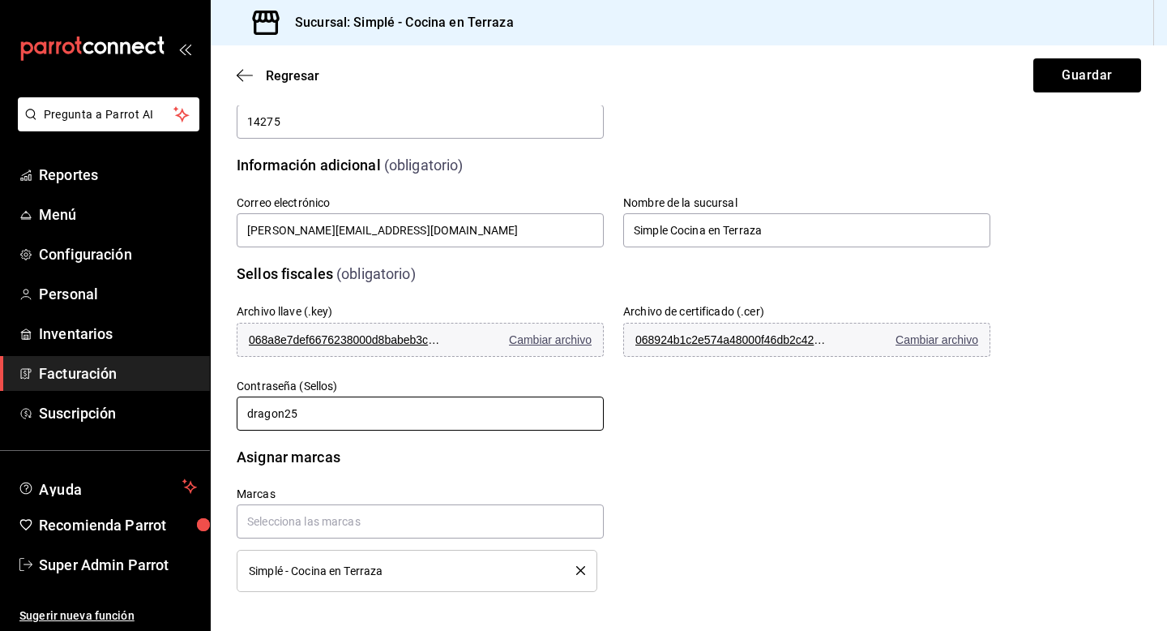
click at [337, 410] on input "dragon25" at bounding box center [420, 413] width 367 height 34
